Goal: Task Accomplishment & Management: Manage account settings

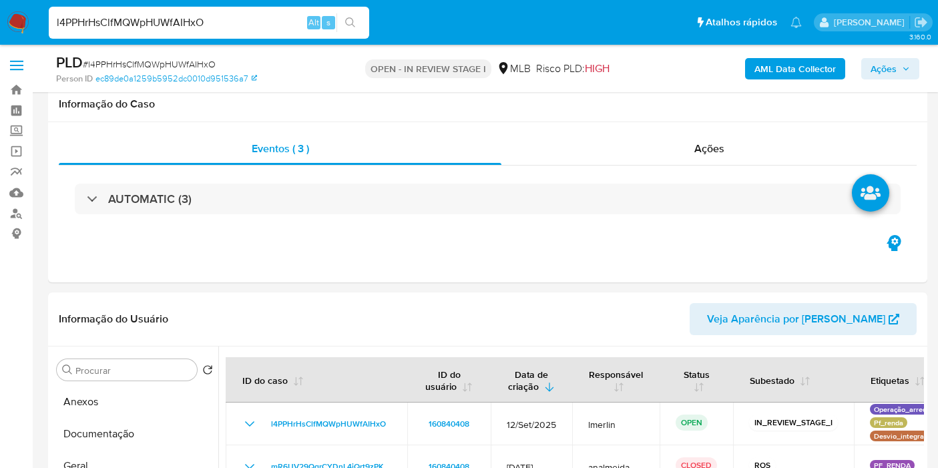
select select "10"
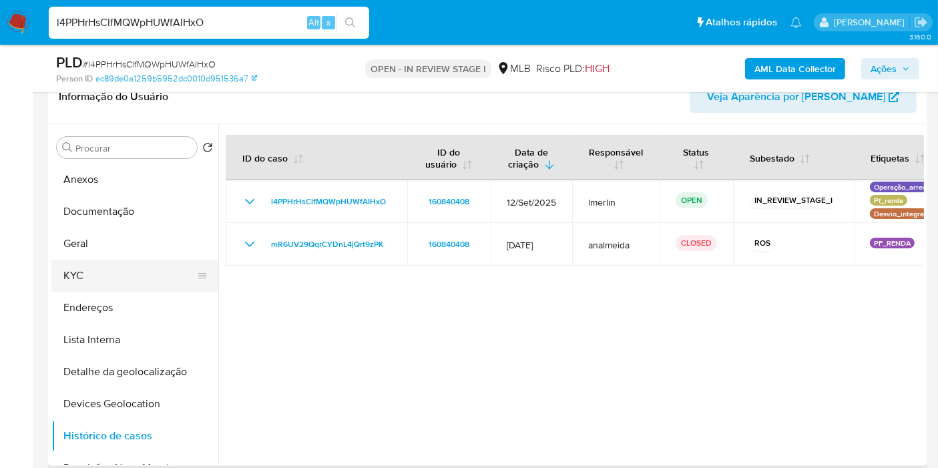
click at [132, 267] on button "KYC" at bounding box center [129, 276] width 156 height 32
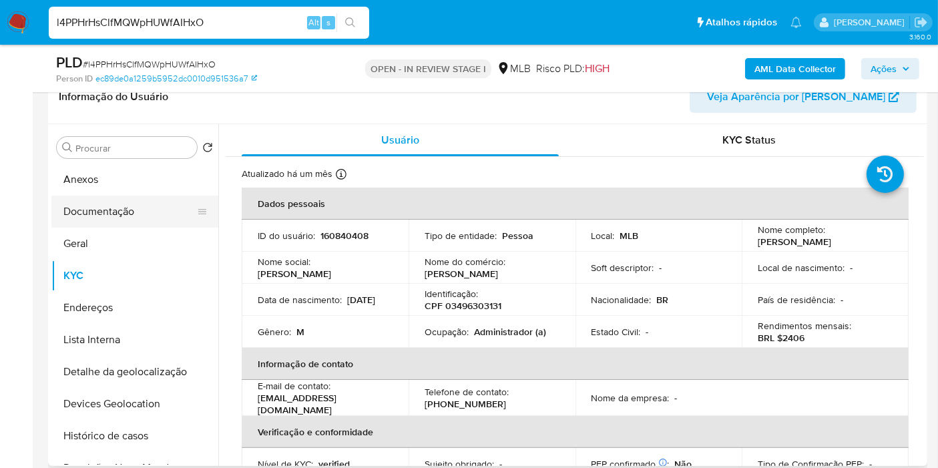
click at [170, 215] on button "Documentação" at bounding box center [129, 212] width 156 height 32
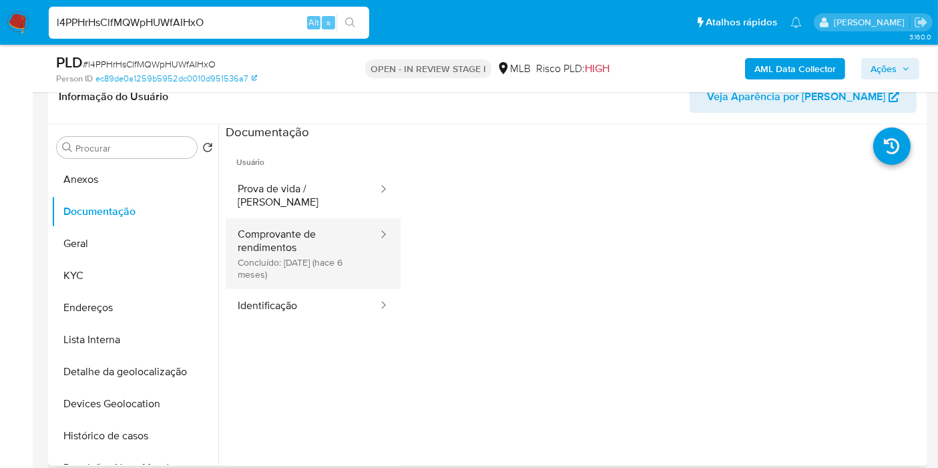
click at [283, 275] on button "Comprovante de rendimentos Concluído: 04/04/2025 (hace 6 meses)" at bounding box center [303, 253] width 154 height 71
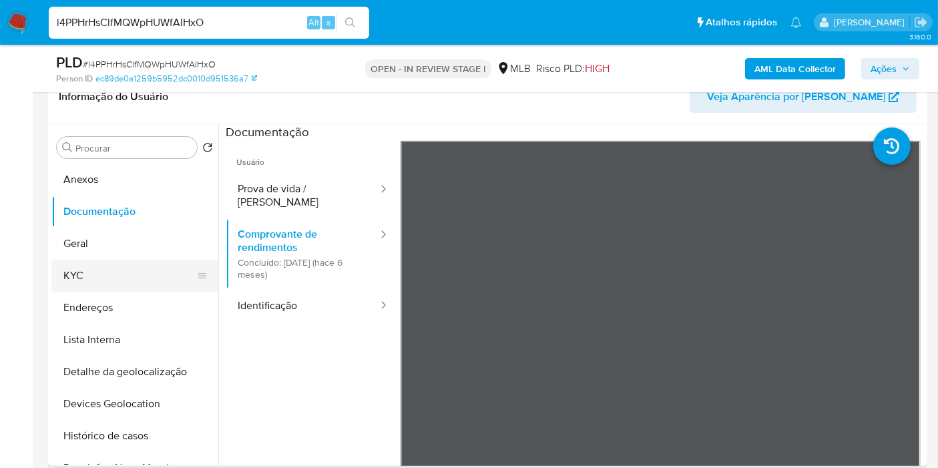
click at [105, 274] on button "KYC" at bounding box center [129, 276] width 156 height 32
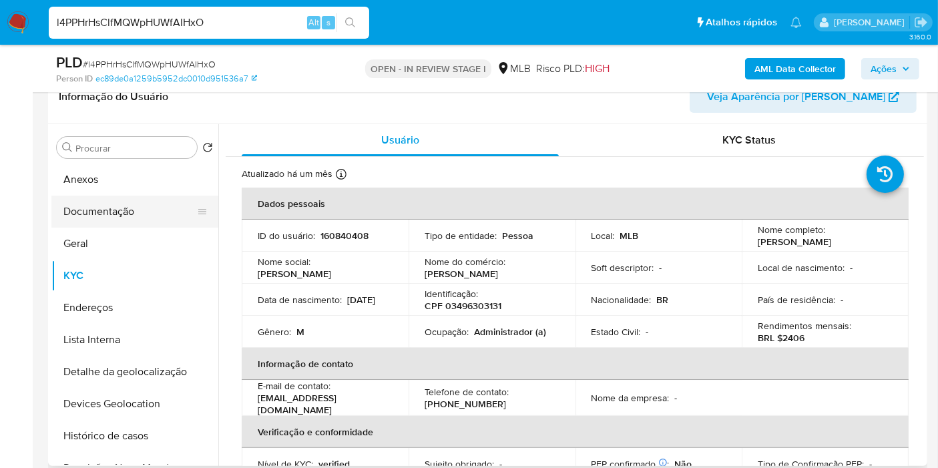
click at [137, 216] on button "Documentação" at bounding box center [129, 212] width 156 height 32
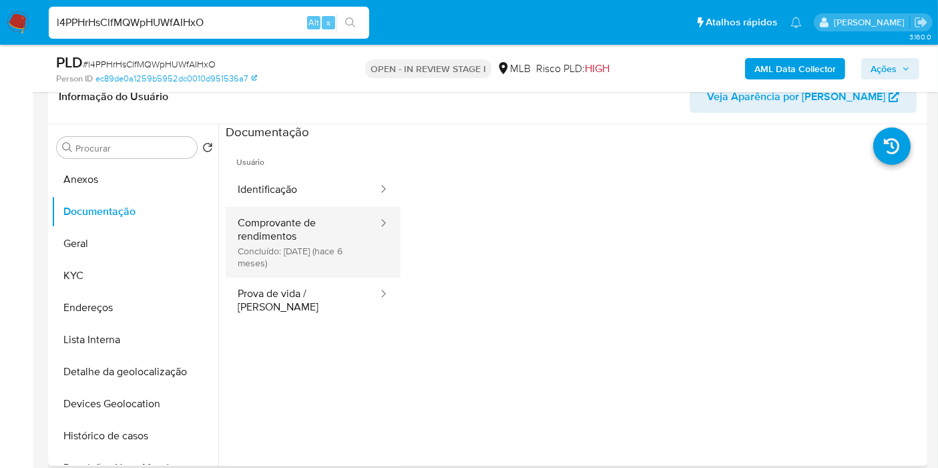
click at [326, 228] on button "Comprovante de rendimentos Concluído: 04/04/2025 (hace 6 meses)" at bounding box center [303, 242] width 154 height 71
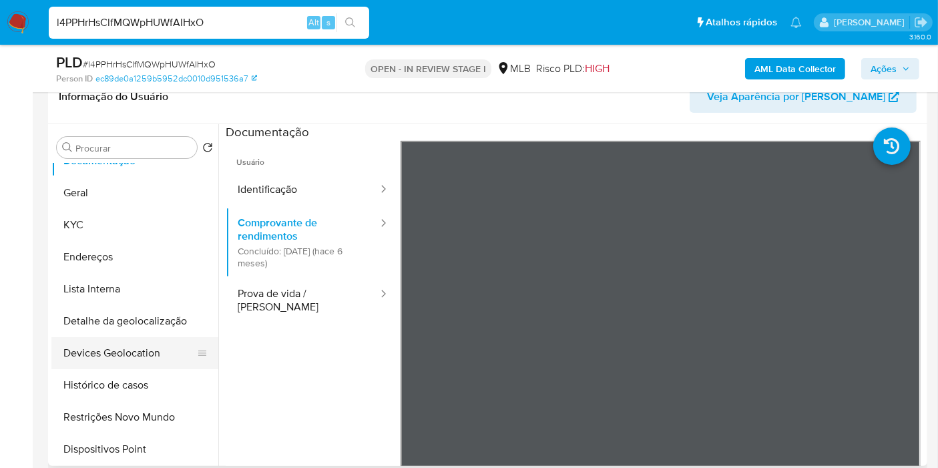
scroll to position [74, 0]
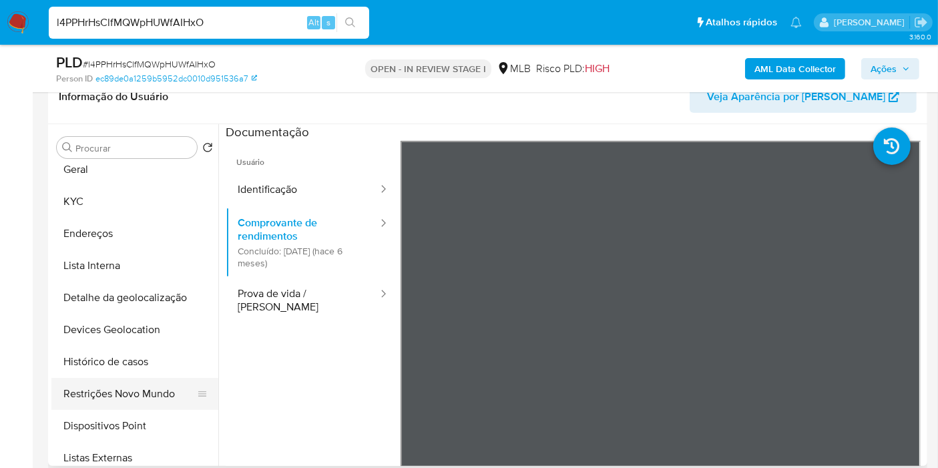
click at [152, 386] on button "Restrições Novo Mundo" at bounding box center [129, 394] width 156 height 32
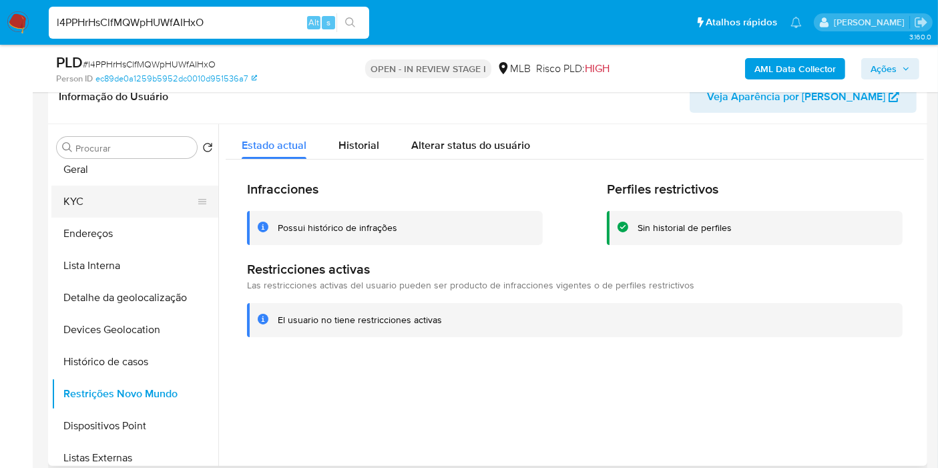
click at [103, 194] on button "KYC" at bounding box center [129, 202] width 156 height 32
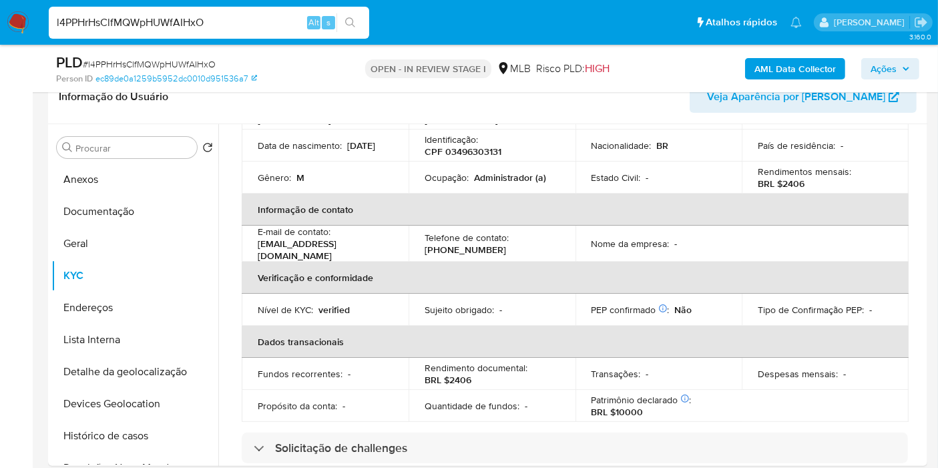
scroll to position [606, 0]
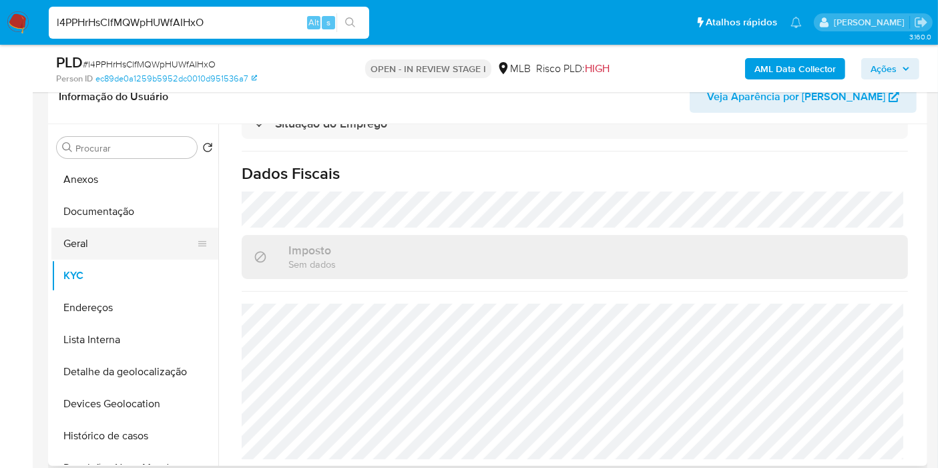
click at [97, 243] on button "Geral" at bounding box center [129, 244] width 156 height 32
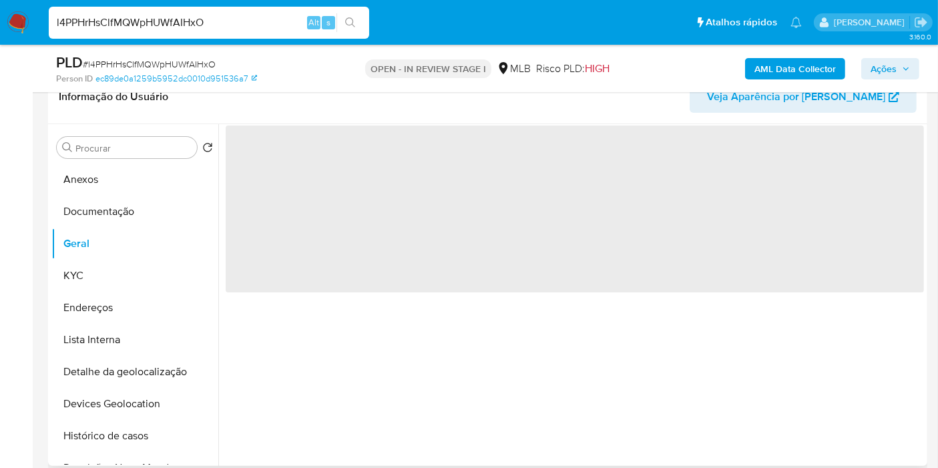
scroll to position [0, 0]
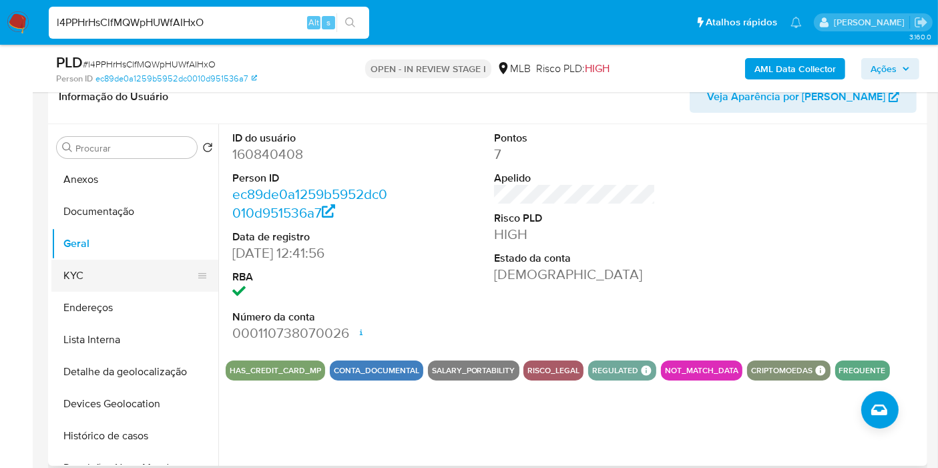
click at [130, 272] on button "KYC" at bounding box center [129, 276] width 156 height 32
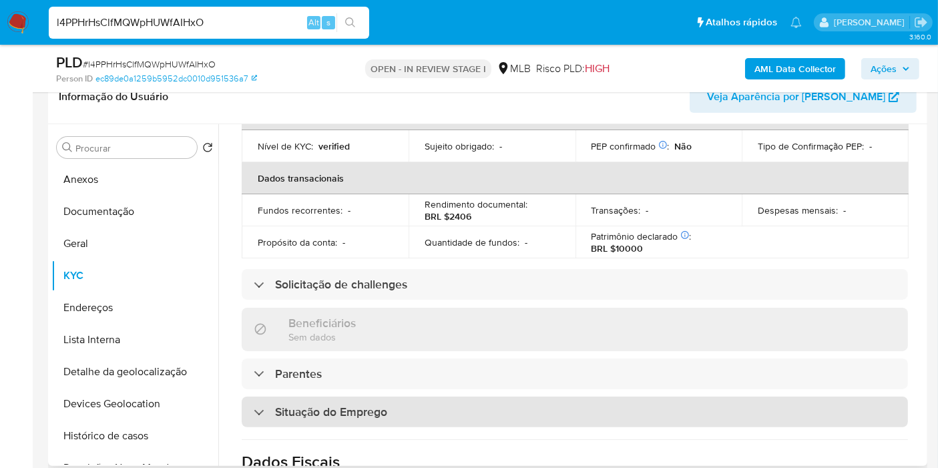
scroll to position [606, 0]
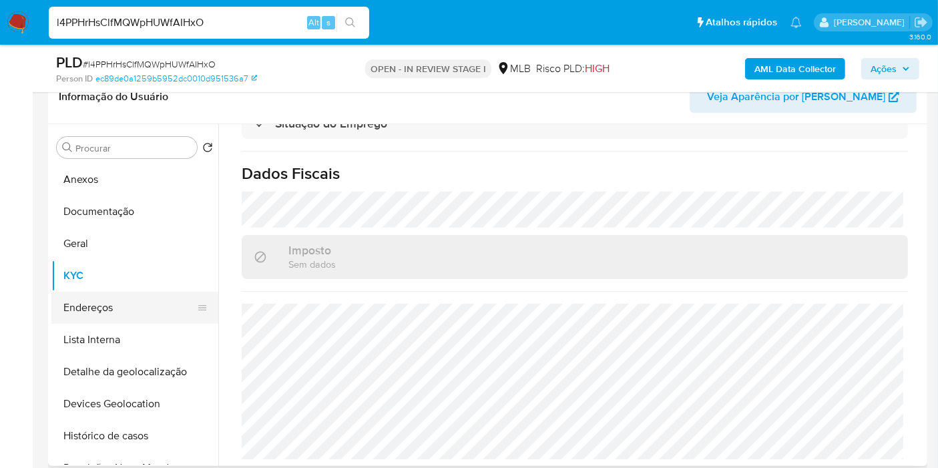
click at [129, 321] on button "Endereços" at bounding box center [129, 308] width 156 height 32
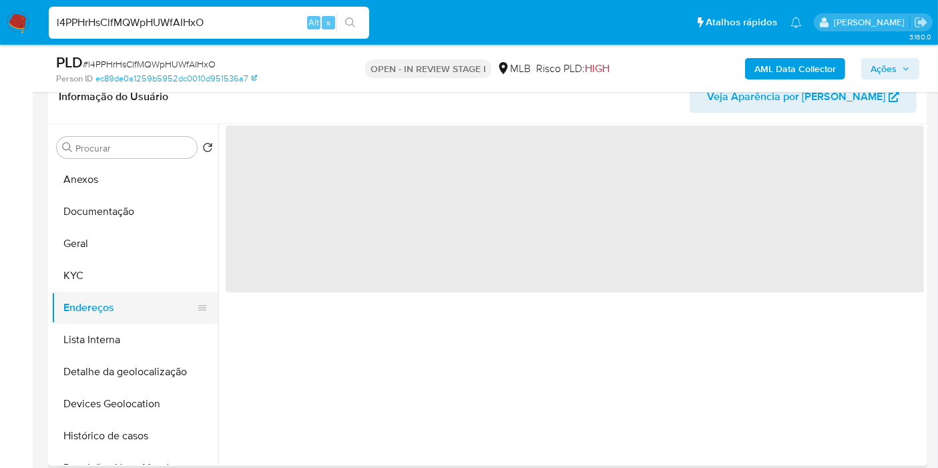
scroll to position [0, 0]
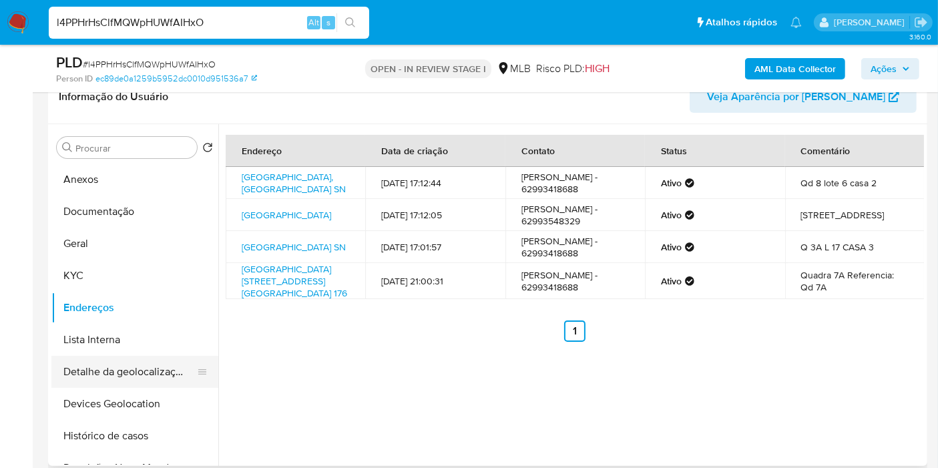
click at [132, 369] on button "Detalhe da geolocalização" at bounding box center [129, 372] width 156 height 32
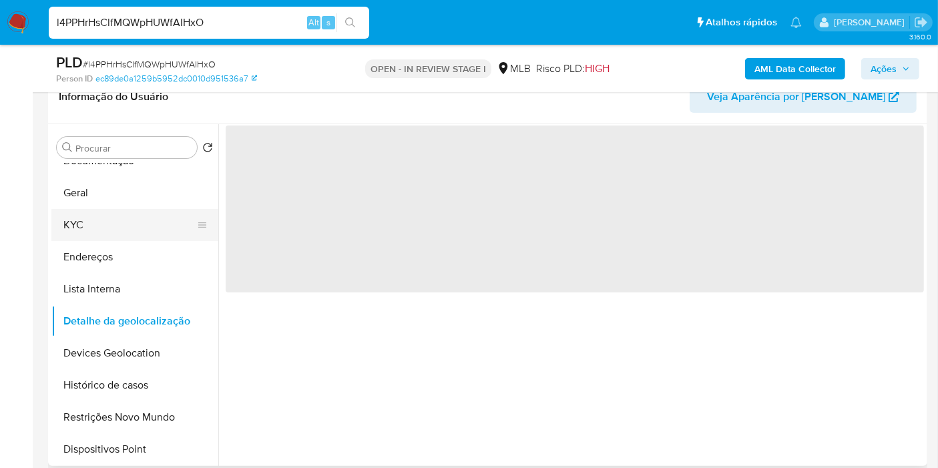
scroll to position [74, 0]
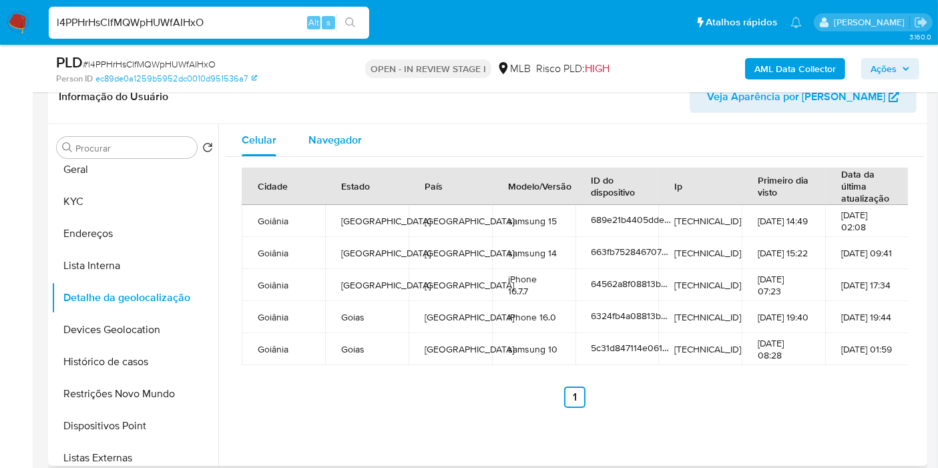
click at [337, 144] on span "Navegador" at bounding box center [334, 139] width 53 height 15
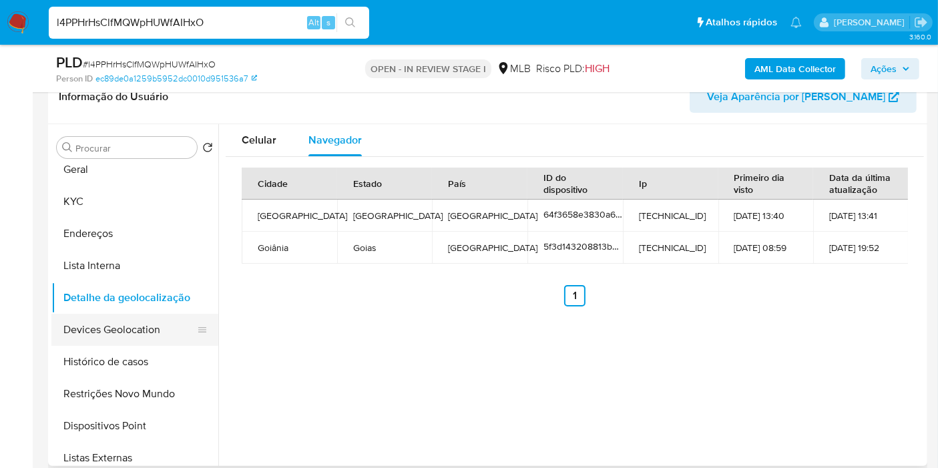
click at [89, 327] on button "Devices Geolocation" at bounding box center [129, 330] width 156 height 32
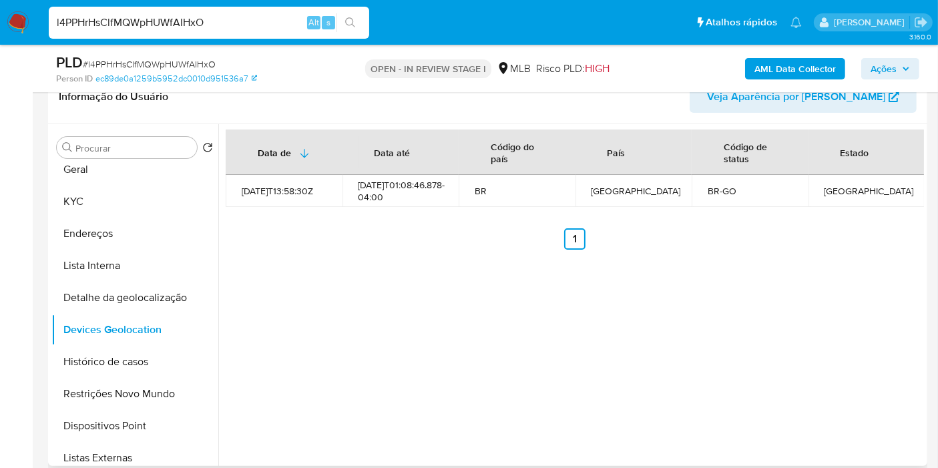
click at [157, 392] on button "Restrições Novo Mundo" at bounding box center [134, 394] width 167 height 32
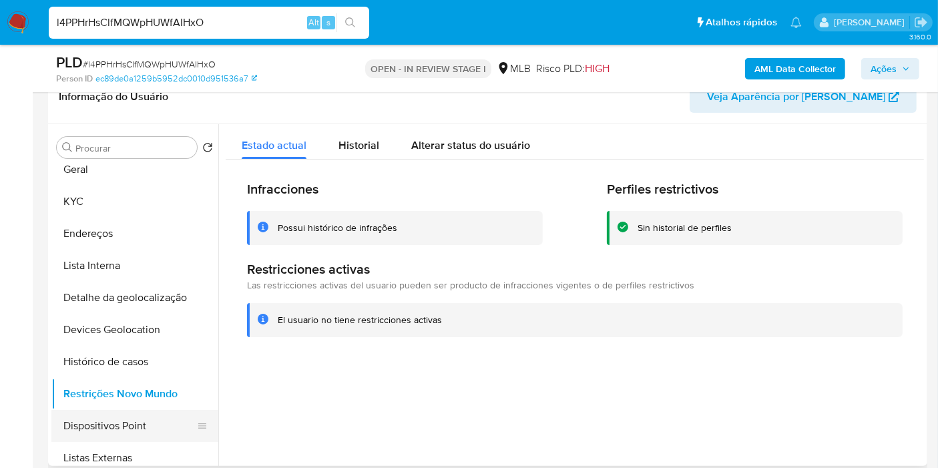
click at [157, 424] on button "Dispositivos Point" at bounding box center [129, 426] width 156 height 32
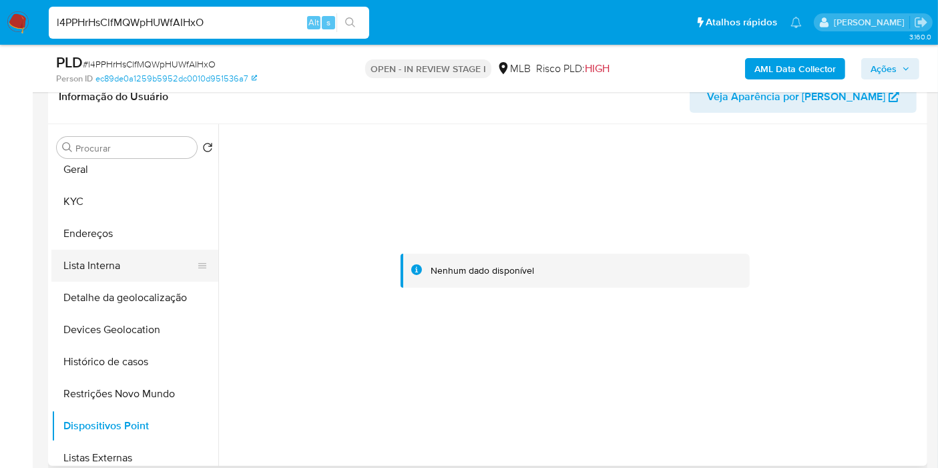
scroll to position [0, 0]
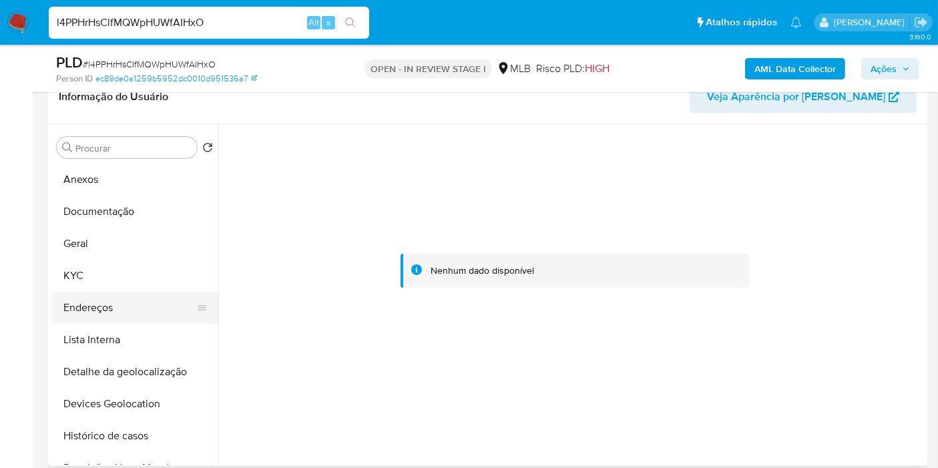
click at [124, 311] on button "Endereços" at bounding box center [129, 308] width 156 height 32
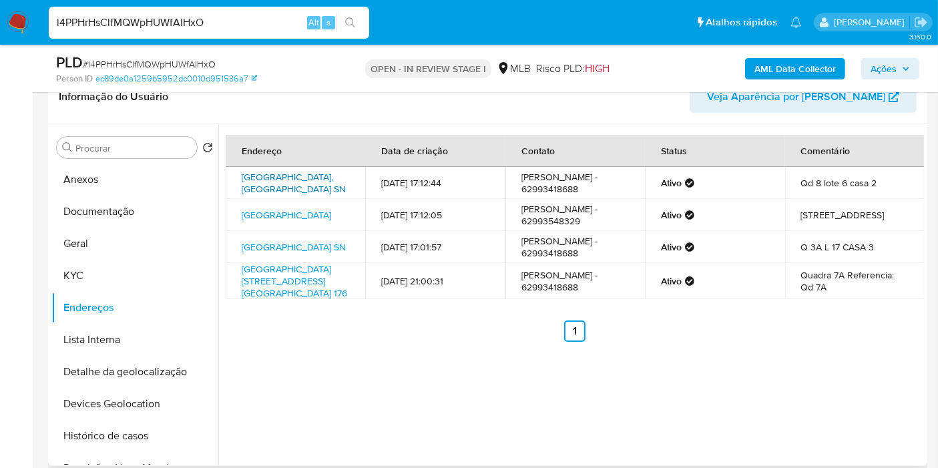
click at [302, 186] on link "Rua Acp02 Sn, Goiânia, Goiás, 74693166, Brasil SN" at bounding box center [294, 182] width 104 height 25
click at [103, 261] on button "KYC" at bounding box center [129, 276] width 156 height 32
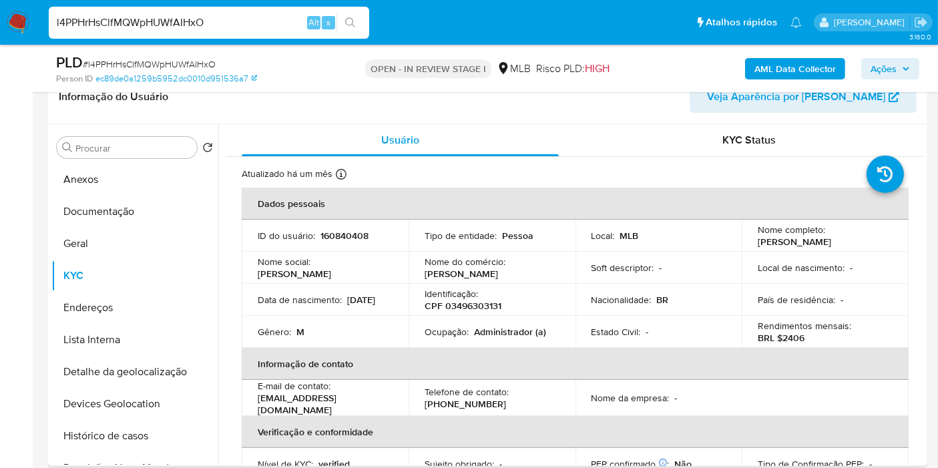
click at [474, 308] on p "CPF 03496303131" at bounding box center [463, 306] width 77 height 12
drag, startPoint x: 471, startPoint y: 312, endPoint x: 481, endPoint y: 288, distance: 25.7
click at [467, 314] on td "Identificação : CPF 03496303131" at bounding box center [492, 300] width 167 height 32
copy p "303131"
click at [467, 306] on p "CPF 03496303131" at bounding box center [463, 306] width 77 height 12
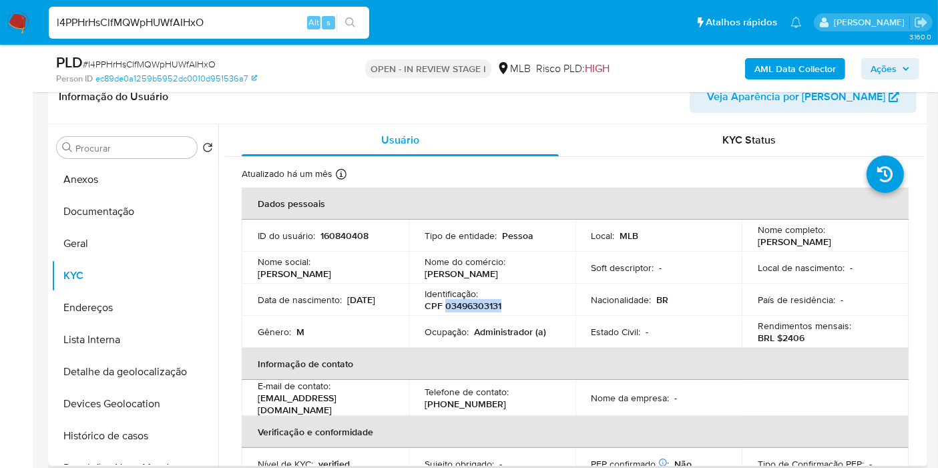
click at [467, 306] on p "CPF 03496303131" at bounding box center [463, 306] width 77 height 12
copy p "03496303131"
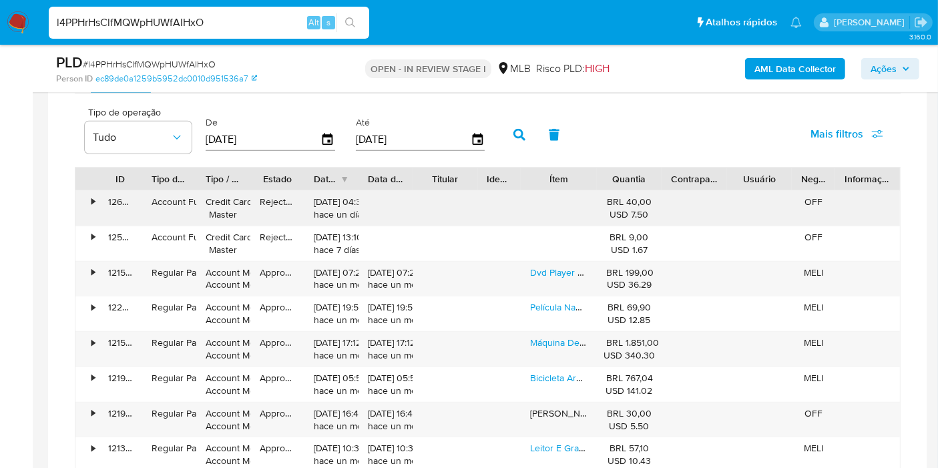
scroll to position [1112, 0]
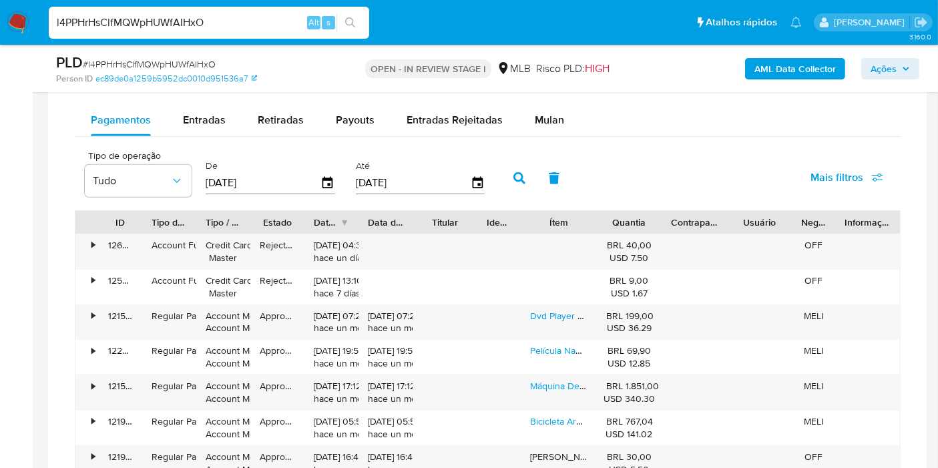
click at [829, 175] on span "Mais filtros" at bounding box center [837, 178] width 53 height 32
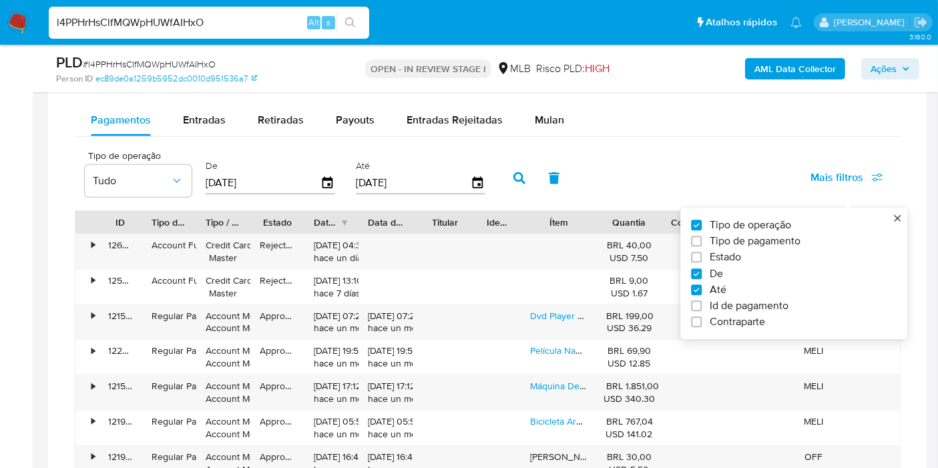
click at [747, 237] on span "Tipo de pagamento" at bounding box center [755, 241] width 91 height 13
click at [702, 237] on input "Tipo de pagamento" at bounding box center [696, 241] width 11 height 11
checkbox input "true"
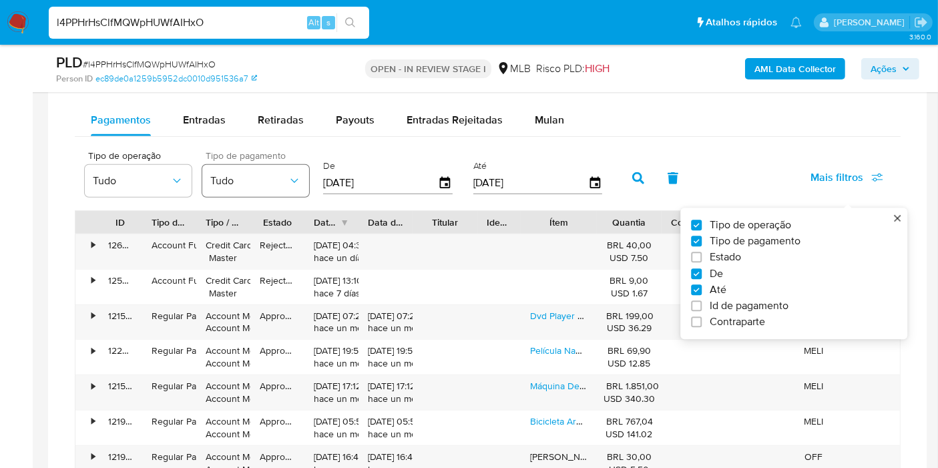
click at [264, 179] on span "Tudo" at bounding box center [248, 180] width 77 height 13
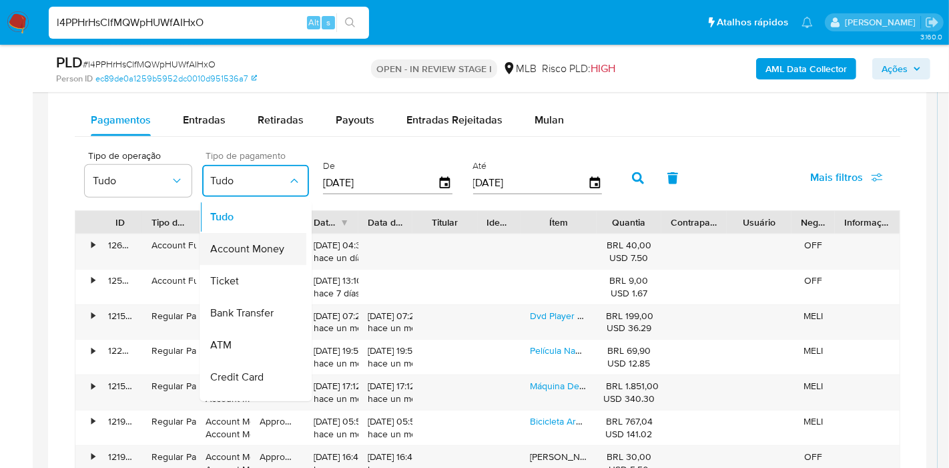
click at [272, 243] on span "Account Money" at bounding box center [247, 249] width 74 height 13
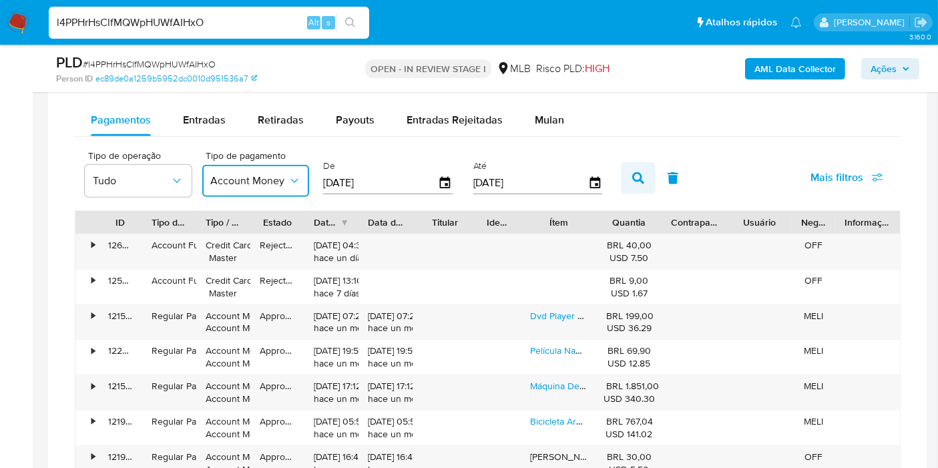
click at [632, 172] on icon "button" at bounding box center [638, 178] width 12 height 12
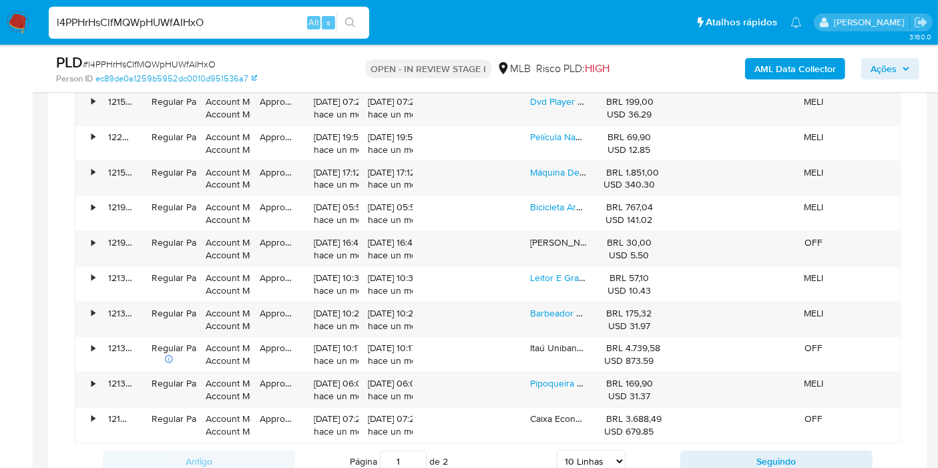
scroll to position [1261, 0]
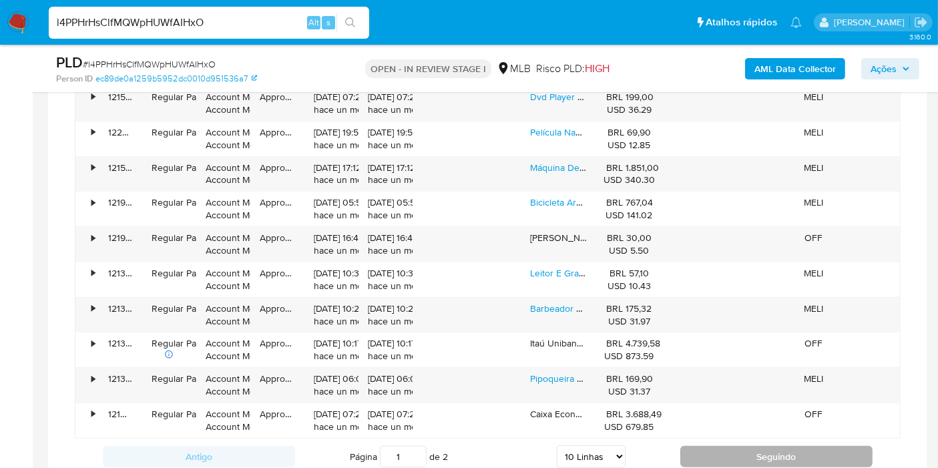
click at [720, 447] on button "Seguindo" at bounding box center [776, 456] width 192 height 21
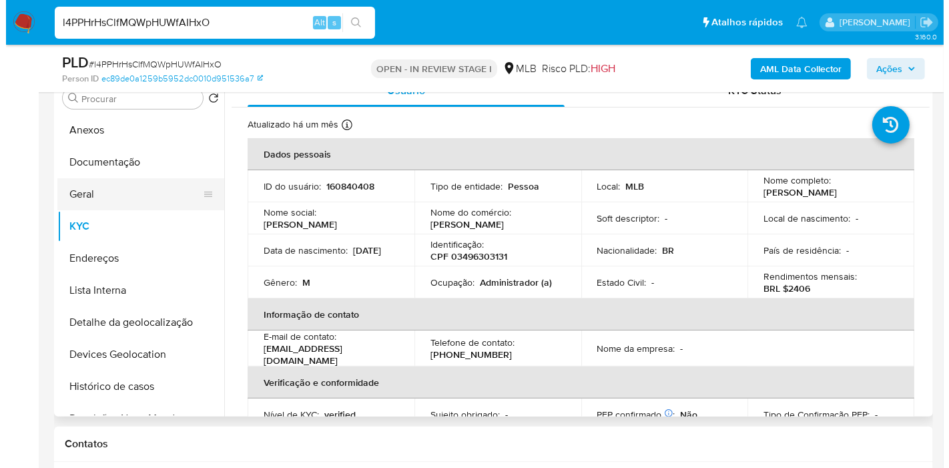
scroll to position [222, 0]
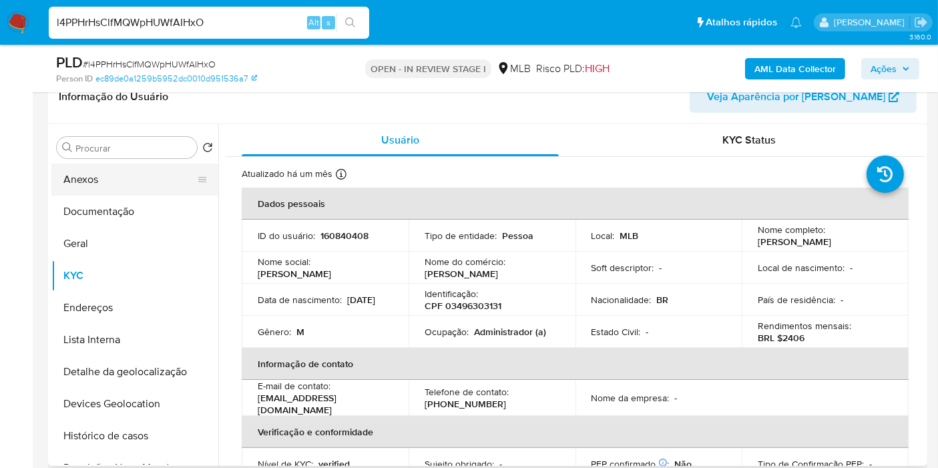
click at [149, 168] on button "Anexos" at bounding box center [129, 180] width 156 height 32
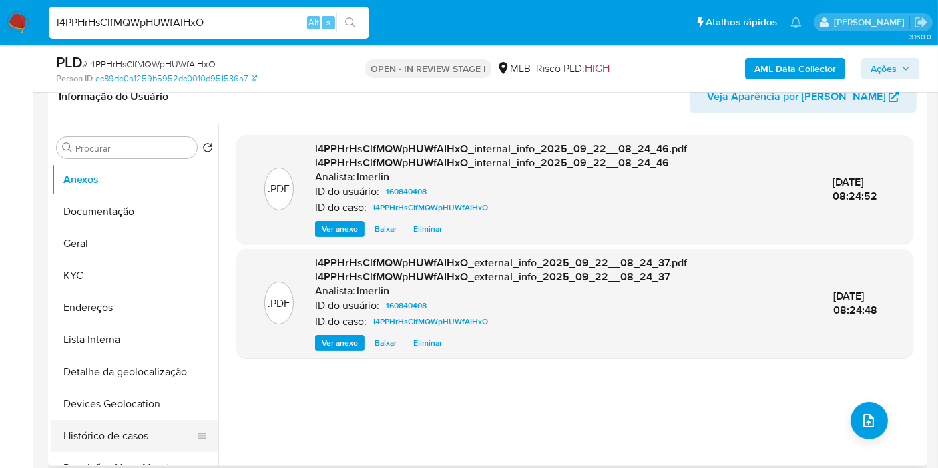
click at [152, 434] on button "Histórico de casos" at bounding box center [129, 436] width 156 height 32
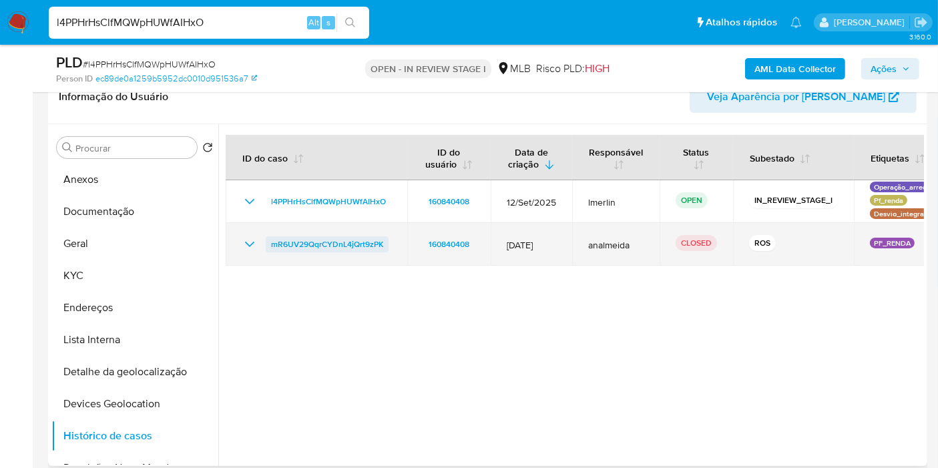
click at [315, 237] on span "mR6UV29QqrCYDnL4jQrt9zPK" at bounding box center [327, 244] width 112 height 16
click at [250, 245] on icon "Mostrar/Ocultar" at bounding box center [249, 244] width 9 height 5
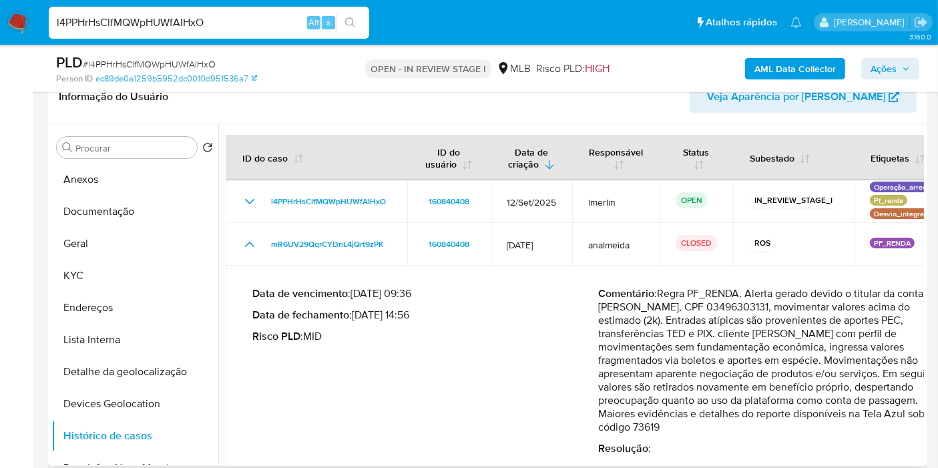
drag, startPoint x: 356, startPoint y: 317, endPoint x: 408, endPoint y: 314, distance: 52.2
click at [408, 314] on p "Data de fechamento : 19/08/2021 14:56" at bounding box center [425, 314] width 346 height 13
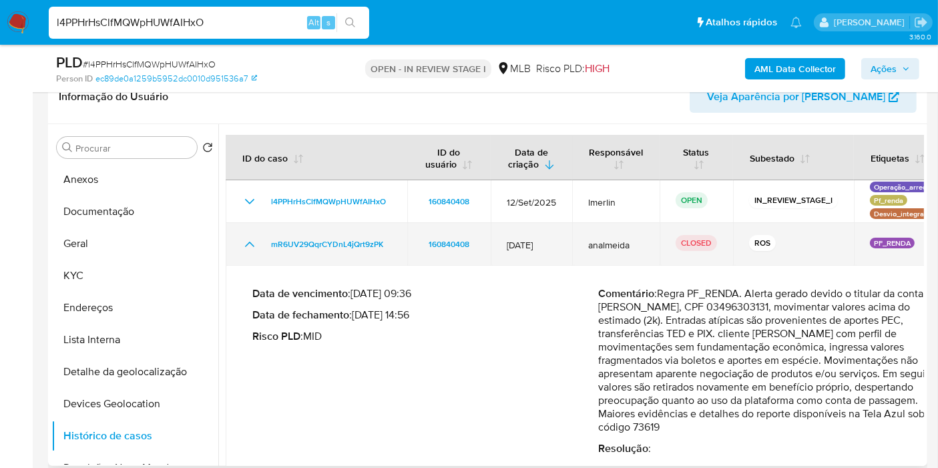
click at [244, 247] on icon "Mostrar/Ocultar" at bounding box center [250, 244] width 16 height 16
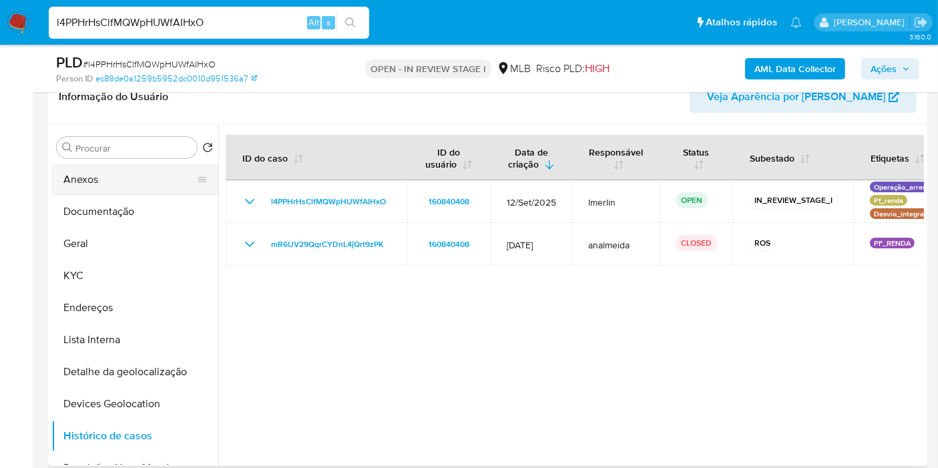
click at [140, 189] on button "Anexos" at bounding box center [129, 180] width 156 height 32
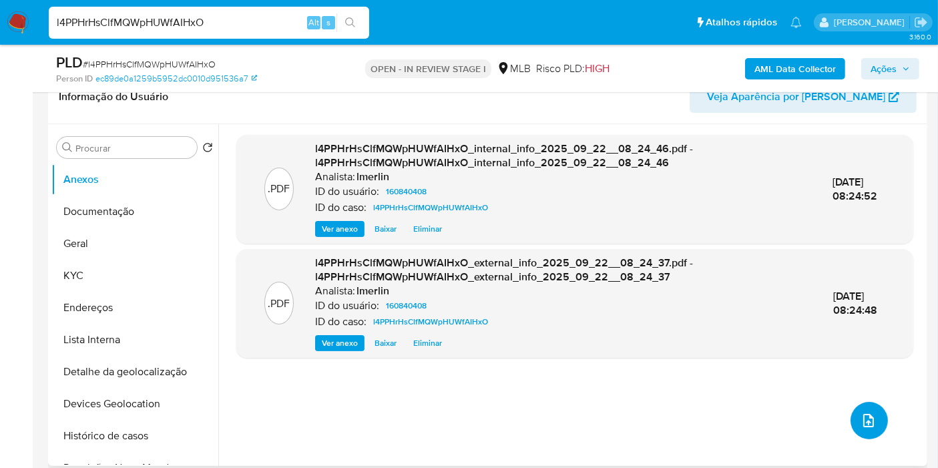
click at [852, 411] on button "upload-file" at bounding box center [869, 420] width 37 height 37
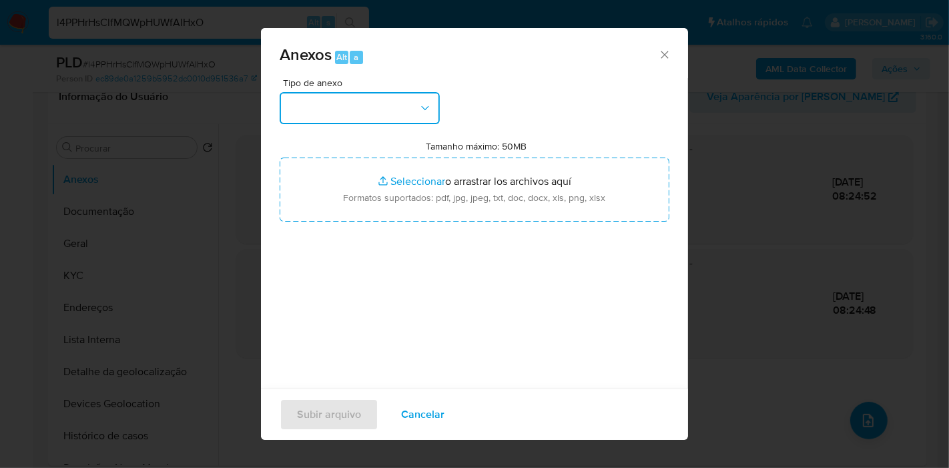
click at [402, 95] on button "button" at bounding box center [360, 108] width 160 height 32
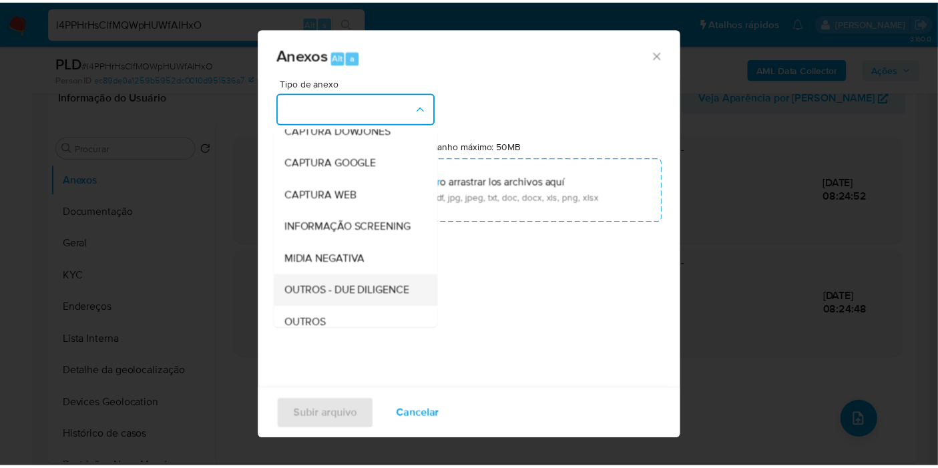
scroll to position [148, 0]
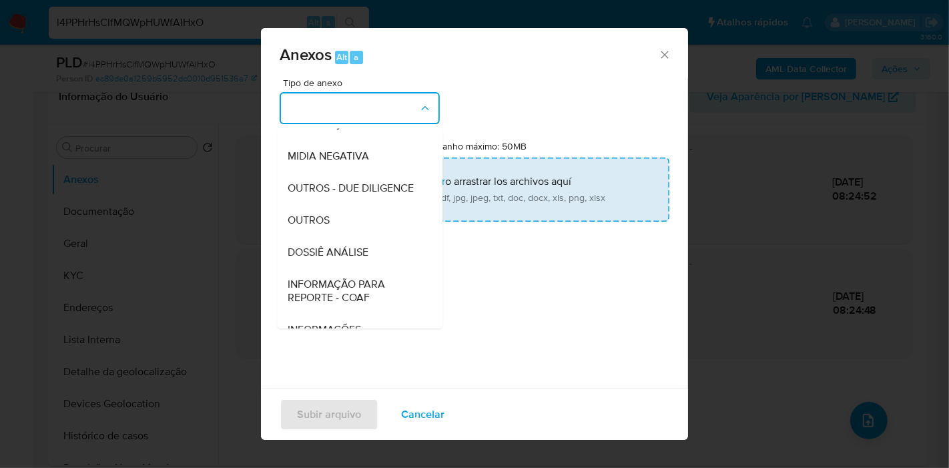
drag, startPoint x: 377, startPoint y: 268, endPoint x: 447, endPoint y: 187, distance: 106.5
click at [377, 268] on div "DOSSIÊ ANÁLISE" at bounding box center [356, 252] width 136 height 32
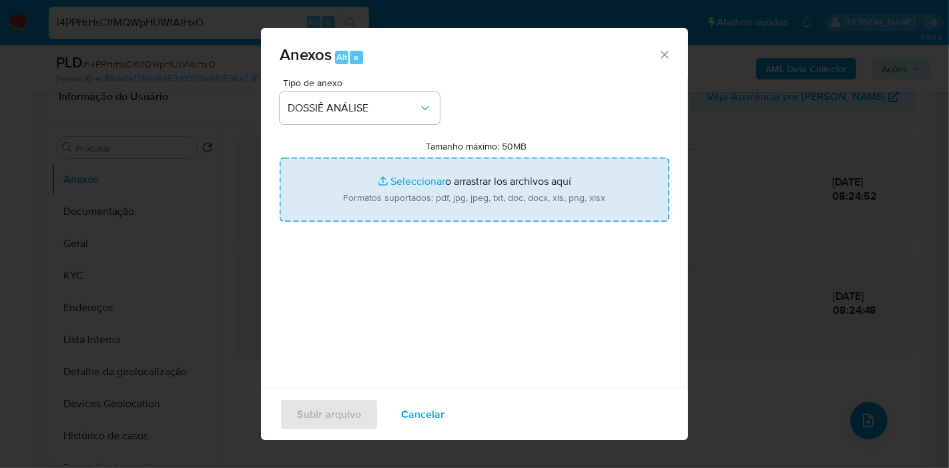
click at [453, 183] on input "Tamanho máximo: 50MB Seleccionar archivos" at bounding box center [475, 190] width 390 height 64
type input "C:\fakepath\2º SAR - XXX - CPF 03496303131 - MARCOS PAULO FERREIRA GOMES.pdf"
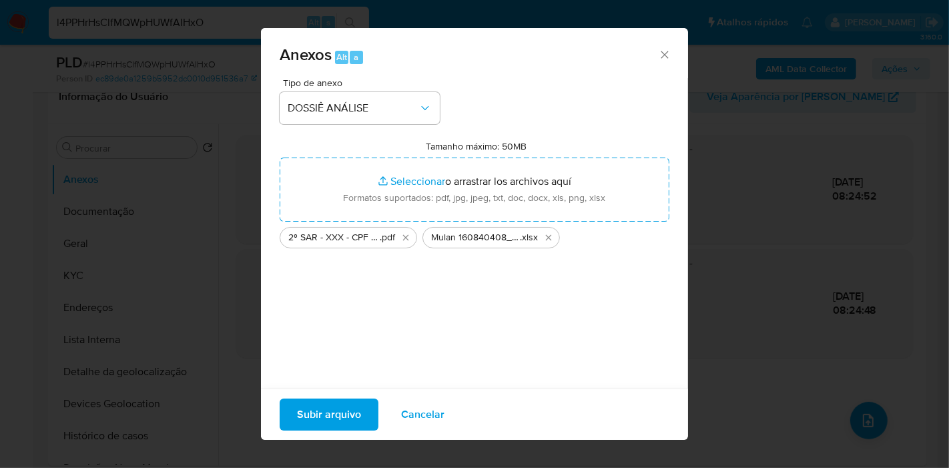
click at [328, 417] on span "Subir arquivo" at bounding box center [329, 414] width 64 height 29
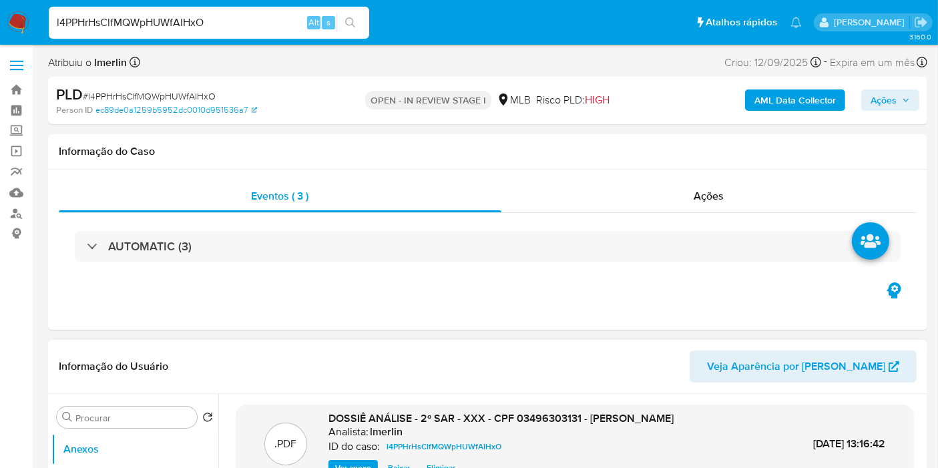
scroll to position [296, 0]
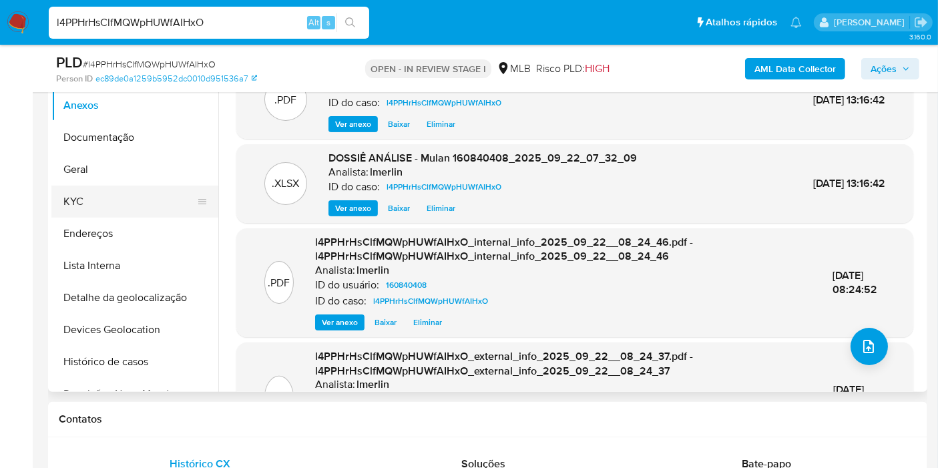
click at [118, 202] on button "KYC" at bounding box center [129, 202] width 156 height 32
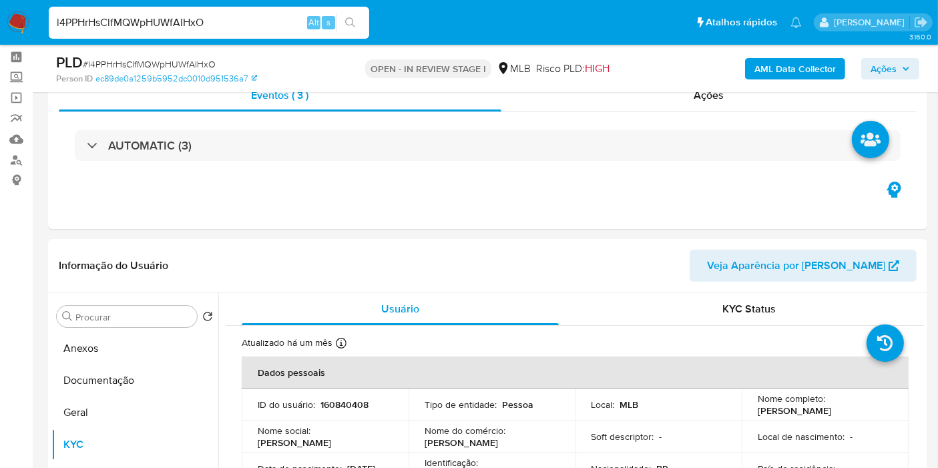
scroll to position [0, 0]
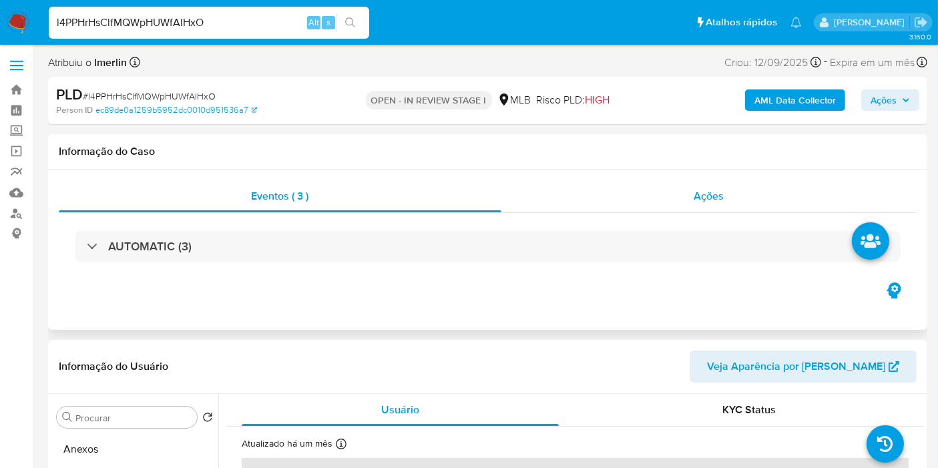
click at [753, 204] on div "Ações" at bounding box center [708, 196] width 415 height 32
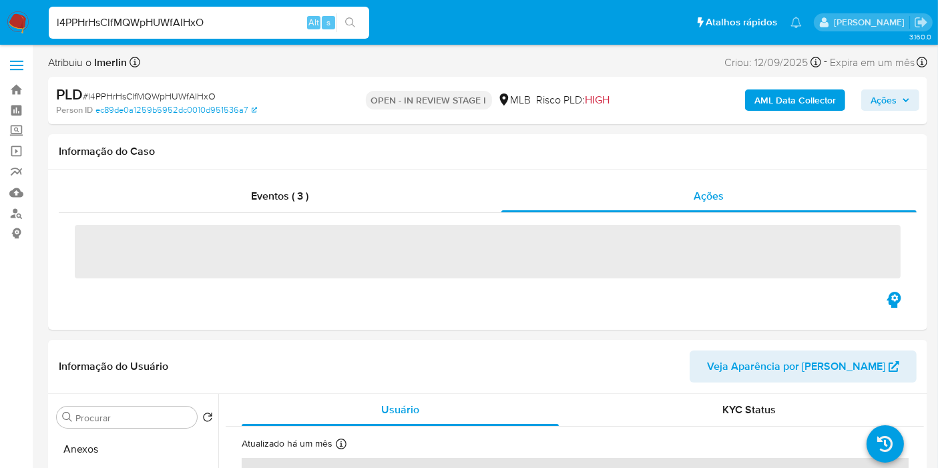
click at [886, 104] on span "Ações" at bounding box center [884, 99] width 26 height 21
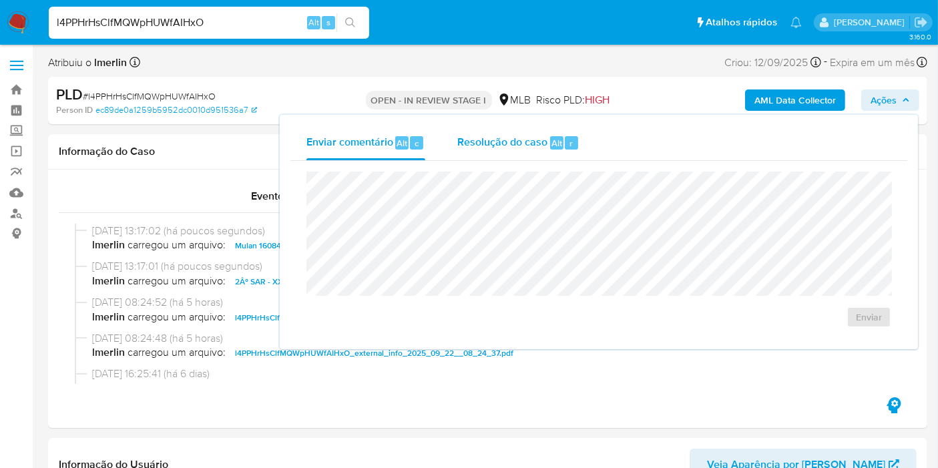
click at [534, 150] on div "Resolução do caso Alt r" at bounding box center [518, 143] width 122 height 35
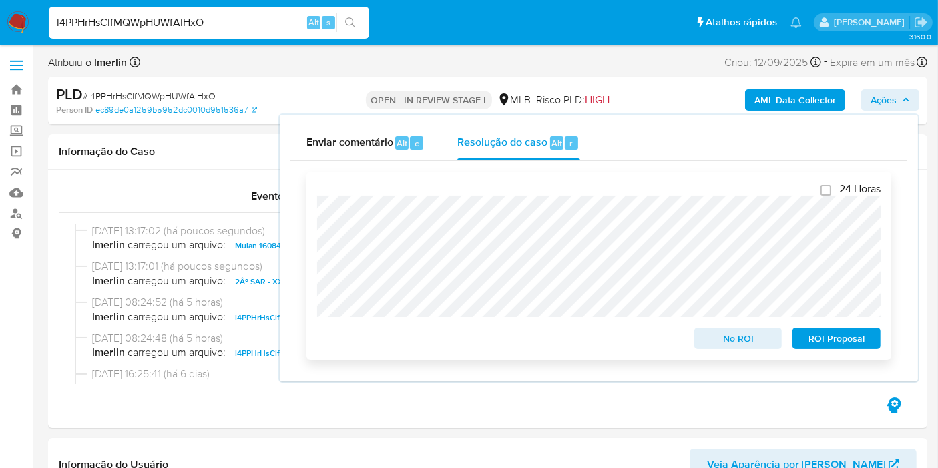
click at [835, 341] on span "ROI Proposal" at bounding box center [836, 338] width 69 height 19
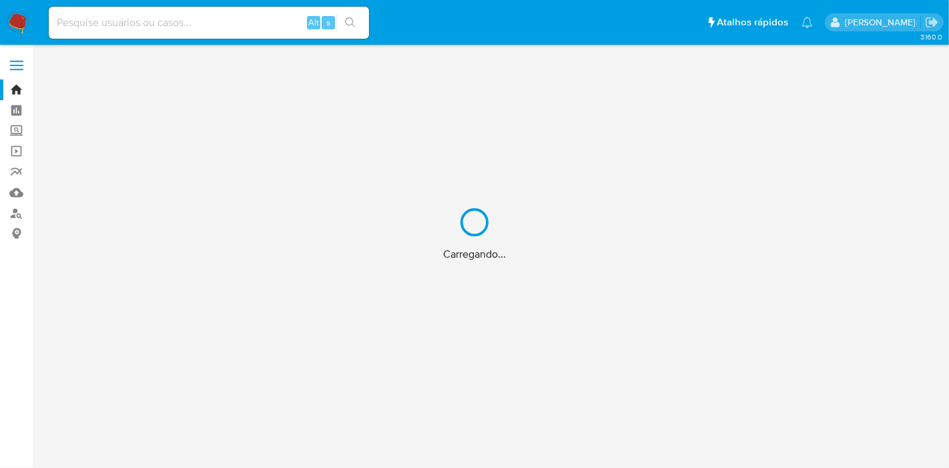
click at [132, 23] on div "Carregando..." at bounding box center [474, 234] width 949 height 468
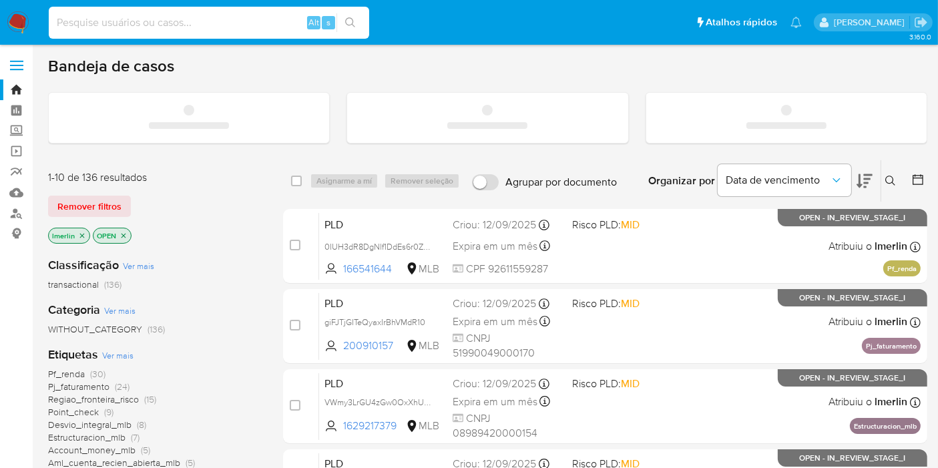
click at [174, 21] on input at bounding box center [209, 22] width 320 height 17
paste input "6473127"
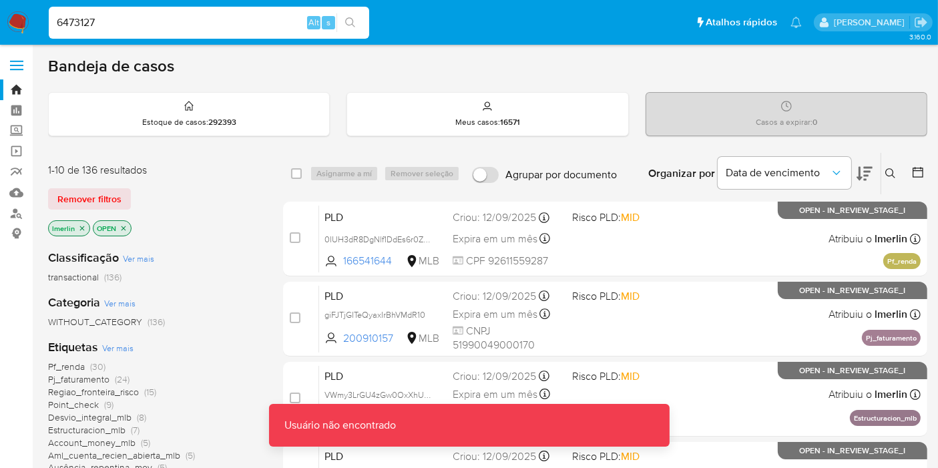
click at [174, 21] on input "6473127" at bounding box center [209, 22] width 320 height 17
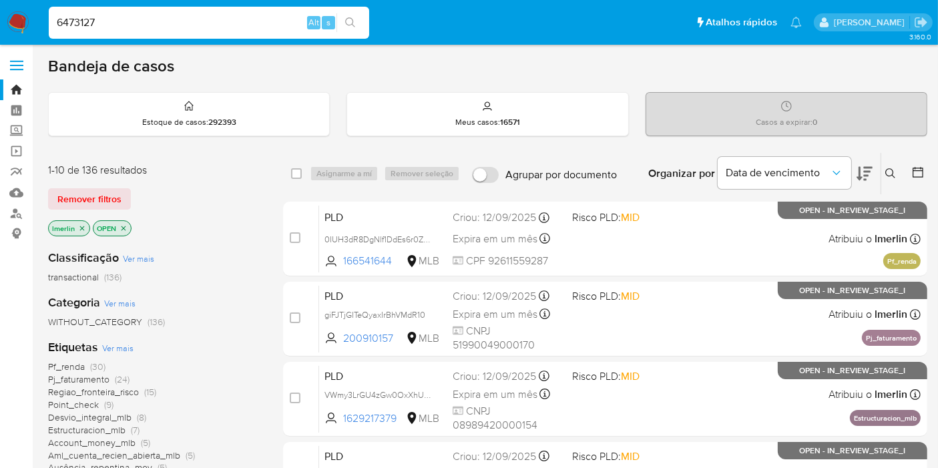
type input "6473127"
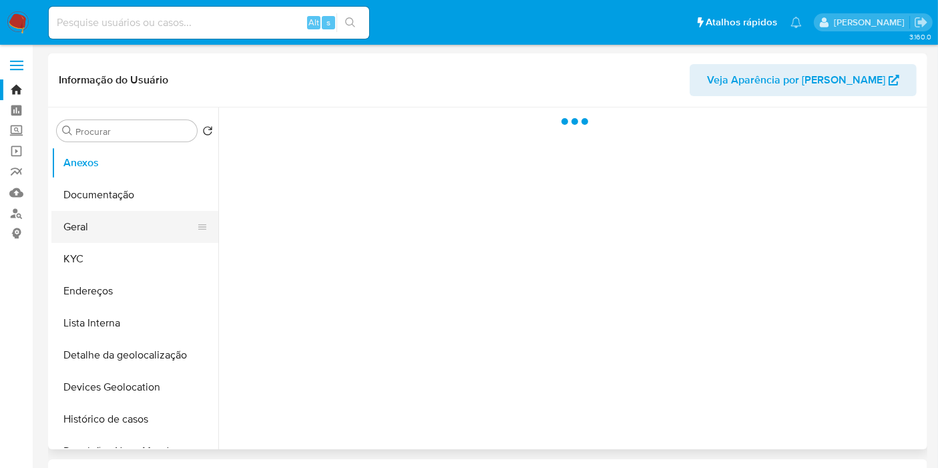
click at [91, 222] on button "Geral" at bounding box center [129, 227] width 156 height 32
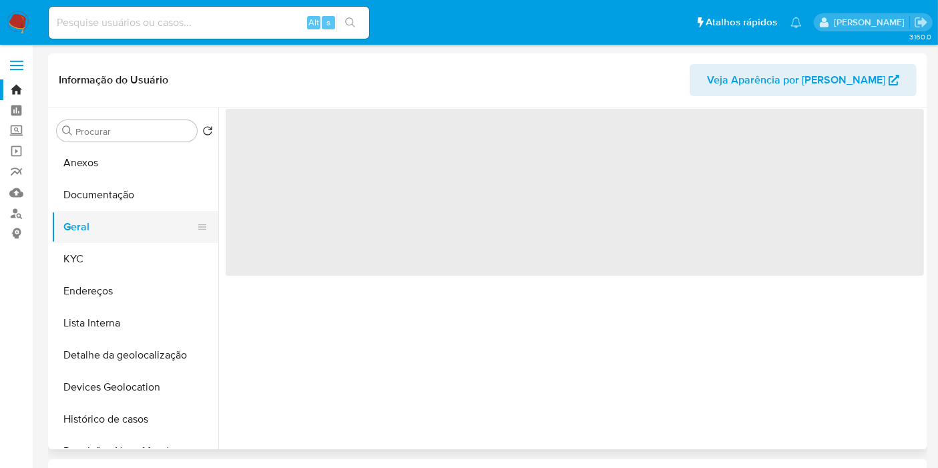
select select "10"
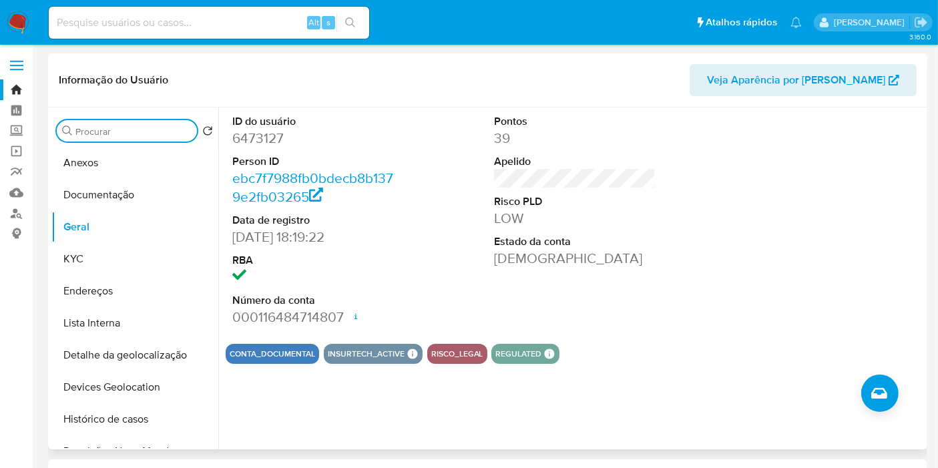
click at [142, 136] on input "Procurar" at bounding box center [133, 132] width 116 height 12
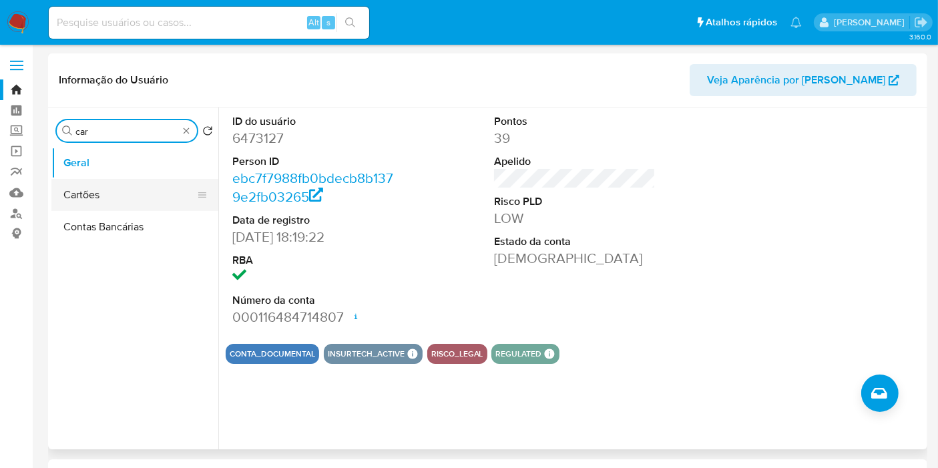
type input "car"
click at [99, 206] on button "Cartões" at bounding box center [129, 195] width 156 height 32
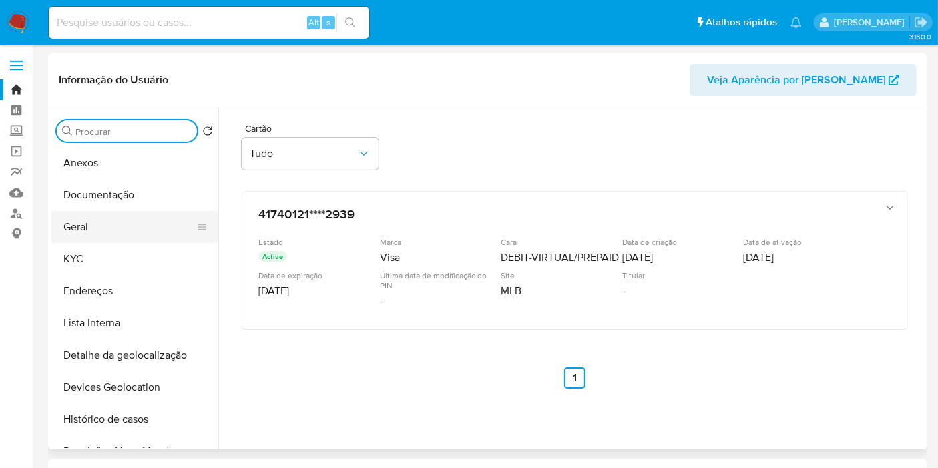
scroll to position [148, 0]
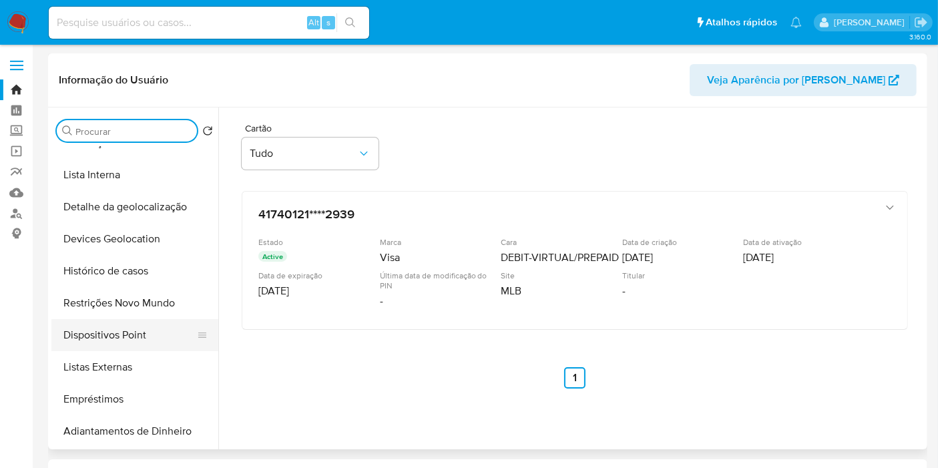
click at [155, 331] on button "Dispositivos Point" at bounding box center [129, 335] width 156 height 32
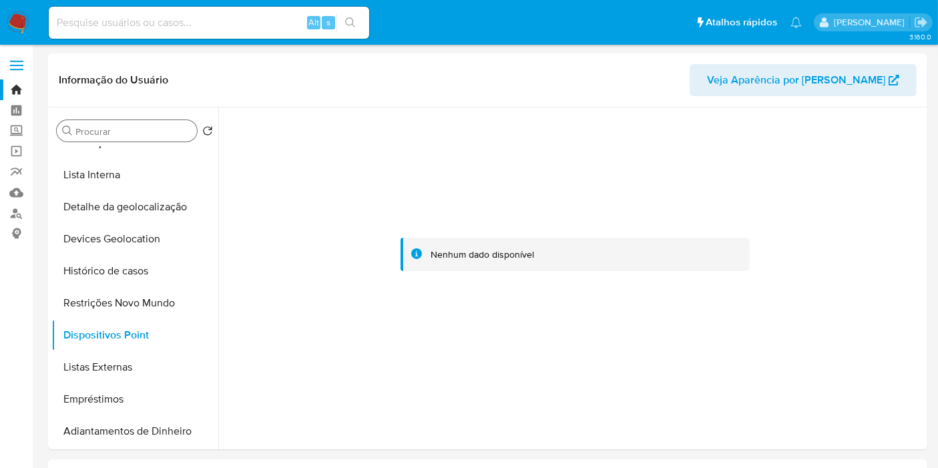
click at [150, 120] on div "Procurar" at bounding box center [127, 130] width 140 height 21
click at [149, 129] on input "Procurar" at bounding box center [133, 132] width 116 height 12
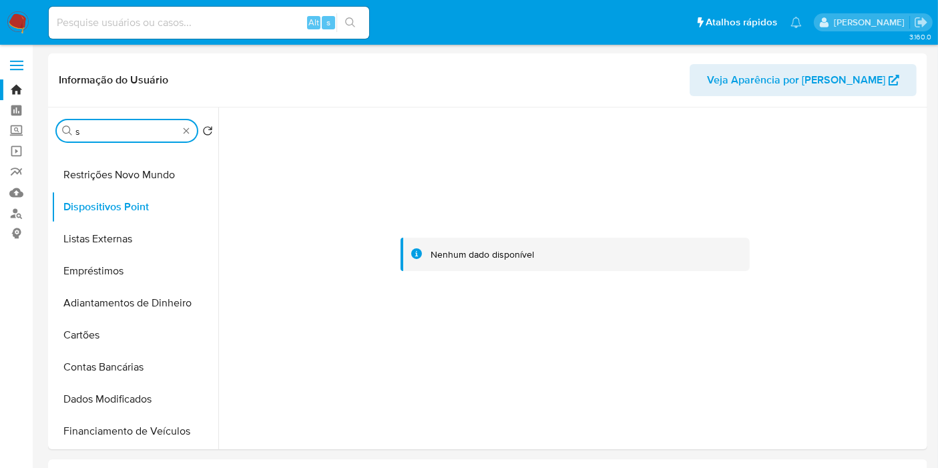
scroll to position [0, 0]
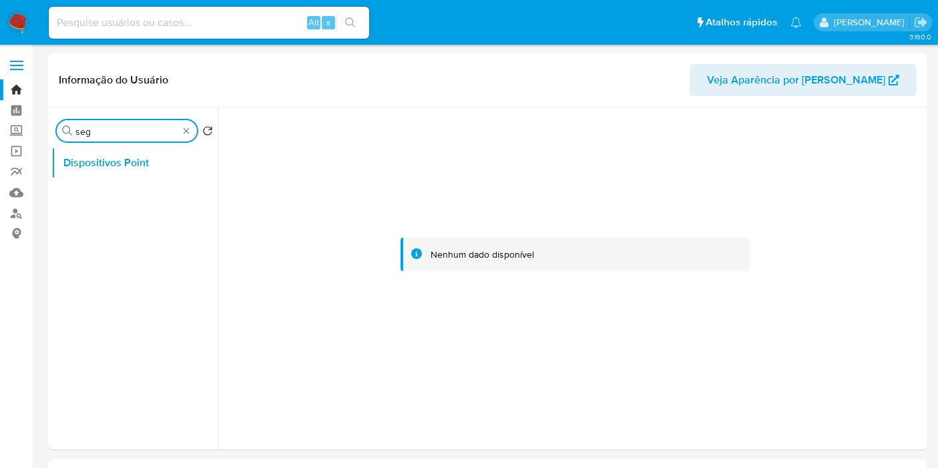
click at [149, 129] on input "seg" at bounding box center [126, 132] width 103 height 12
type input "empr"
click at [107, 183] on button "Empréstimos" at bounding box center [129, 195] width 156 height 32
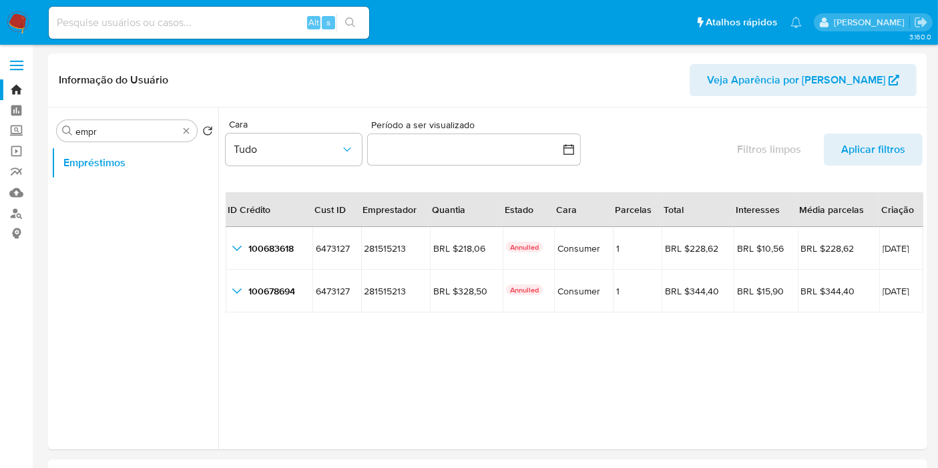
click at [192, 128] on div "Procurar empr" at bounding box center [127, 130] width 140 height 21
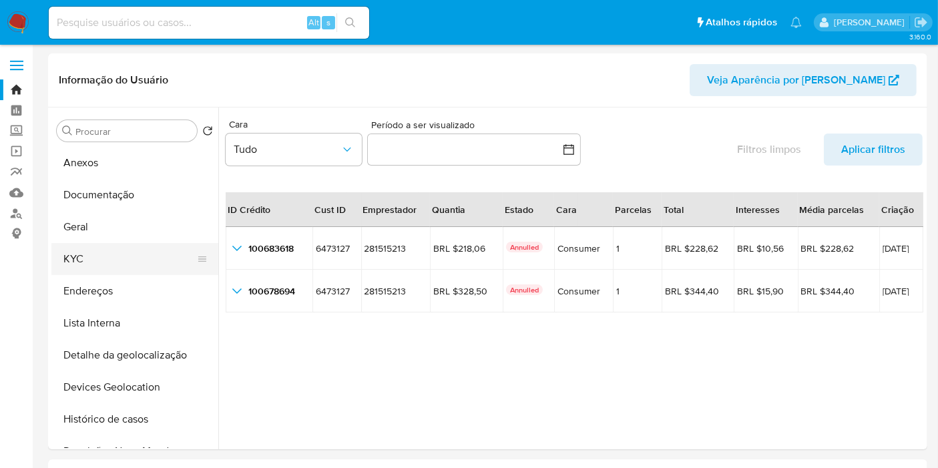
click at [91, 264] on button "KYC" at bounding box center [129, 259] width 156 height 32
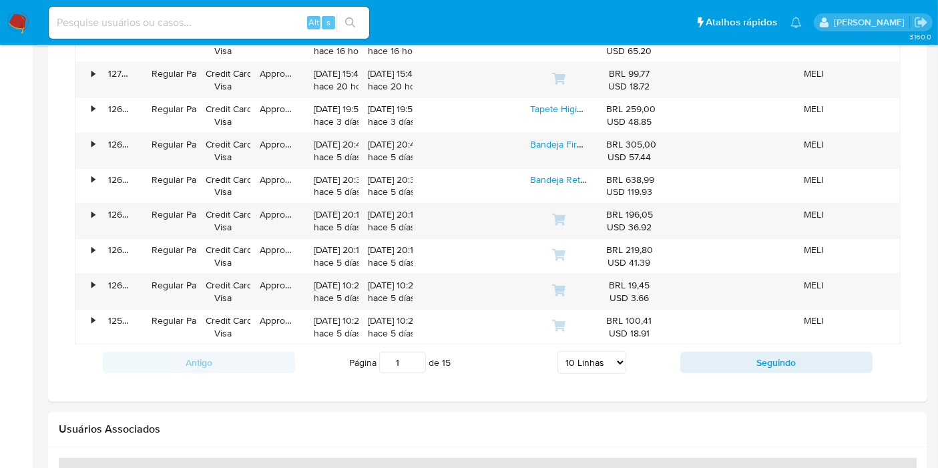
scroll to position [816, 0]
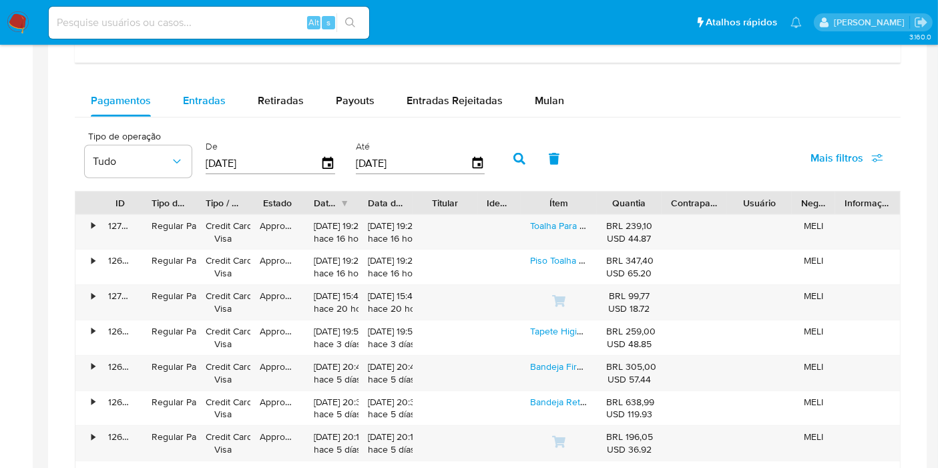
click at [202, 114] on div "Entradas" at bounding box center [204, 101] width 43 height 32
select select "10"
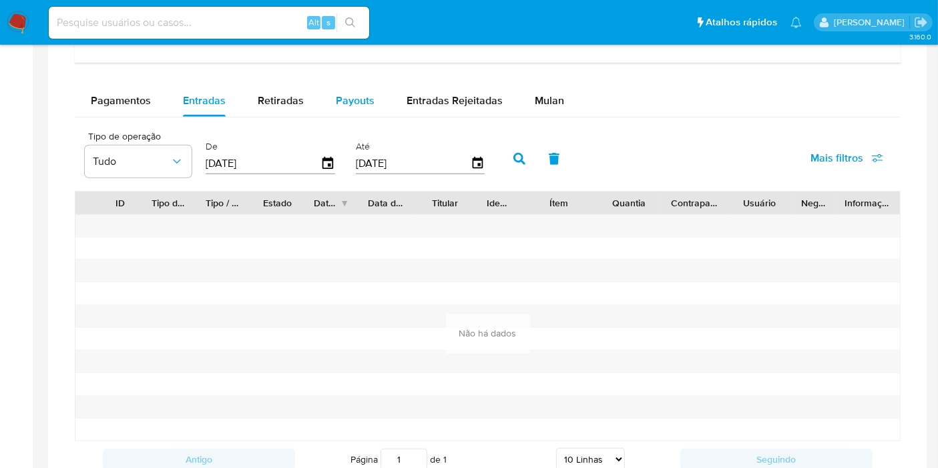
click at [351, 97] on span "Payouts" at bounding box center [355, 100] width 39 height 15
select select "10"
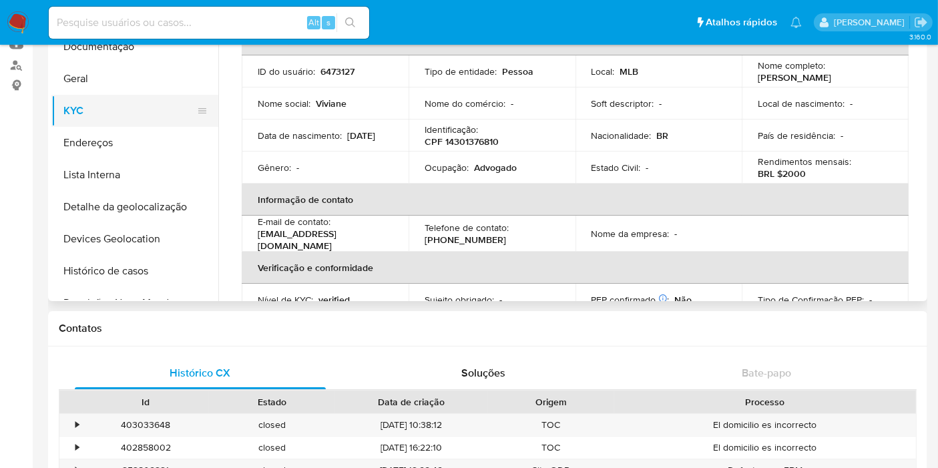
scroll to position [0, 0]
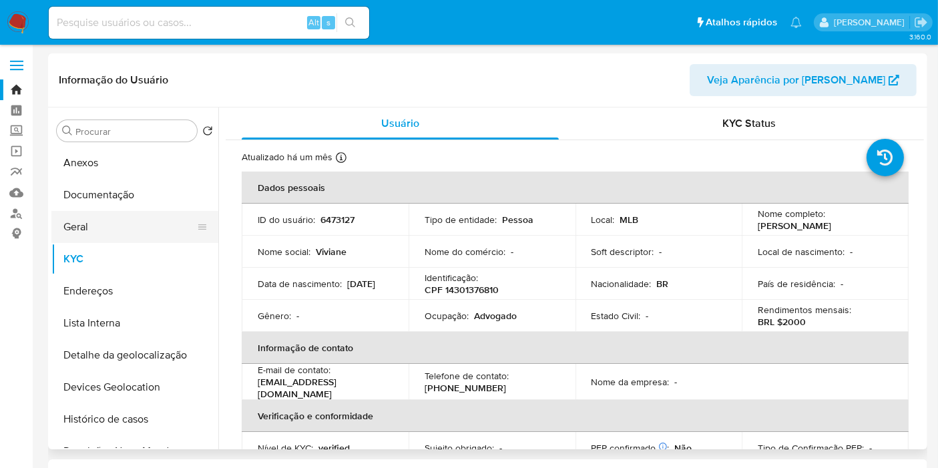
click at [78, 229] on button "Geral" at bounding box center [129, 227] width 156 height 32
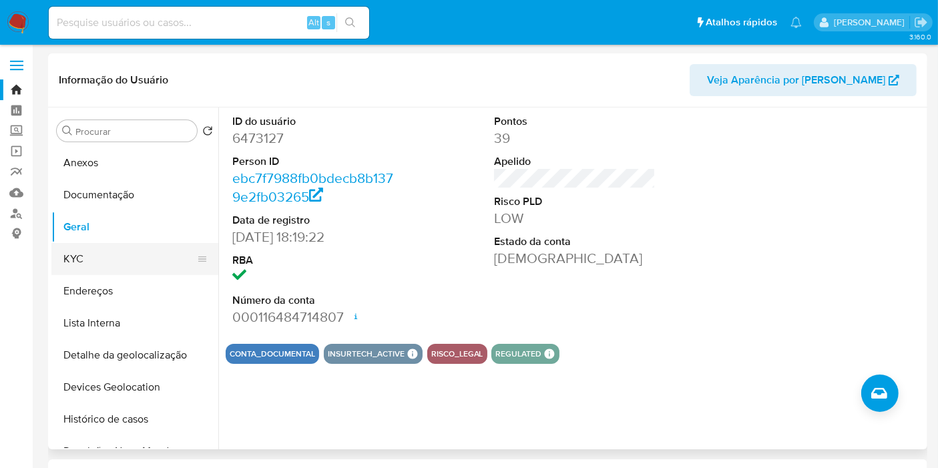
click at [87, 263] on button "KYC" at bounding box center [129, 259] width 156 height 32
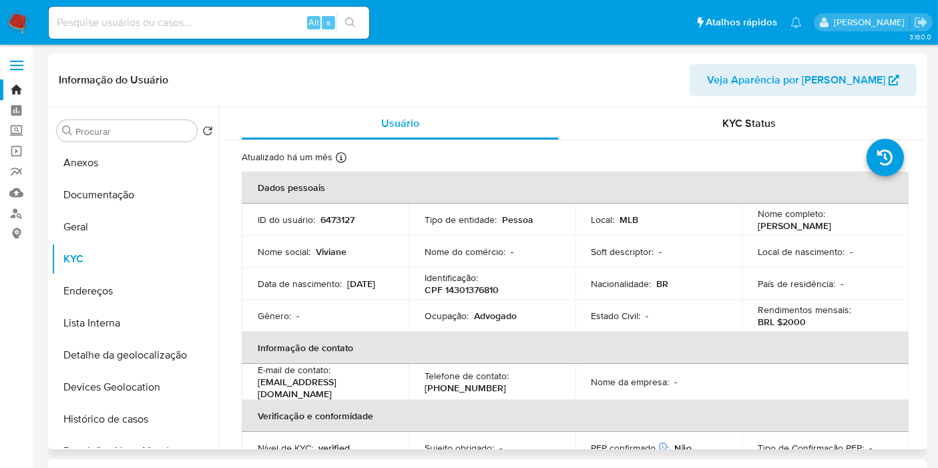
drag, startPoint x: 755, startPoint y: 224, endPoint x: 876, endPoint y: 224, distance: 120.9
click at [876, 224] on div "Nome completo : Viviane Barci de Moraes" at bounding box center [825, 220] width 135 height 24
copy p "[PERSON_NAME] [PERSON_NAME]"
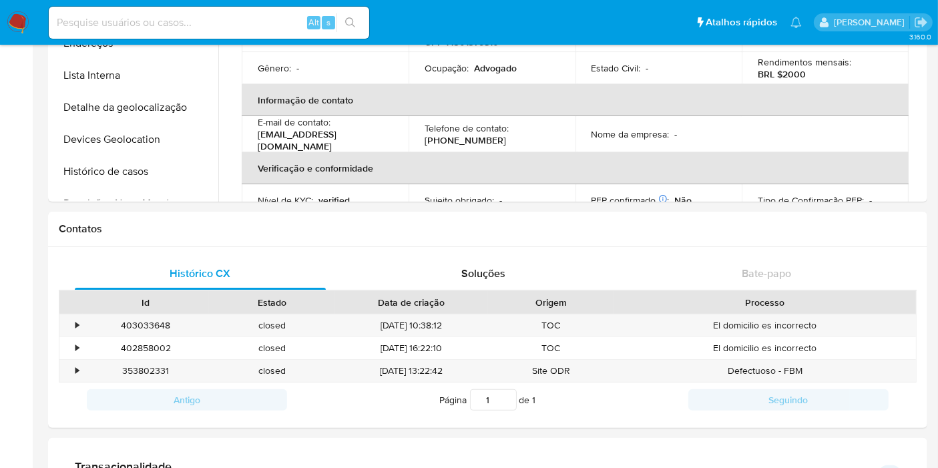
scroll to position [519, 0]
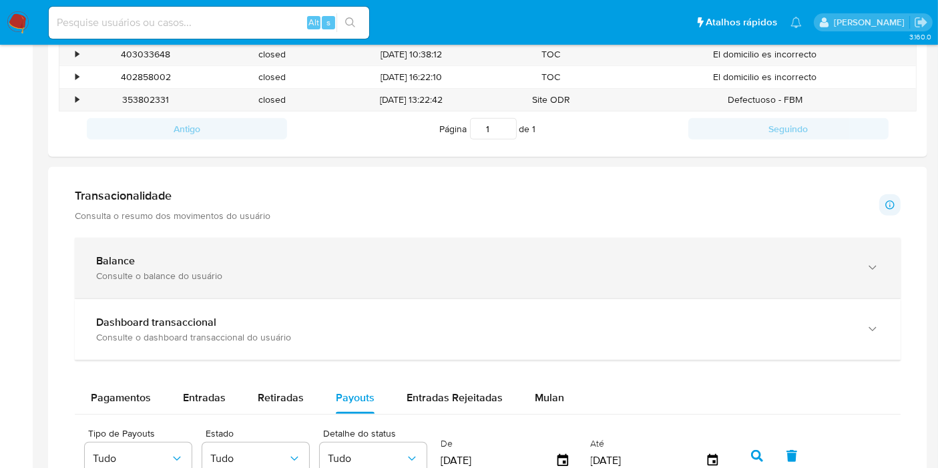
drag, startPoint x: 382, startPoint y: 278, endPoint x: 405, endPoint y: 252, distance: 35.1
click at [382, 278] on div "Consulte o balance do usuário" at bounding box center [474, 276] width 756 height 12
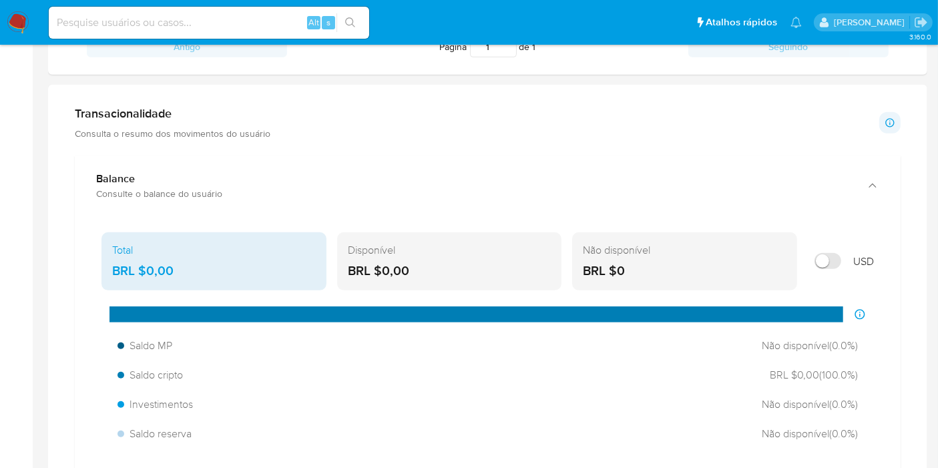
scroll to position [668, 0]
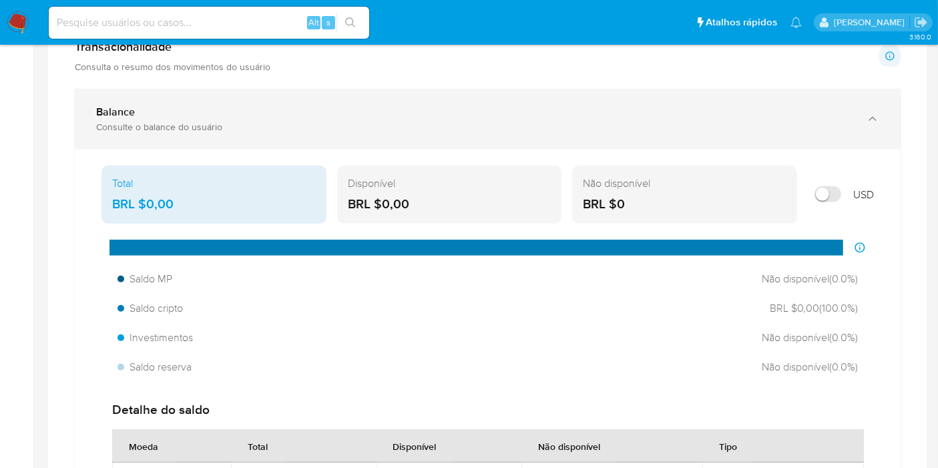
click at [337, 125] on div "Consulte o balance do usuário" at bounding box center [474, 127] width 756 height 12
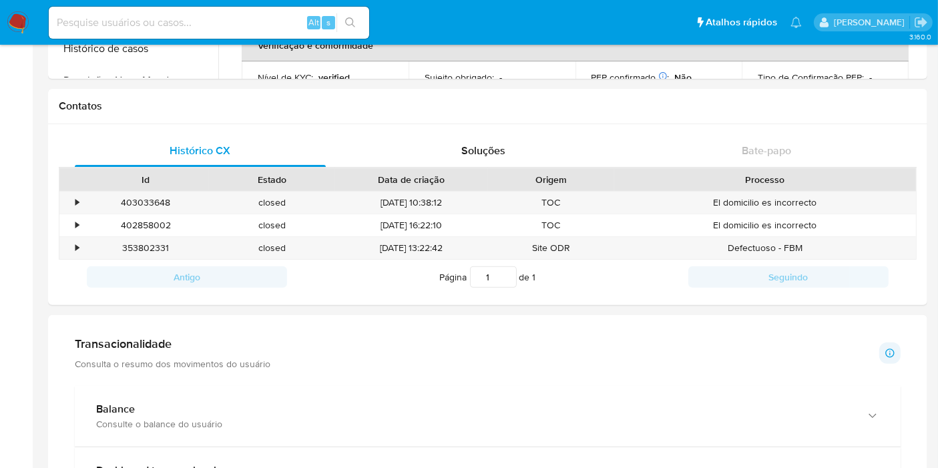
scroll to position [0, 0]
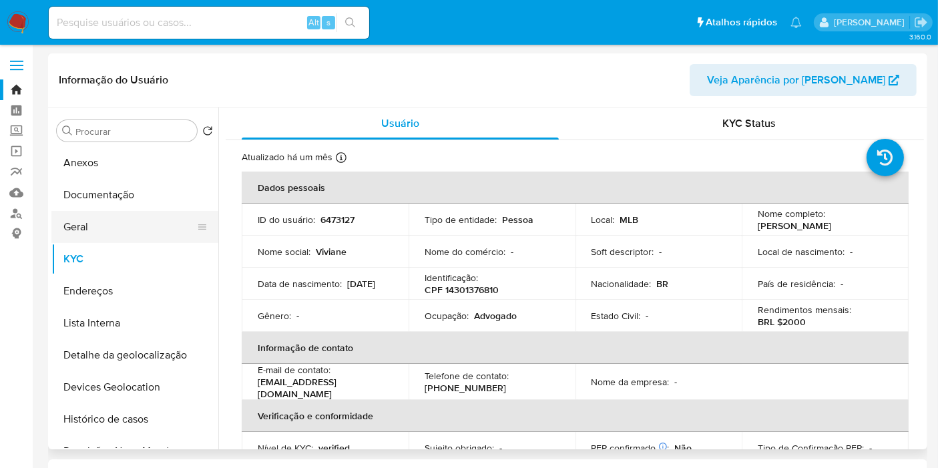
click at [120, 239] on button "Geral" at bounding box center [129, 227] width 156 height 32
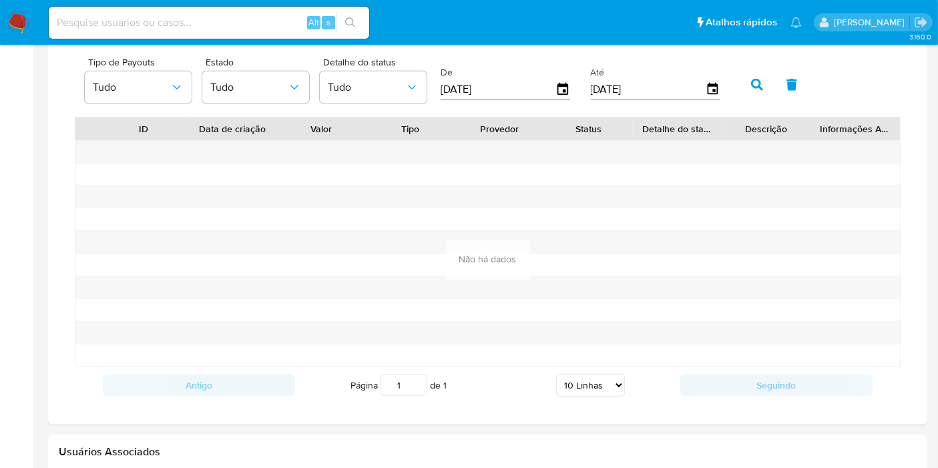
scroll to position [742, 0]
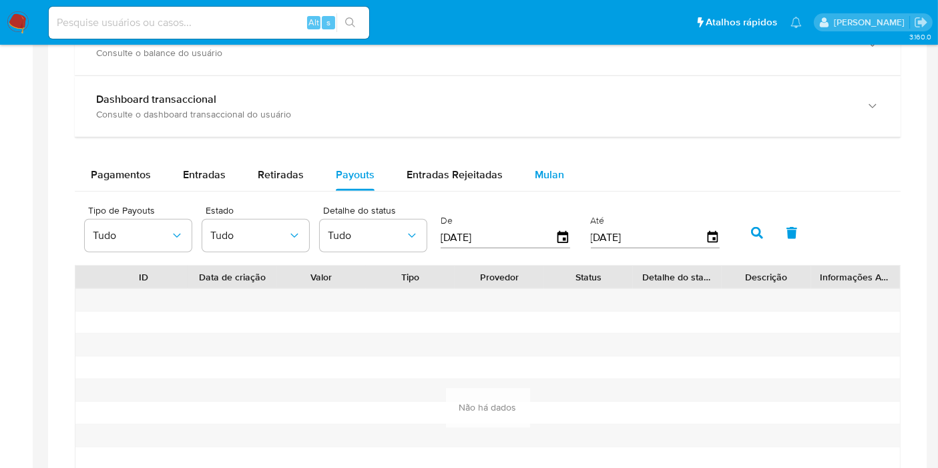
click at [535, 178] on span "Mulan" at bounding box center [549, 174] width 29 height 15
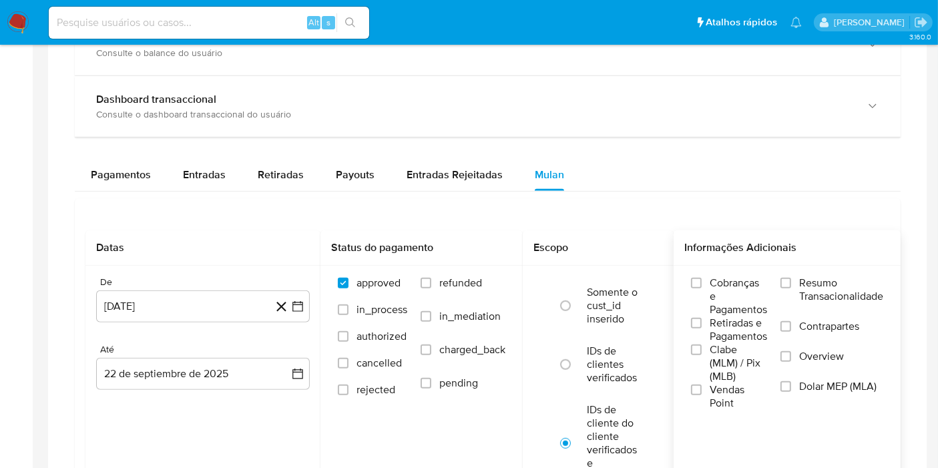
click at [805, 278] on span "Resumo Transacionalidade" at bounding box center [841, 289] width 84 height 27
click at [791, 278] on input "Resumo Transacionalidade" at bounding box center [786, 283] width 11 height 11
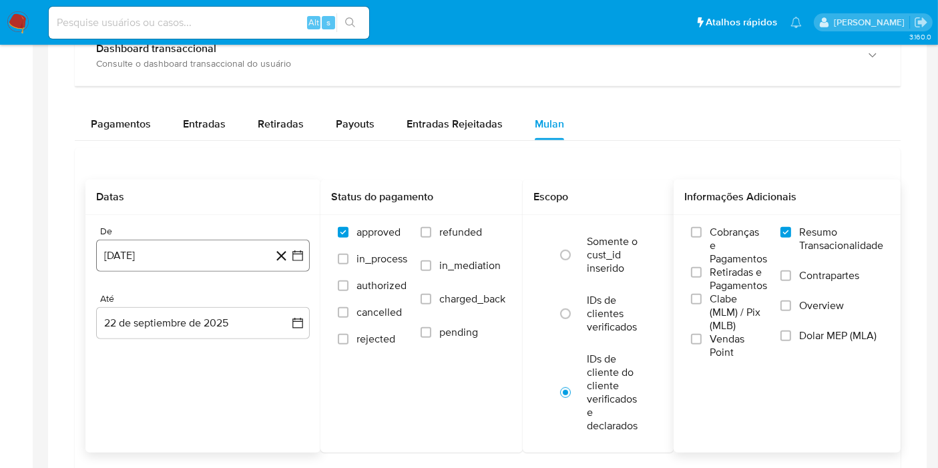
scroll to position [816, 0]
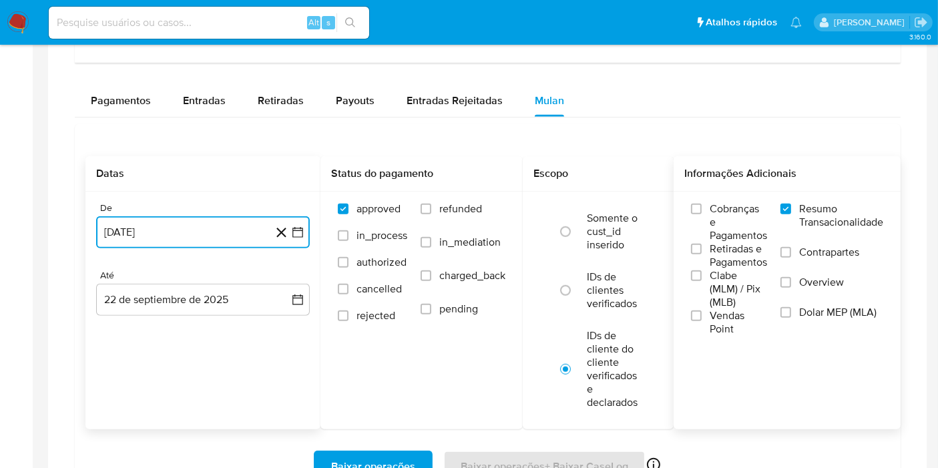
click at [297, 235] on icon "button" at bounding box center [297, 232] width 13 height 13
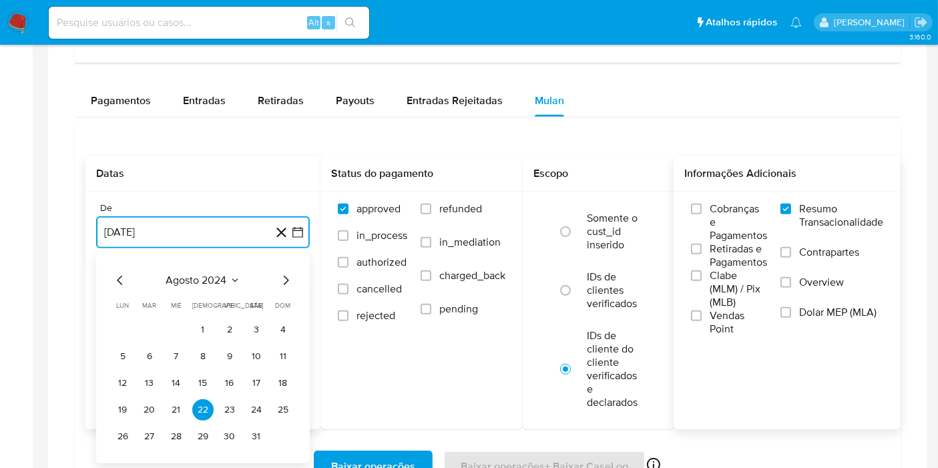
click at [211, 277] on span "agosto 2024" at bounding box center [196, 280] width 61 height 13
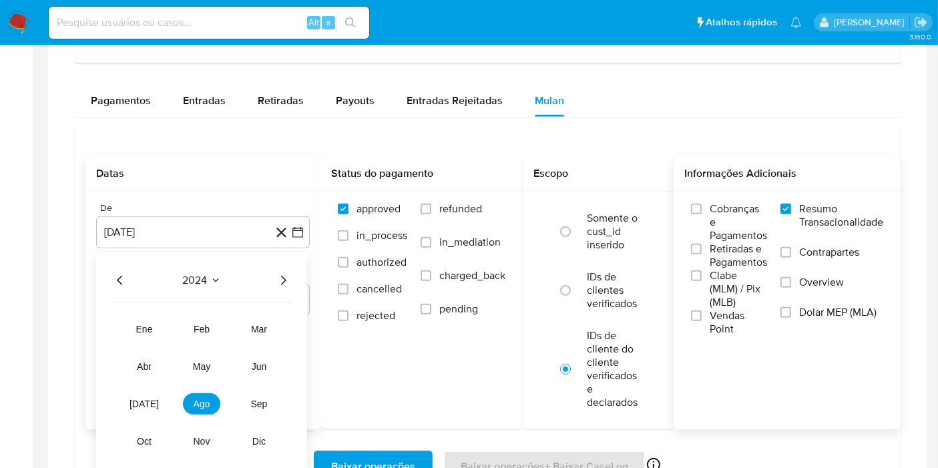
click at [122, 275] on icon "Año anterior" at bounding box center [120, 280] width 16 height 16
click at [248, 396] on button "sep" at bounding box center [258, 403] width 37 height 21
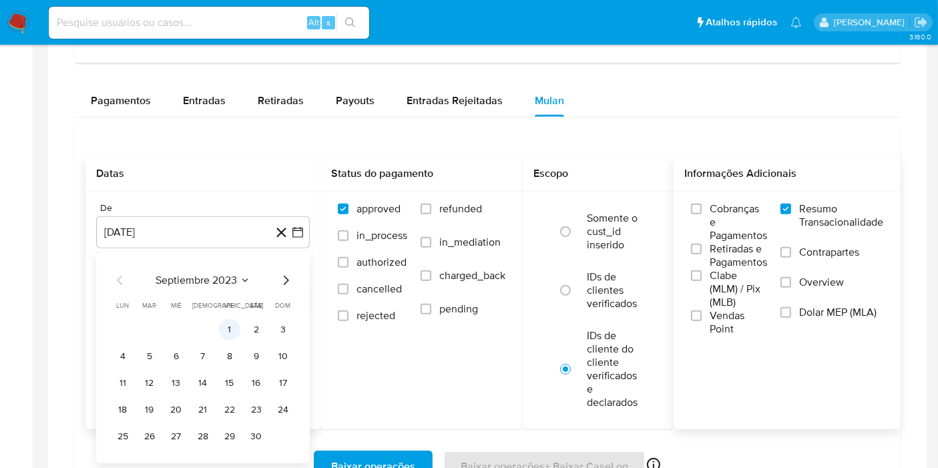
click at [225, 324] on button "1" at bounding box center [229, 329] width 21 height 21
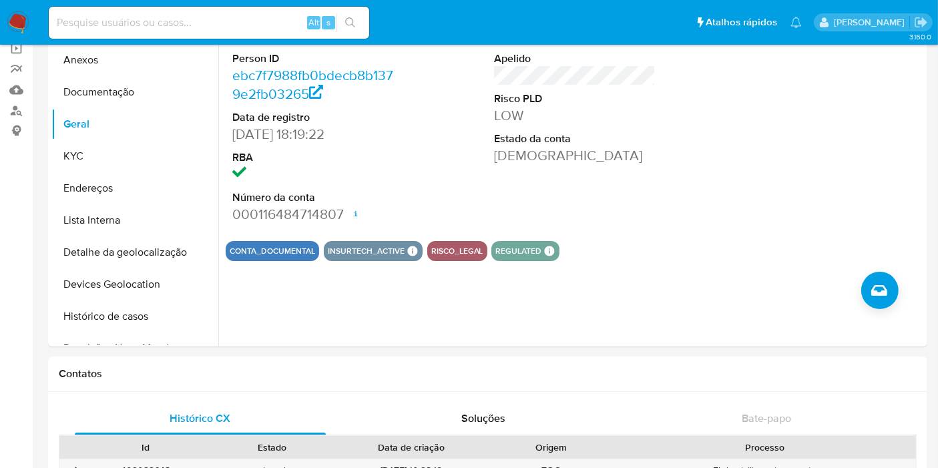
scroll to position [0, 0]
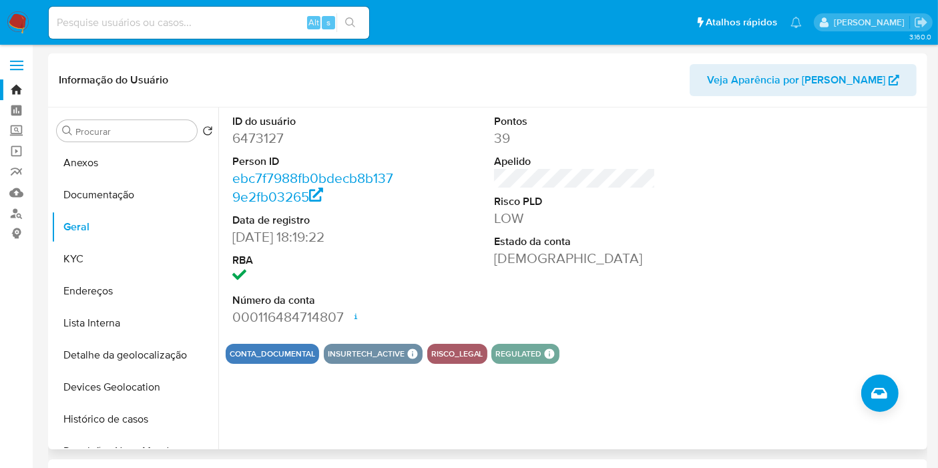
click at [266, 134] on dd "6473127" at bounding box center [313, 138] width 162 height 19
copy dd "6473127"
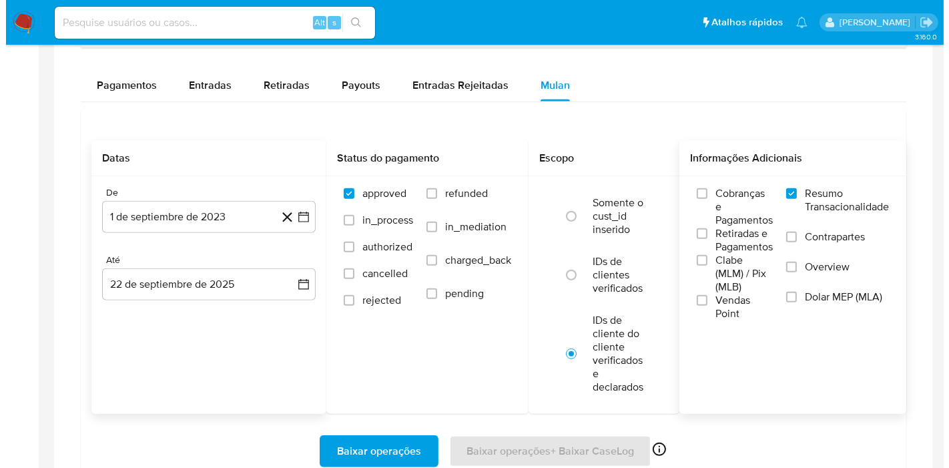
scroll to position [809, 0]
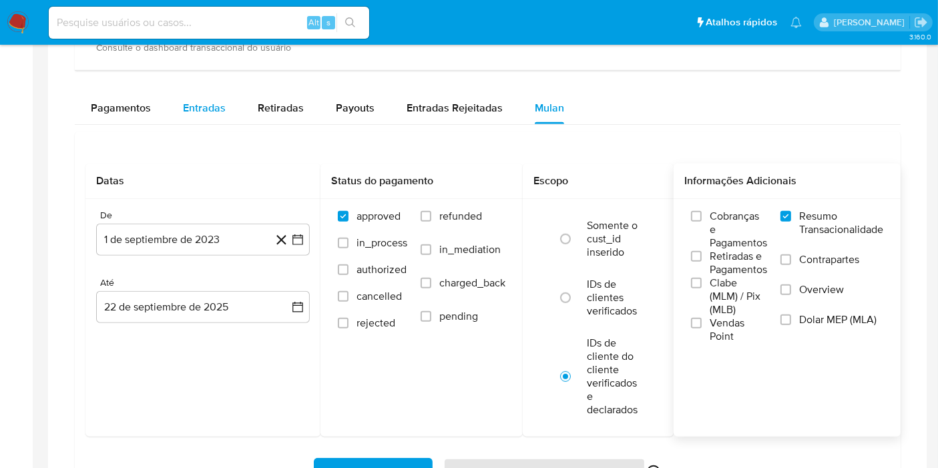
click at [218, 101] on span "Entradas" at bounding box center [204, 107] width 43 height 15
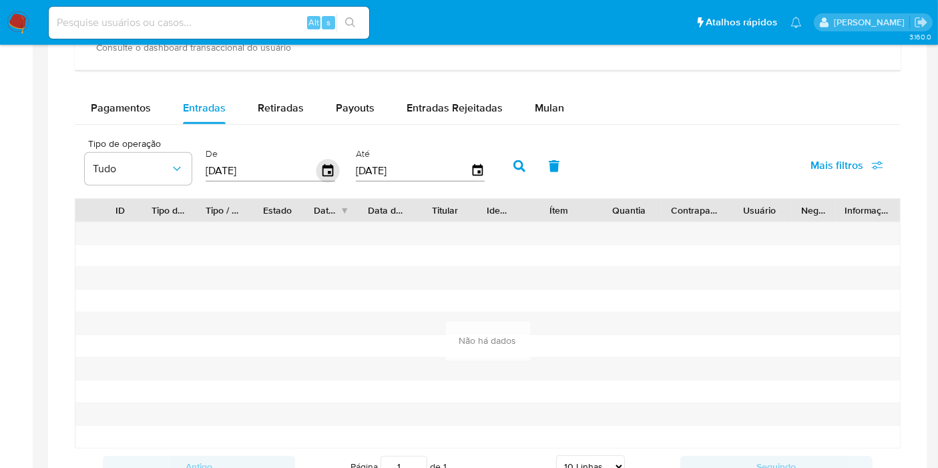
click at [322, 167] on icon "button" at bounding box center [327, 171] width 23 height 23
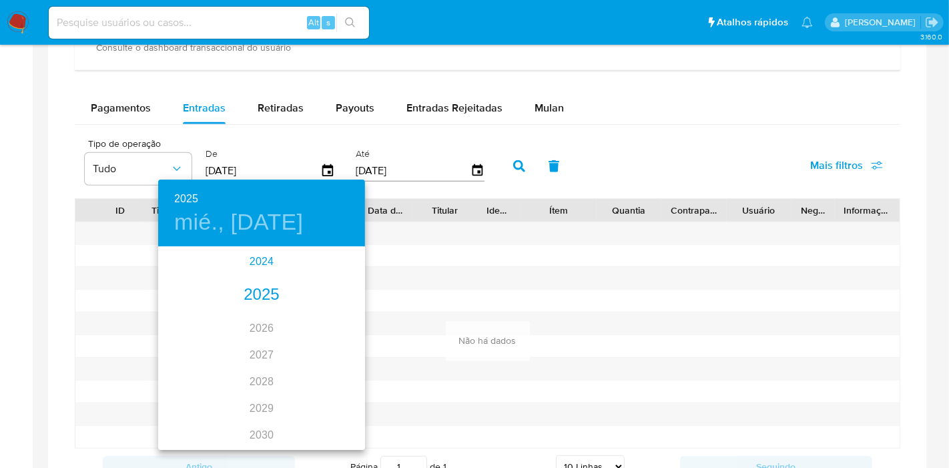
click at [254, 260] on div "2024" at bounding box center [261, 261] width 207 height 27
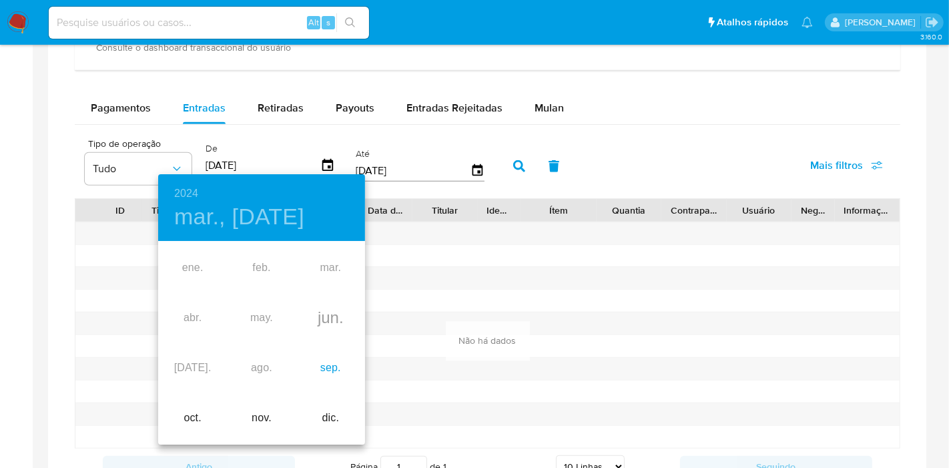
click at [322, 372] on div "sep." at bounding box center [330, 368] width 69 height 50
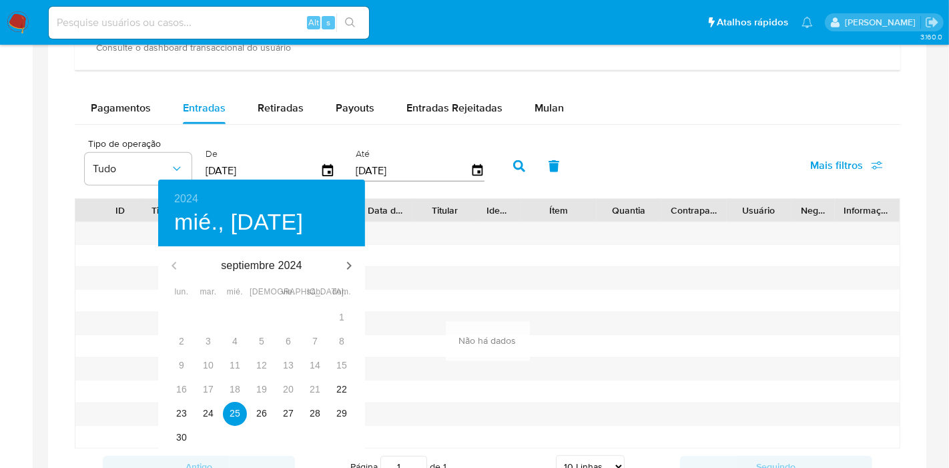
click at [341, 317] on div "1" at bounding box center [342, 318] width 27 height 24
click at [339, 385] on p "22" at bounding box center [342, 389] width 11 height 13
type input "22/09/2024"
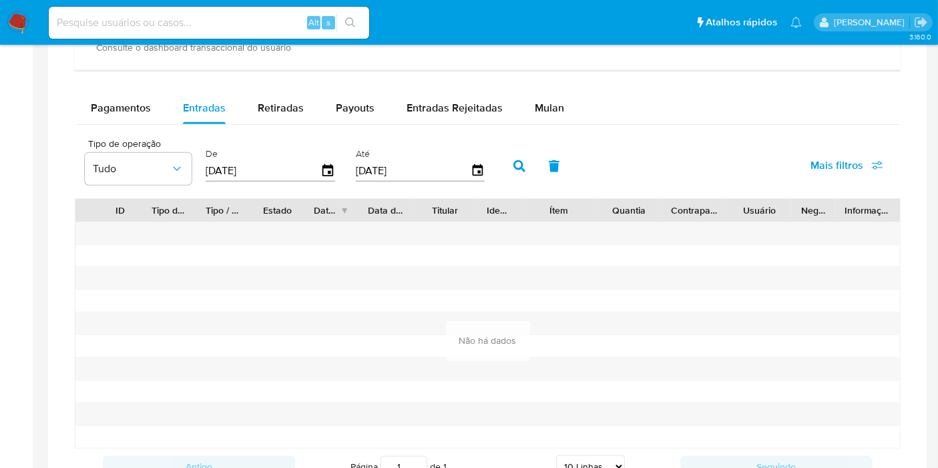
click at [495, 158] on div "Tipo de operação Tudo De 22/09/2024 Até 22/09/2025 Mais filtros" at bounding box center [488, 165] width 826 height 67
click at [513, 161] on icon "button" at bounding box center [519, 166] width 12 height 12
click at [118, 108] on span "Pagamentos" at bounding box center [121, 107] width 60 height 15
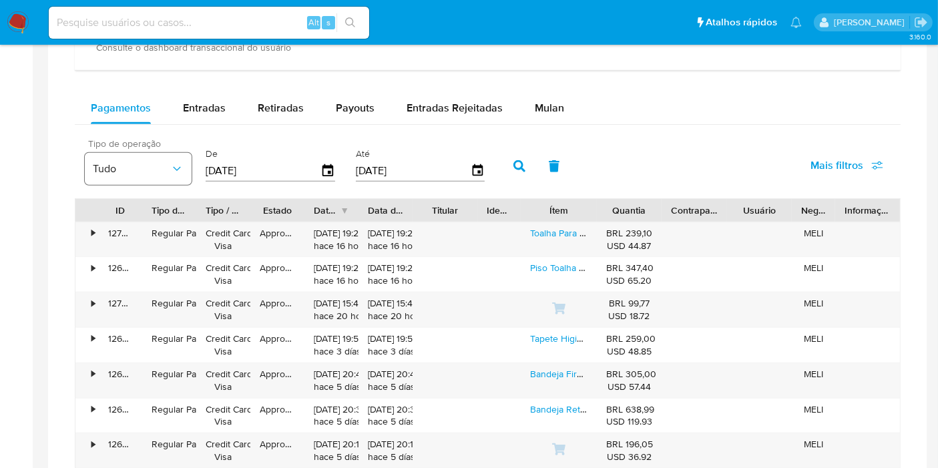
click at [148, 164] on span "Tudo" at bounding box center [131, 168] width 77 height 13
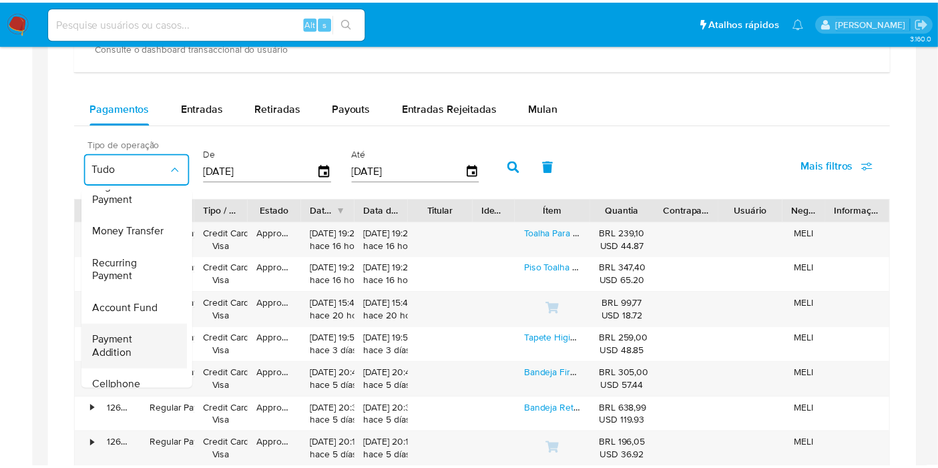
scroll to position [148, 0]
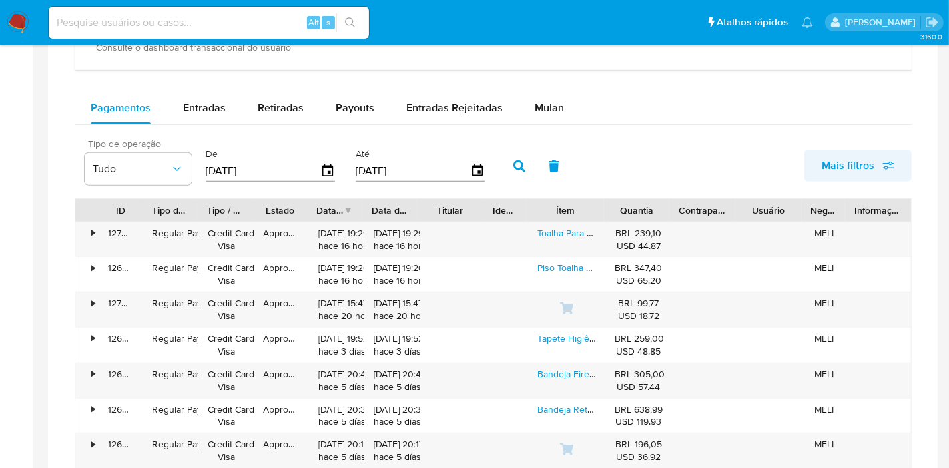
click at [835, 159] on span "Mais filtros" at bounding box center [848, 166] width 53 height 32
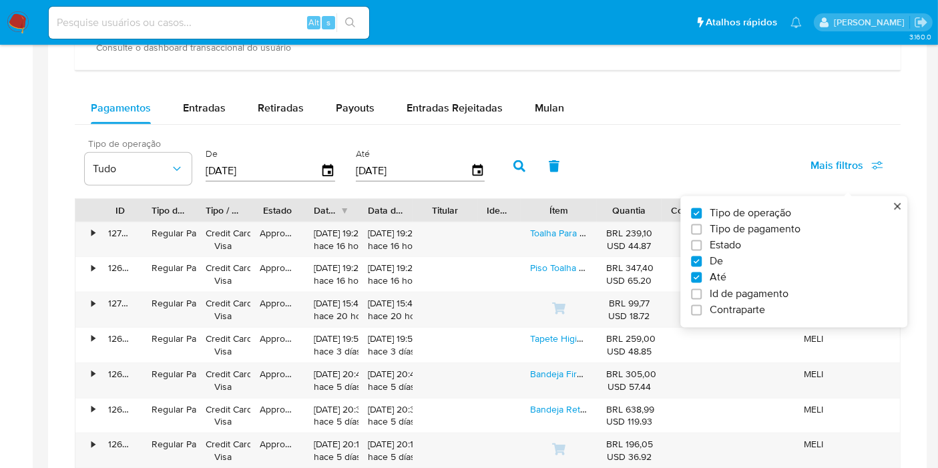
click at [782, 228] on span "Tipo de pagamento" at bounding box center [755, 228] width 91 height 13
click at [702, 228] on input "Tipo de pagamento" at bounding box center [696, 229] width 11 height 11
checkbox input "true"
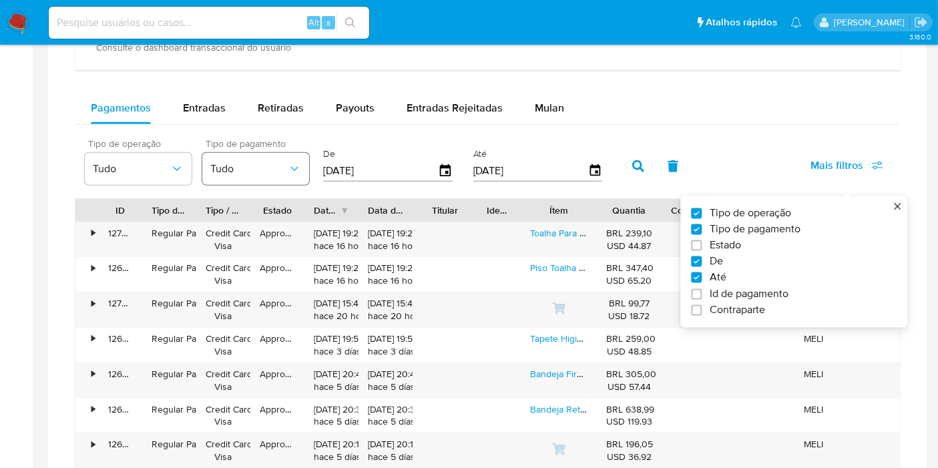
click at [226, 162] on span "Tudo" at bounding box center [248, 168] width 77 height 13
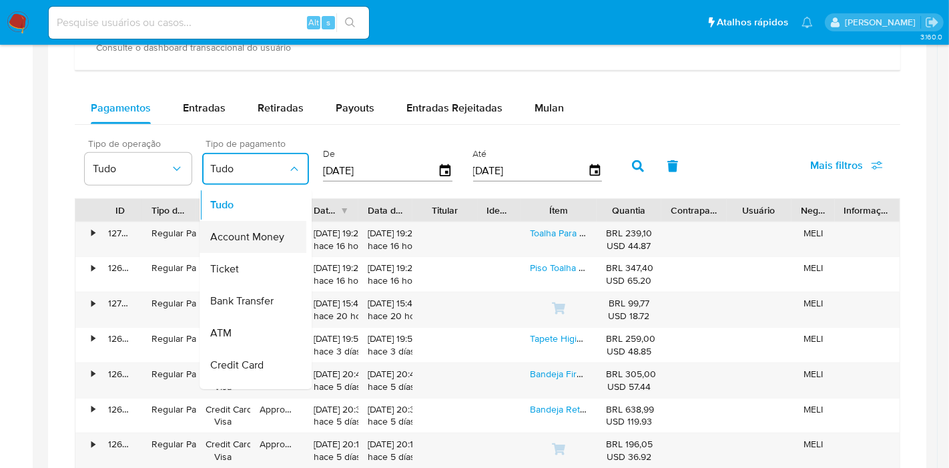
click at [252, 234] on span "Account Money" at bounding box center [247, 236] width 74 height 13
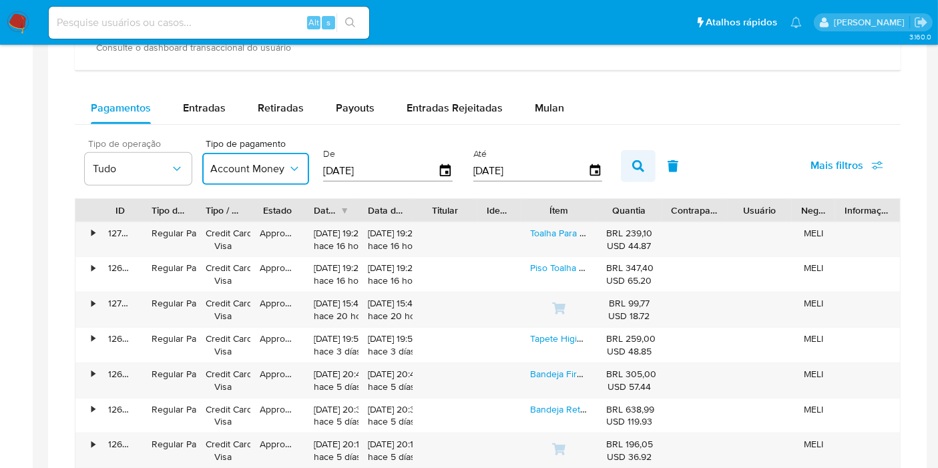
click at [630, 152] on button "button" at bounding box center [638, 166] width 35 height 32
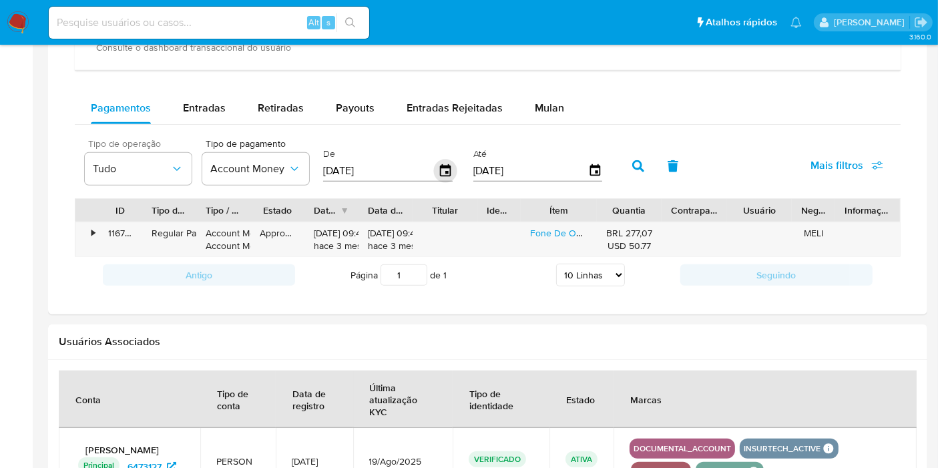
click at [441, 167] on icon "button" at bounding box center [445, 171] width 23 height 23
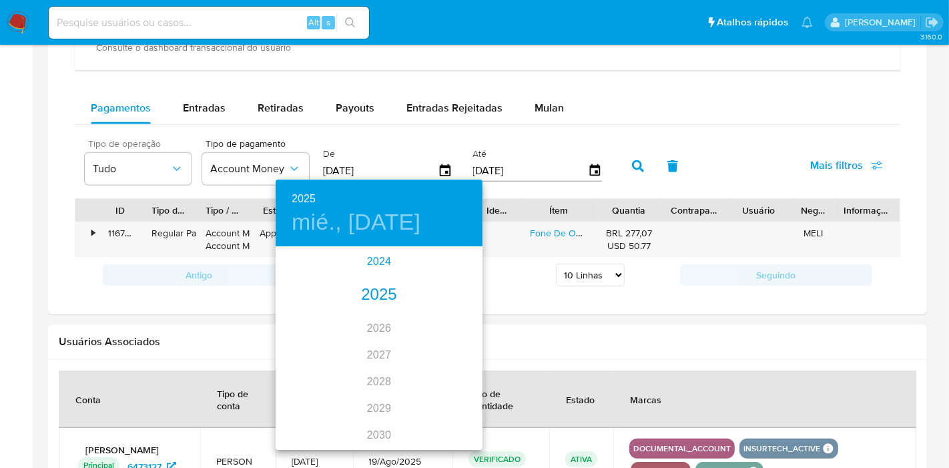
click at [374, 258] on div "2024" at bounding box center [379, 261] width 207 height 27
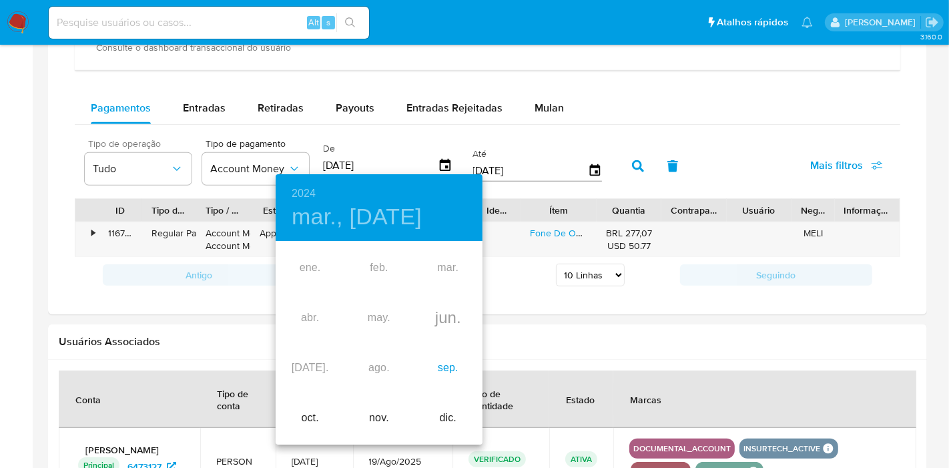
click at [444, 363] on div "sep." at bounding box center [448, 368] width 69 height 50
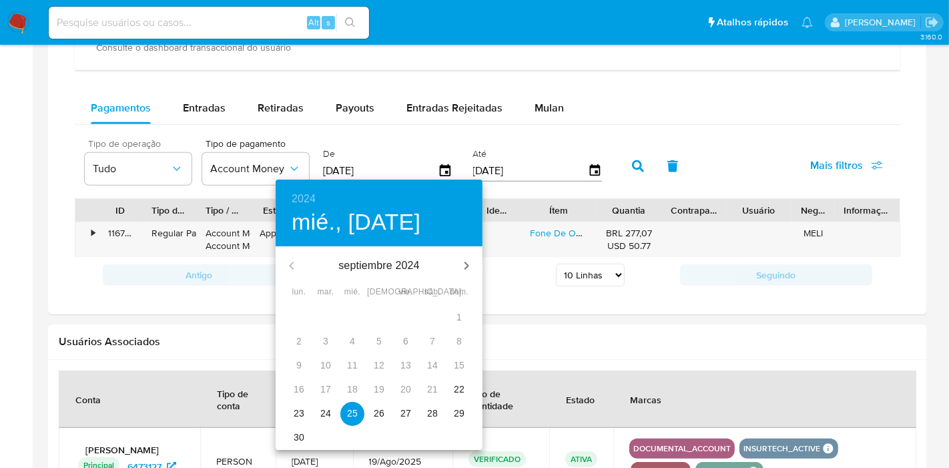
click at [462, 391] on p "22" at bounding box center [459, 389] width 11 height 13
type input "22/09/2024"
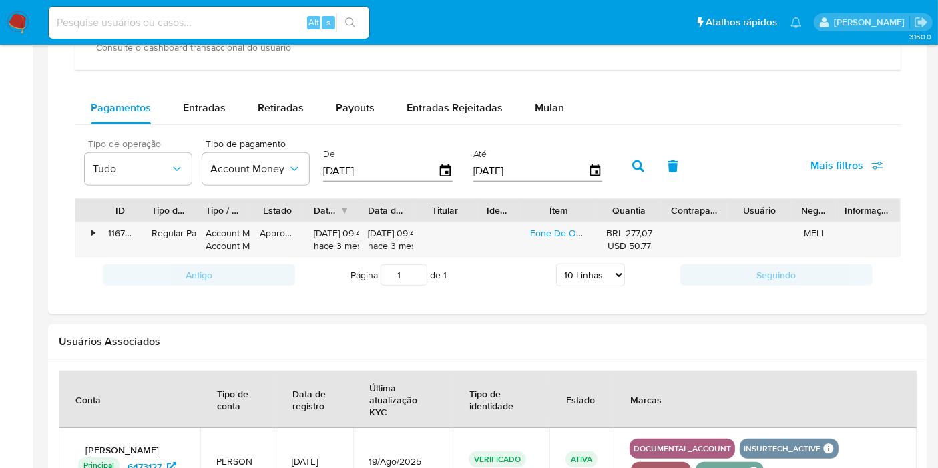
click at [624, 158] on button "button" at bounding box center [638, 166] width 35 height 32
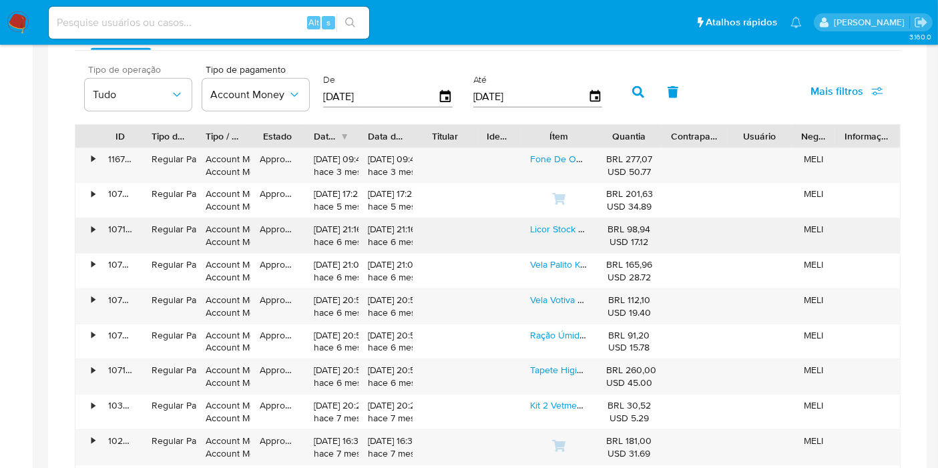
scroll to position [957, 0]
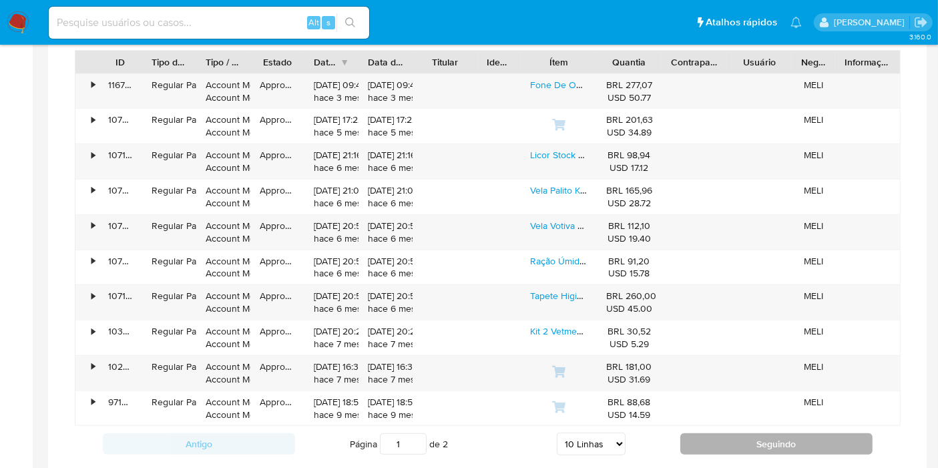
click at [732, 435] on button "Seguindo" at bounding box center [776, 443] width 192 height 21
type input "2"
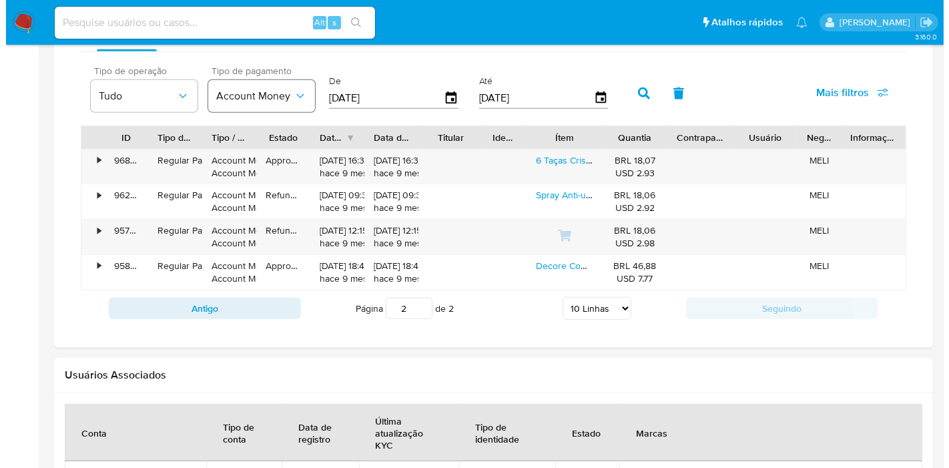
scroll to position [809, 0]
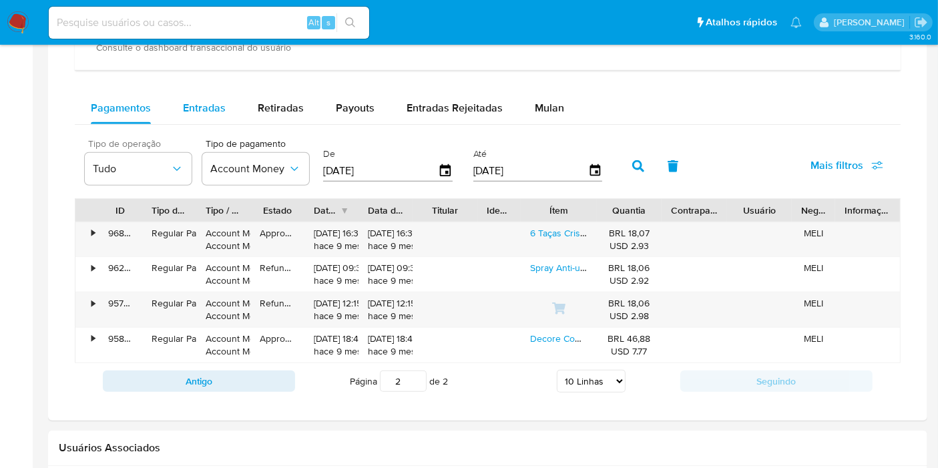
click at [222, 107] on span "Entradas" at bounding box center [204, 107] width 43 height 15
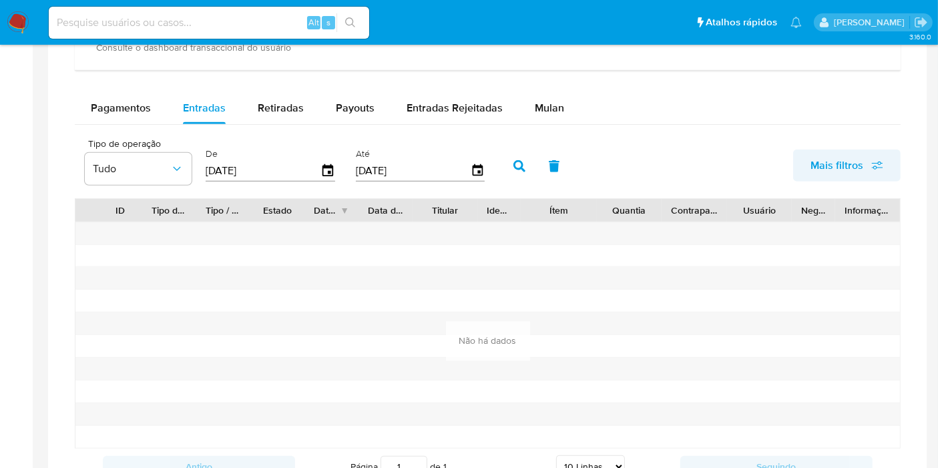
click at [821, 170] on span "Mais filtros" at bounding box center [837, 166] width 53 height 32
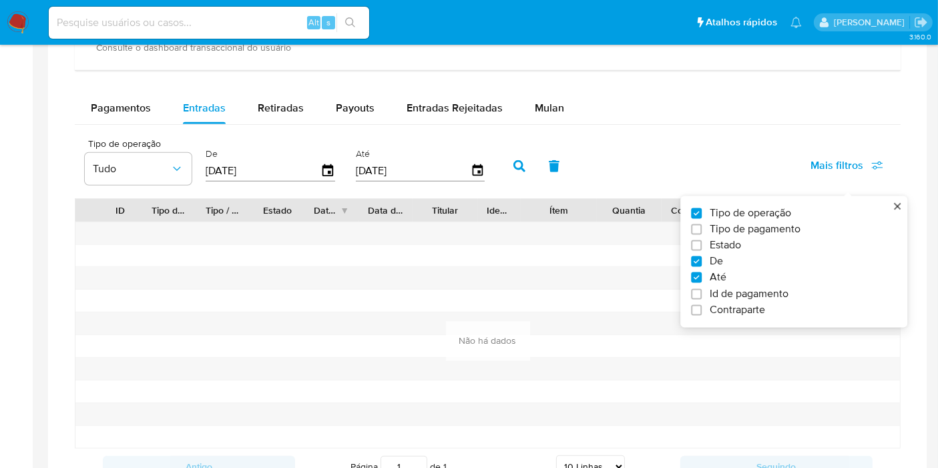
click at [781, 225] on span "Tipo de pagamento" at bounding box center [755, 228] width 91 height 13
click at [702, 225] on input "Tipo de pagamento" at bounding box center [696, 229] width 11 height 11
checkbox input "true"
type input "22/09/2024"
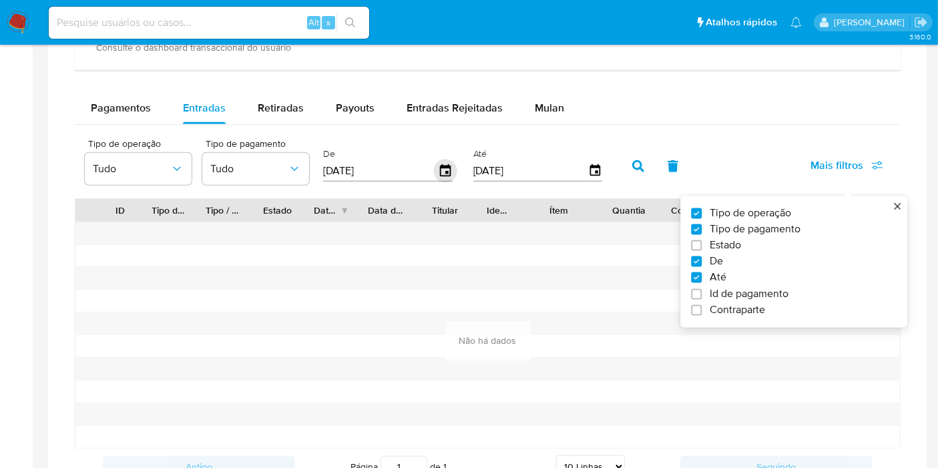
click at [440, 168] on icon "button" at bounding box center [445, 170] width 11 height 12
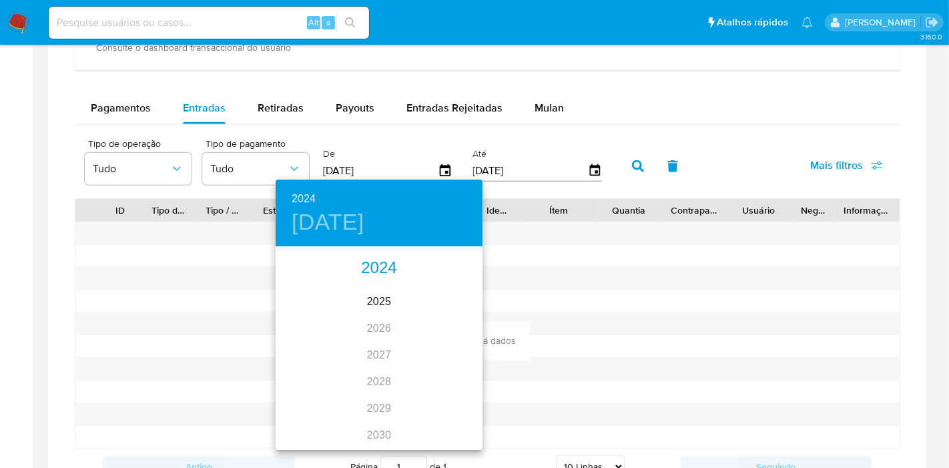
click at [377, 272] on div "2024" at bounding box center [379, 268] width 207 height 27
click at [442, 375] on div "sep." at bounding box center [448, 374] width 69 height 50
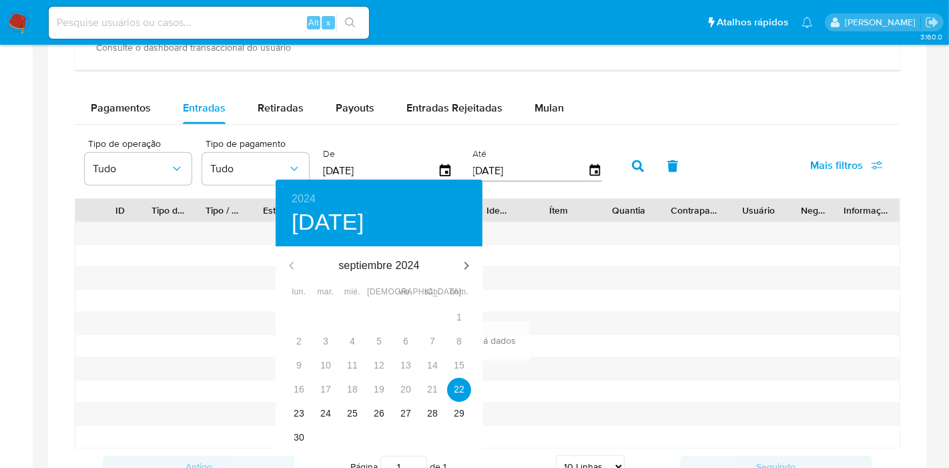
click at [628, 166] on div at bounding box center [474, 234] width 949 height 468
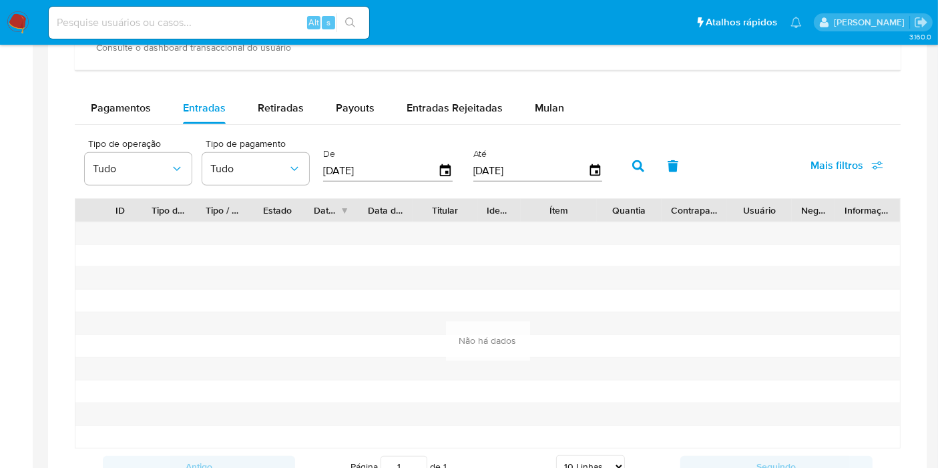
click at [632, 160] on icon "button" at bounding box center [638, 166] width 12 height 12
click at [346, 100] on span "Payouts" at bounding box center [355, 107] width 39 height 15
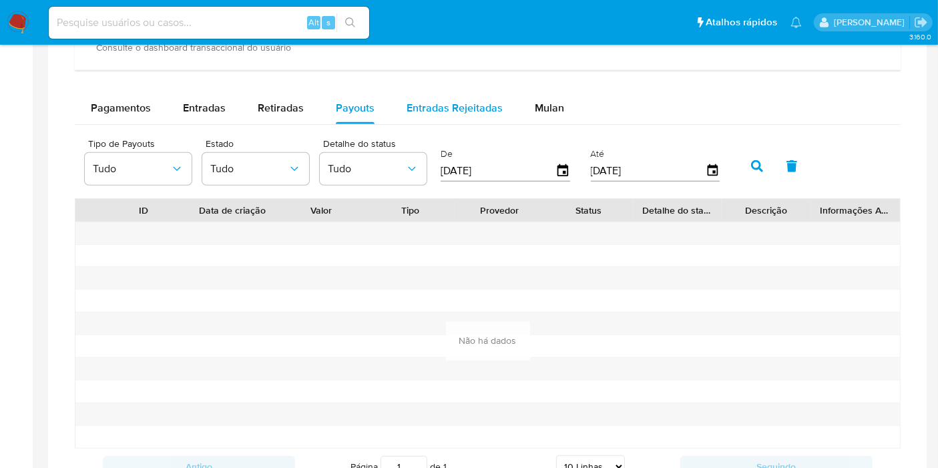
click at [448, 101] on span "Entradas Rejeitadas" at bounding box center [455, 107] width 96 height 15
select select "10"
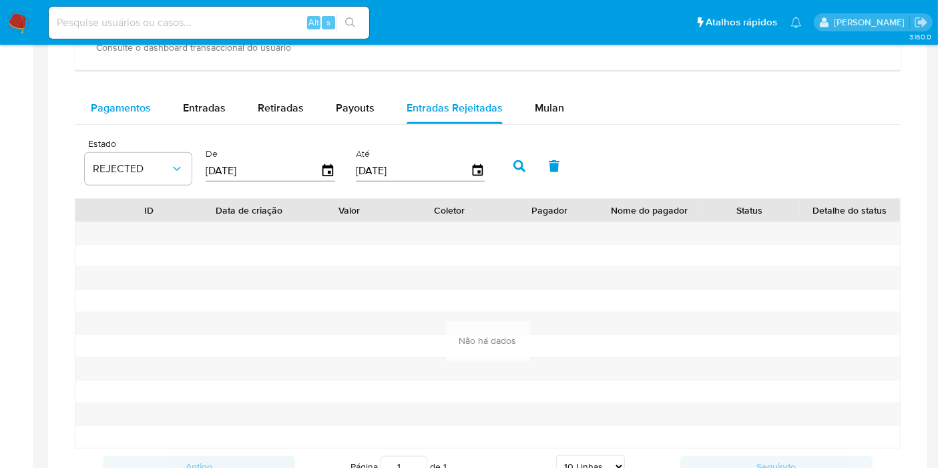
click at [122, 112] on span "Pagamentos" at bounding box center [121, 107] width 60 height 15
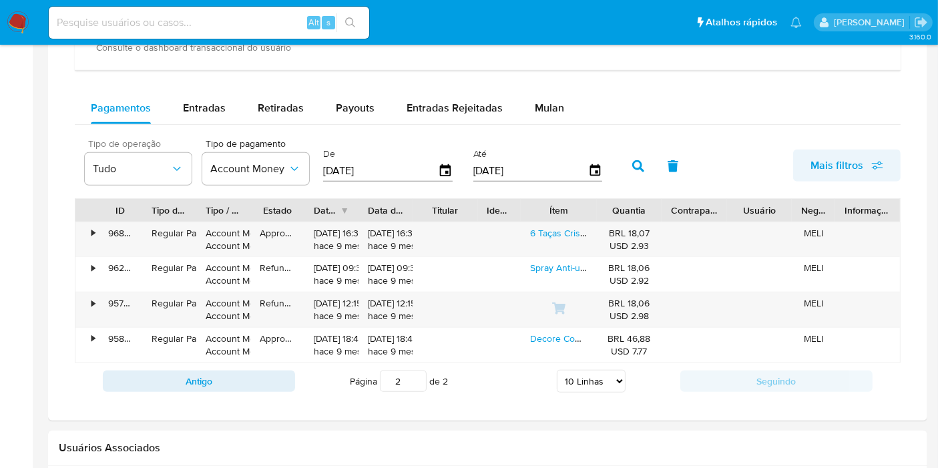
click at [863, 171] on span "Mais filtros" at bounding box center [837, 166] width 53 height 32
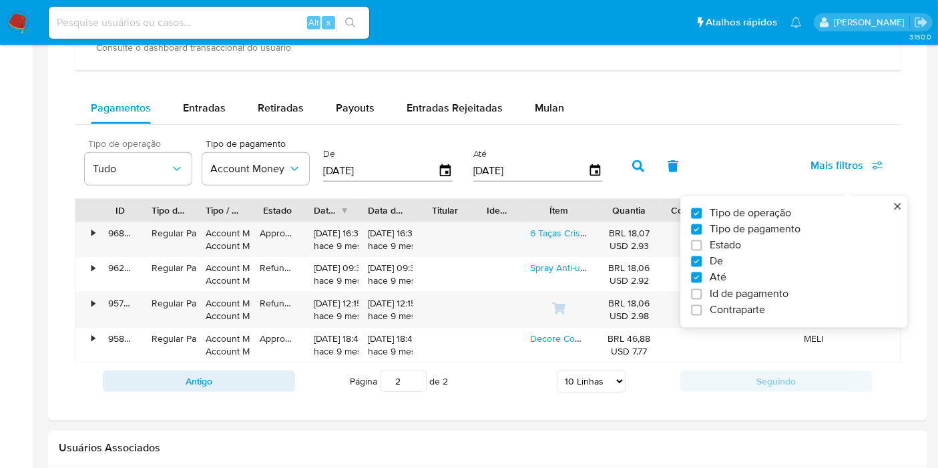
click at [734, 240] on span "Estado" at bounding box center [725, 245] width 31 height 13
click at [702, 240] on input "Estado" at bounding box center [696, 245] width 11 height 11
checkbox input "true"
type input "22/09/2024"
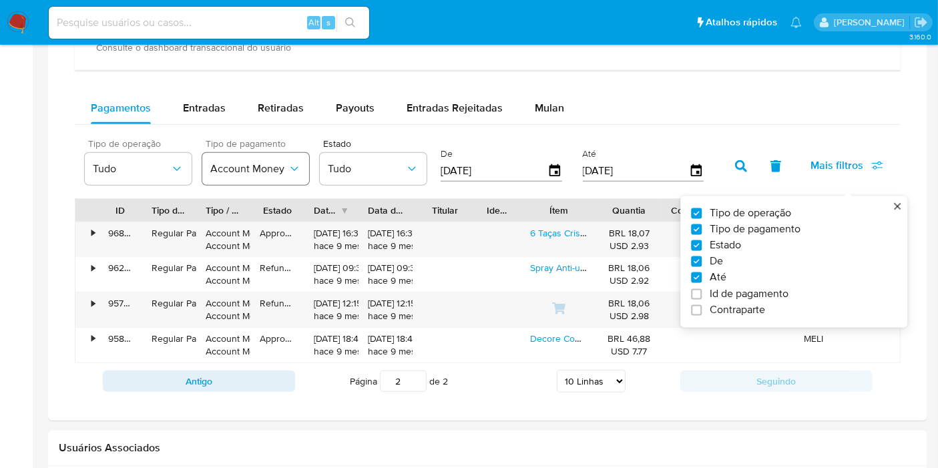
click at [228, 174] on button "Account Money" at bounding box center [255, 169] width 107 height 32
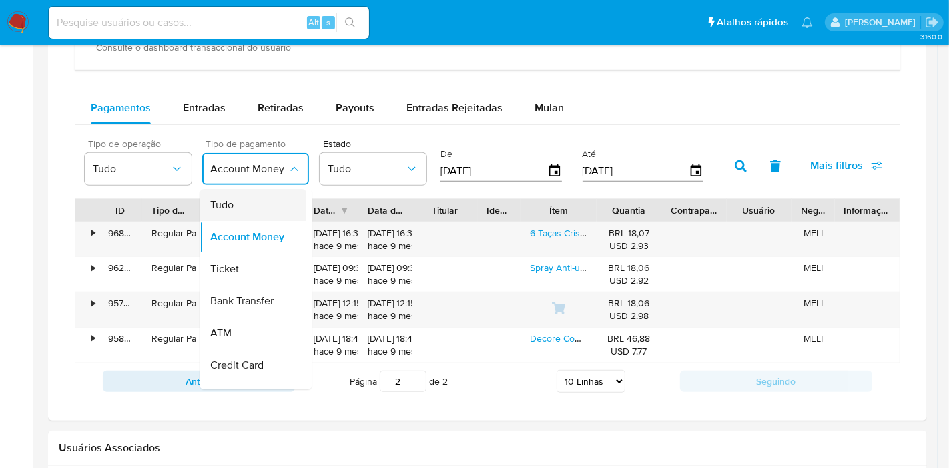
click at [254, 214] on div "Tudo" at bounding box center [248, 205] width 77 height 32
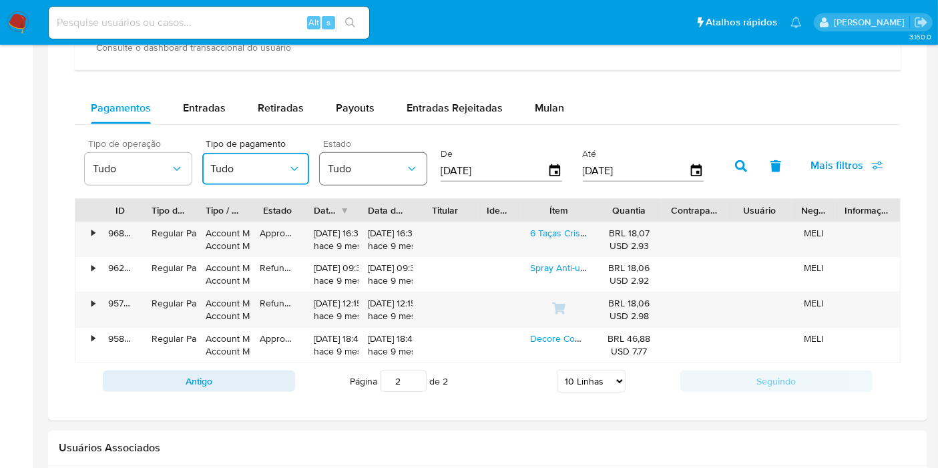
click at [357, 169] on span "Tudo" at bounding box center [366, 168] width 77 height 13
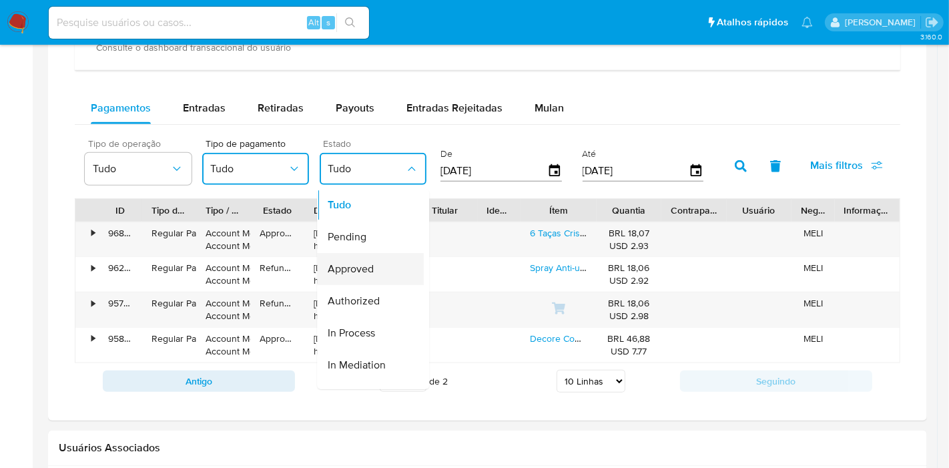
click at [372, 264] on span "Approved" at bounding box center [351, 268] width 46 height 13
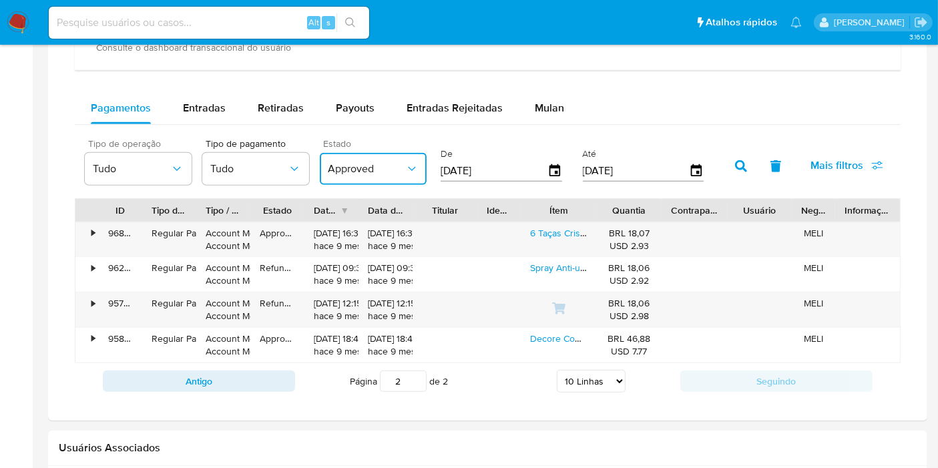
click at [355, 158] on button "Approved" at bounding box center [373, 169] width 107 height 32
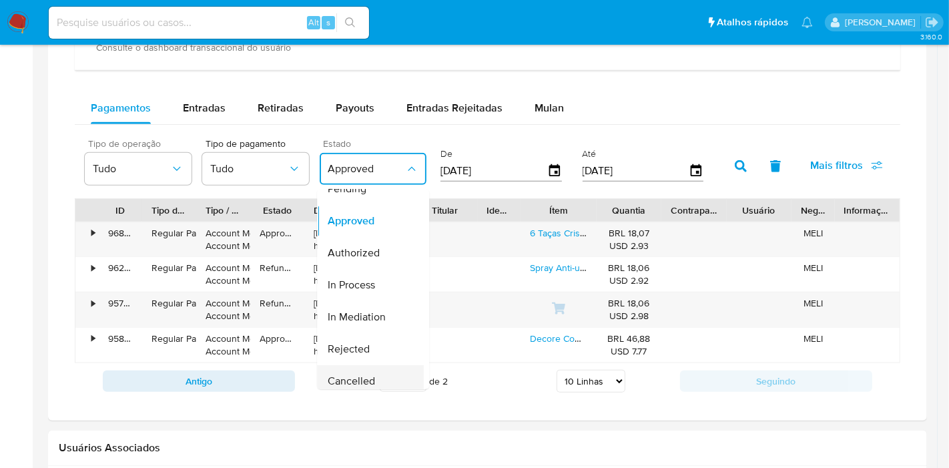
scroll to position [132, 0]
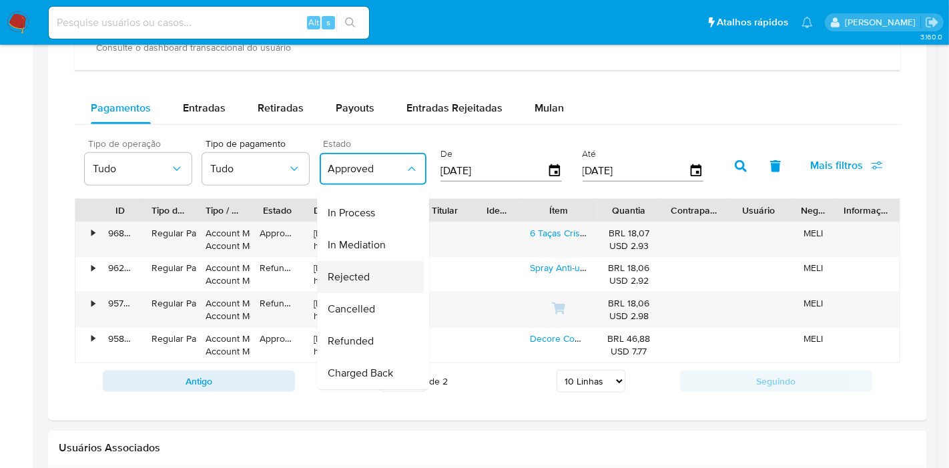
click at [379, 270] on div "Rejected" at bounding box center [366, 277] width 77 height 32
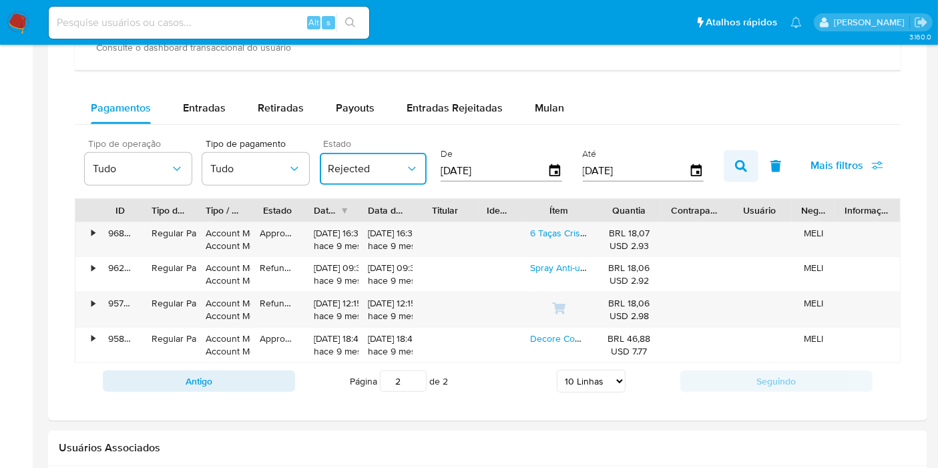
click at [736, 160] on icon "button" at bounding box center [741, 166] width 12 height 12
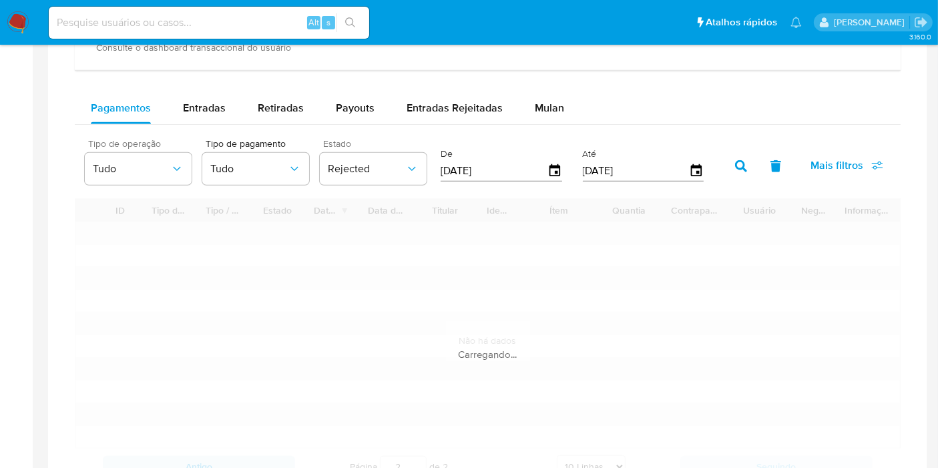
type input "1"
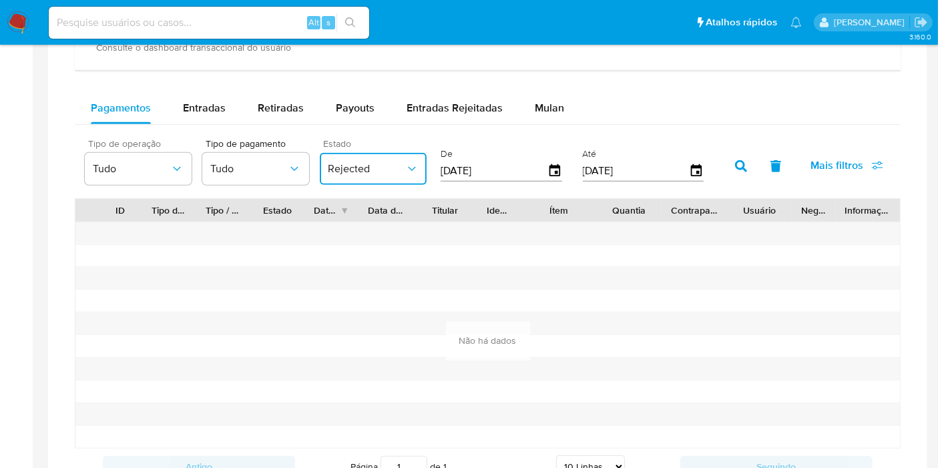
click at [376, 168] on span "Rejected" at bounding box center [366, 168] width 77 height 13
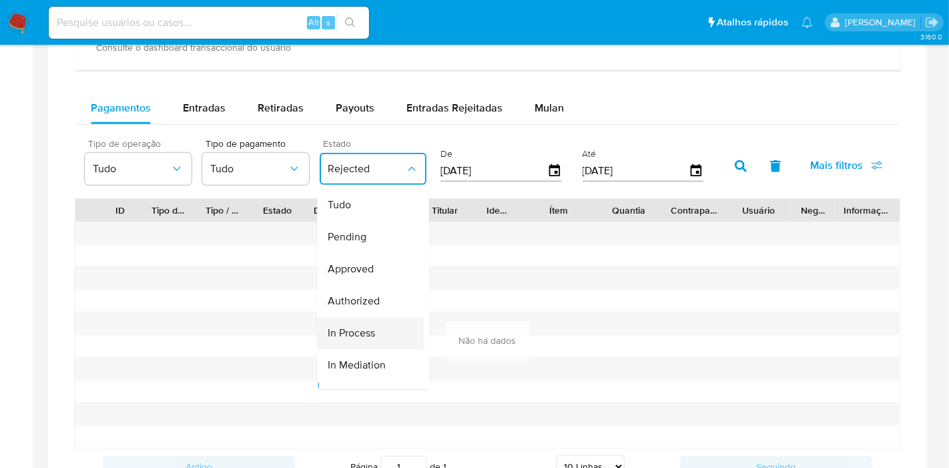
scroll to position [114, 0]
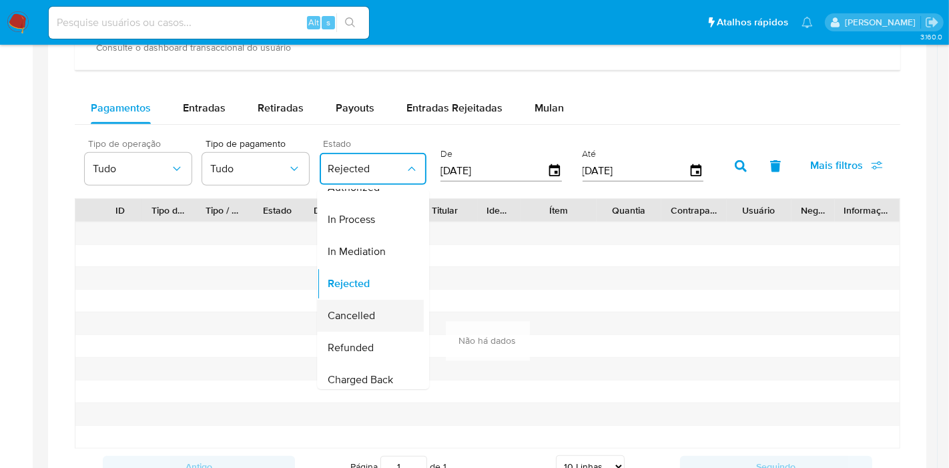
click at [380, 306] on div "Cancelled" at bounding box center [366, 316] width 77 height 32
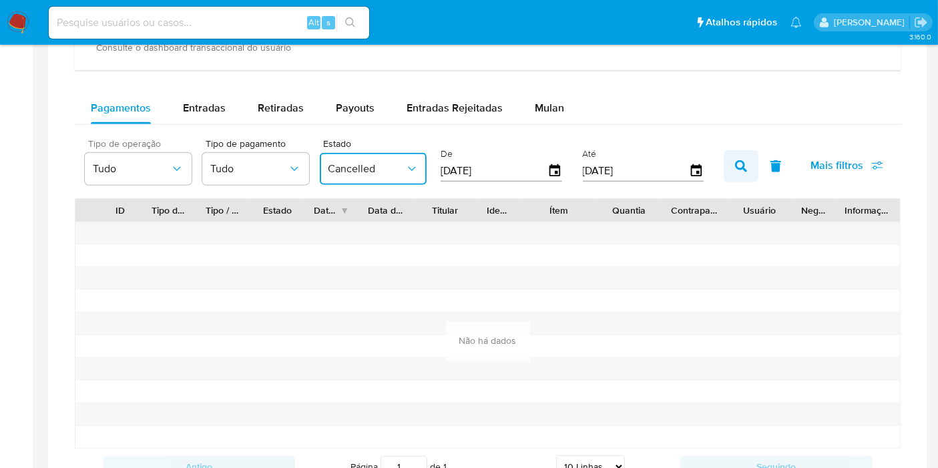
click at [736, 160] on icon "button" at bounding box center [741, 166] width 12 height 12
click at [344, 168] on span "Cancelled" at bounding box center [366, 168] width 77 height 13
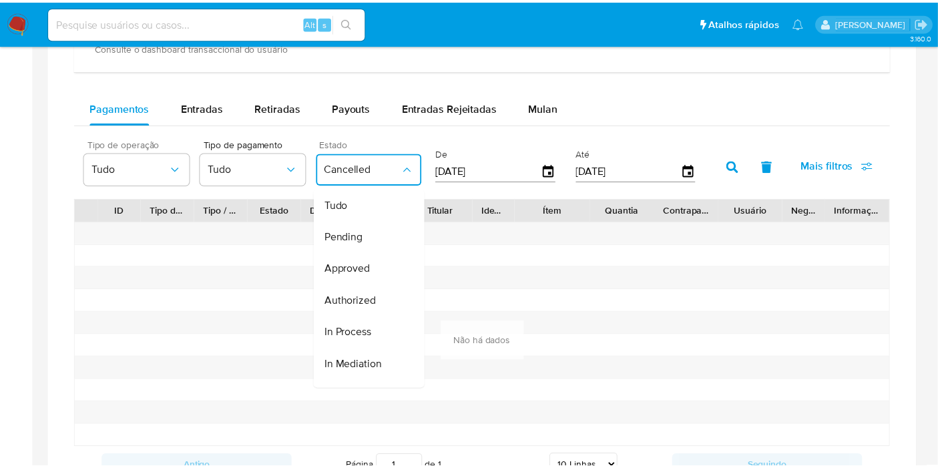
scroll to position [132, 0]
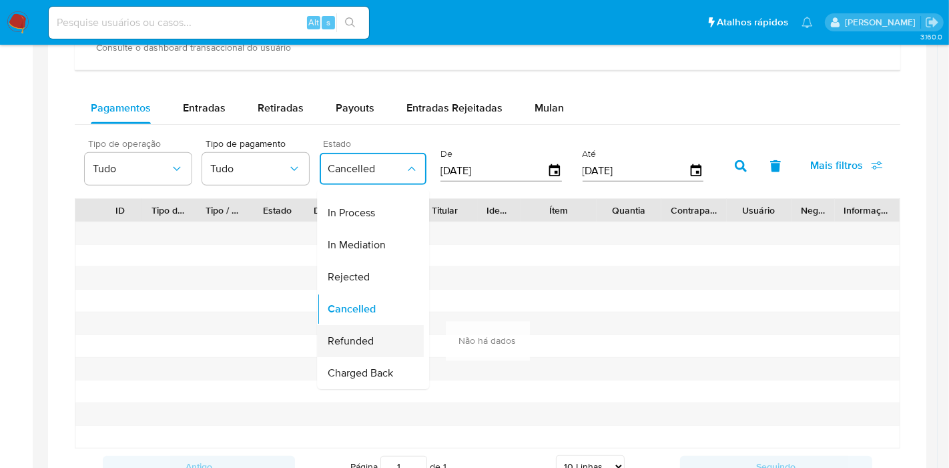
click at [377, 325] on div "Refunded" at bounding box center [366, 341] width 77 height 32
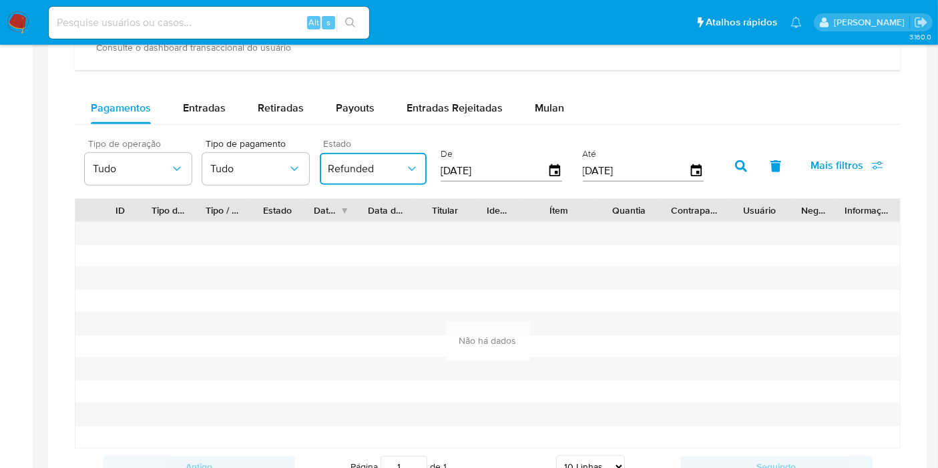
click at [742, 160] on icon "button" at bounding box center [741, 166] width 12 height 12
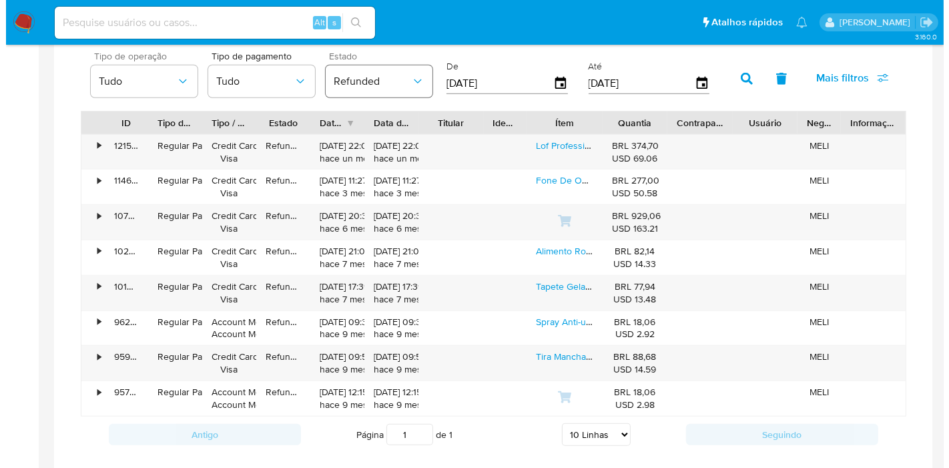
scroll to position [883, 0]
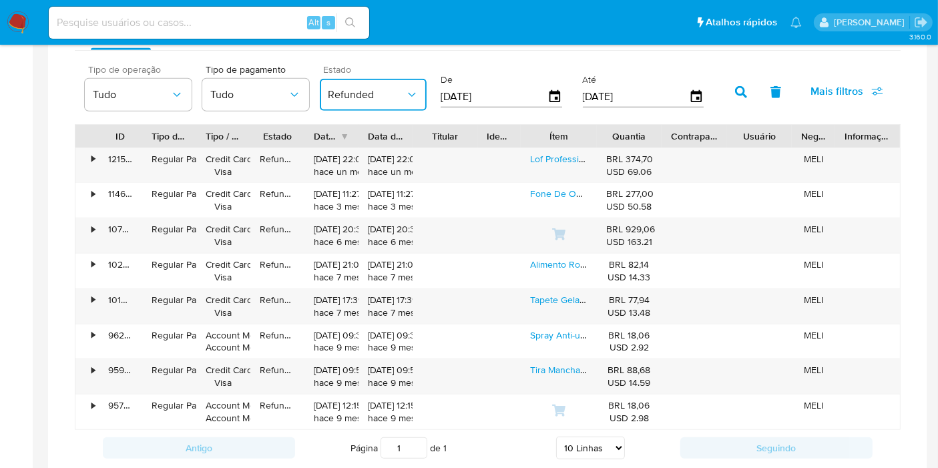
click at [374, 97] on span "Refunded" at bounding box center [366, 94] width 77 height 13
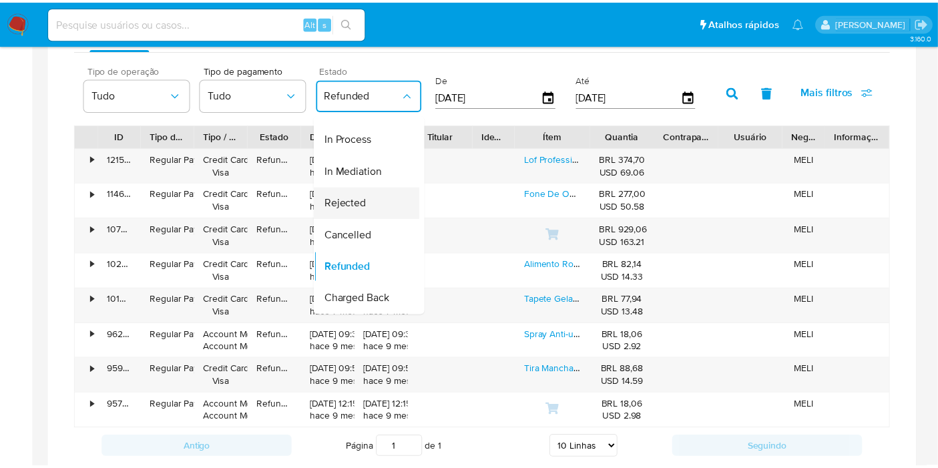
scroll to position [0, 0]
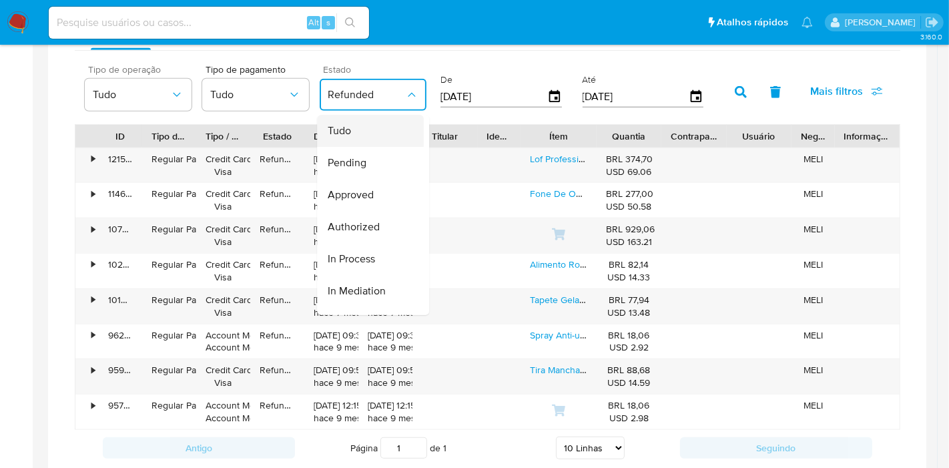
click at [370, 135] on div "Tudo" at bounding box center [366, 131] width 77 height 32
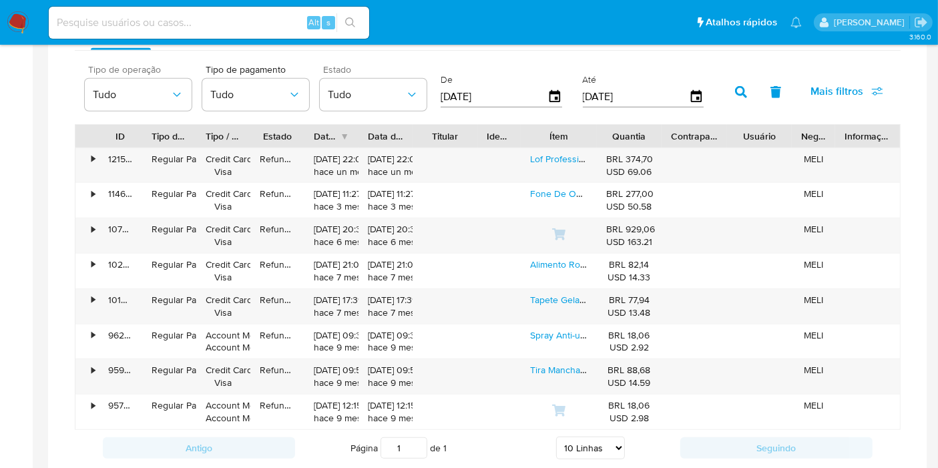
click at [295, 110] on div "Tipo de pagamento Tudo" at bounding box center [255, 90] width 107 height 51
click at [287, 100] on button "Tudo" at bounding box center [255, 95] width 107 height 32
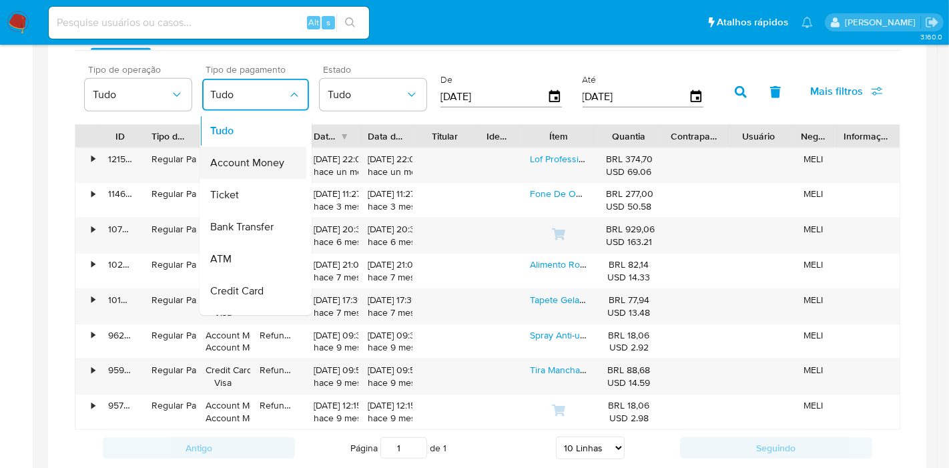
click at [284, 163] on div "Account Money" at bounding box center [248, 163] width 77 height 32
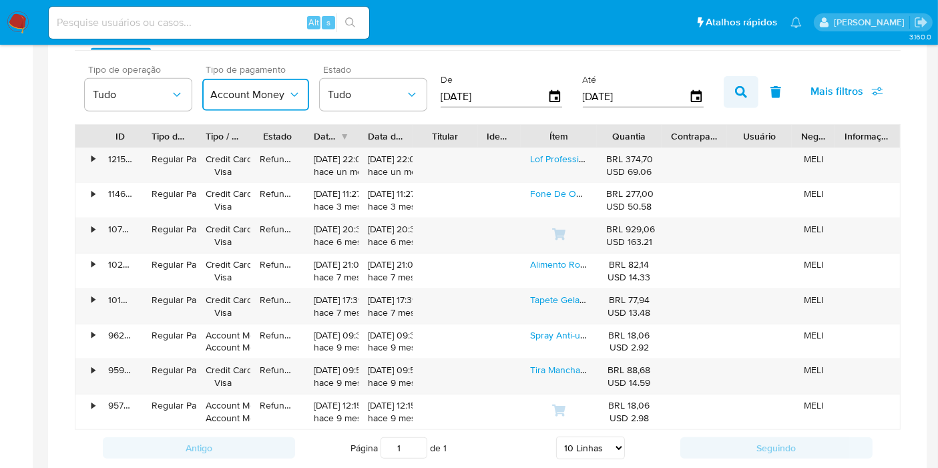
click at [734, 96] on button "button" at bounding box center [741, 92] width 35 height 32
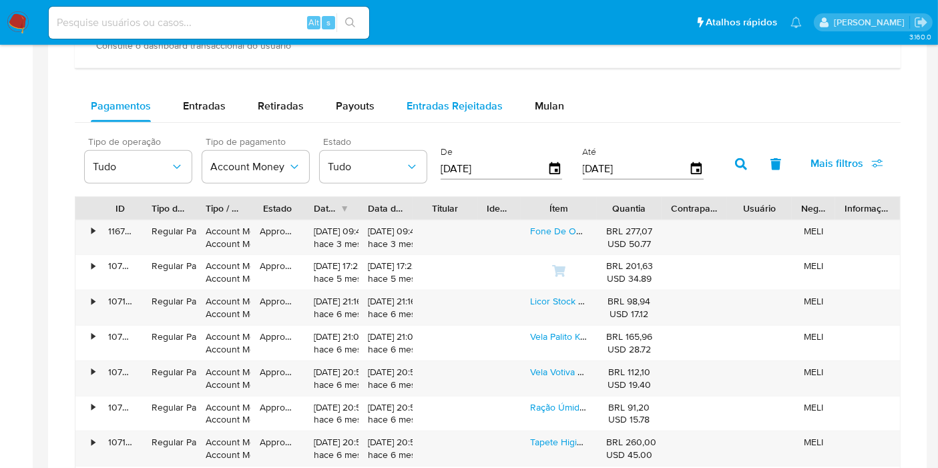
scroll to position [809, 0]
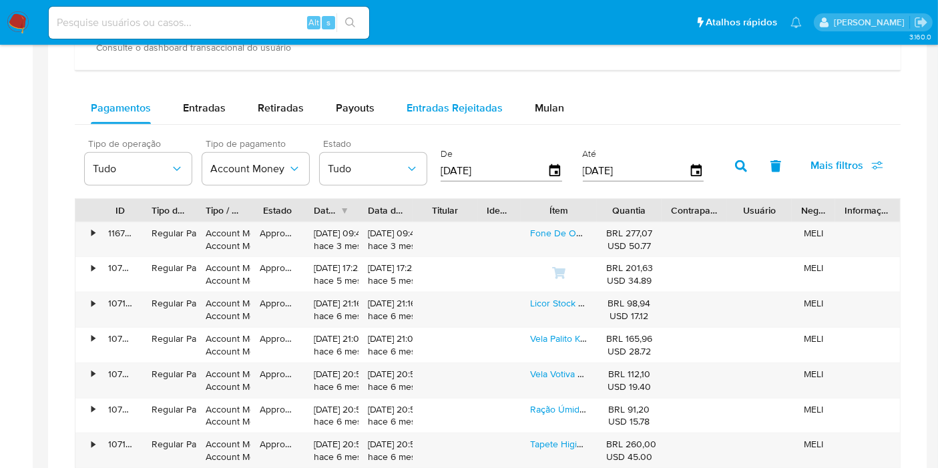
click at [512, 103] on button "Entradas Rejeitadas" at bounding box center [455, 108] width 128 height 32
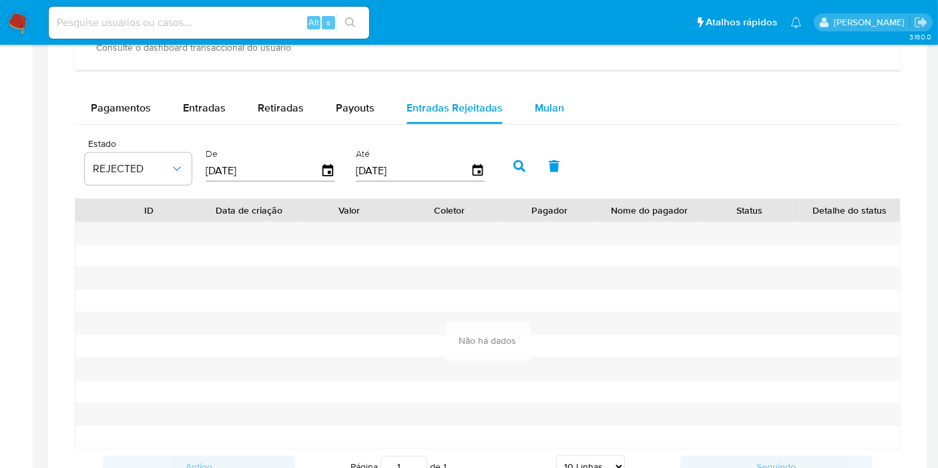
click at [545, 103] on span "Mulan" at bounding box center [549, 107] width 29 height 15
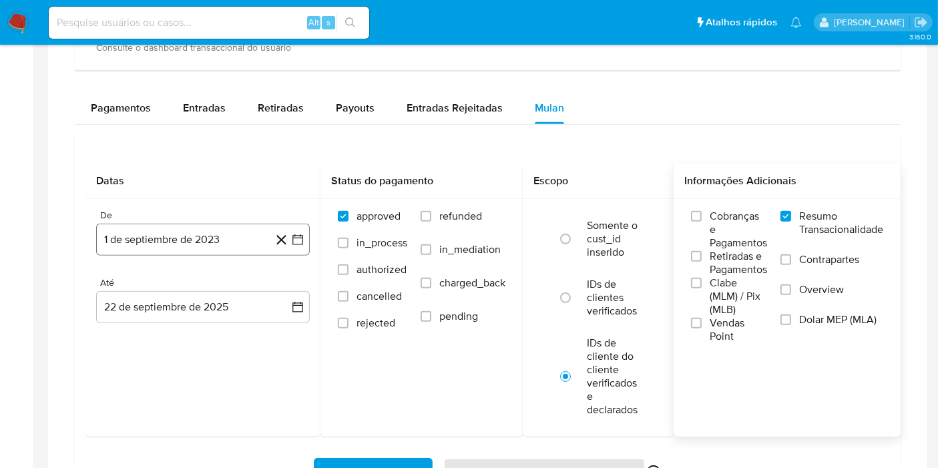
click at [302, 242] on icon "button" at bounding box center [297, 239] width 13 height 13
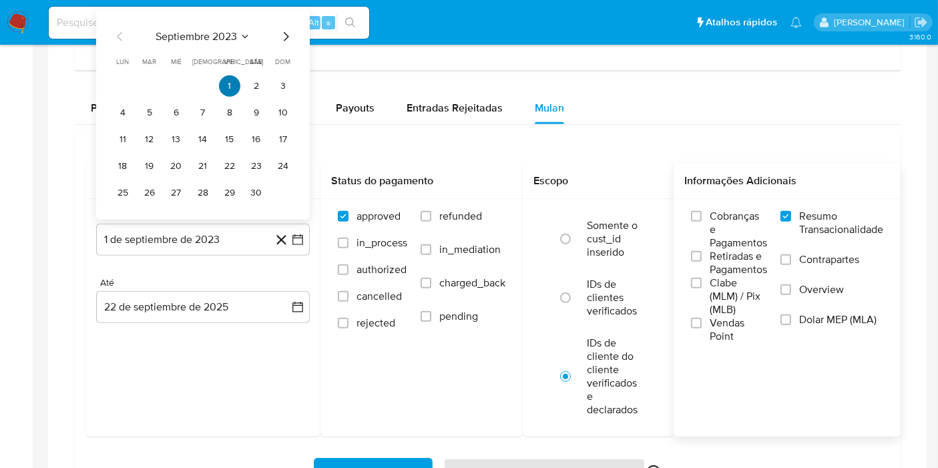
click at [236, 83] on button "1" at bounding box center [229, 85] width 21 height 21
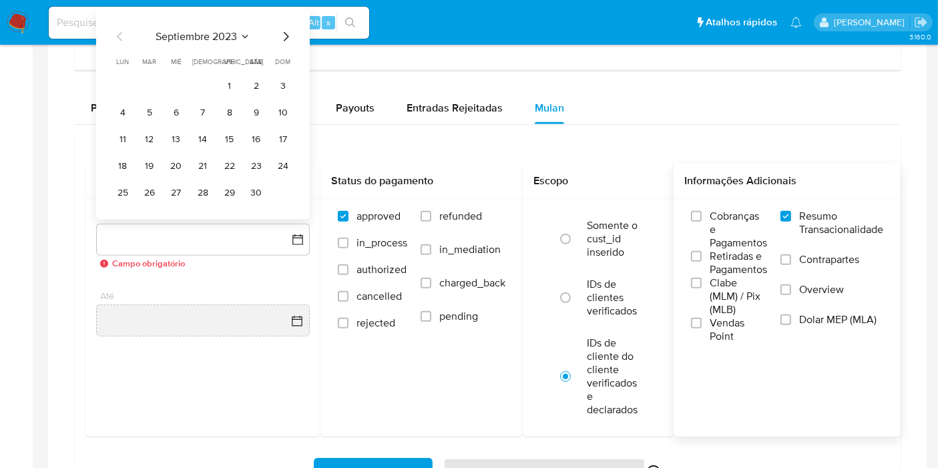
click at [228, 37] on span "septiembre 2023" at bounding box center [196, 36] width 81 height 13
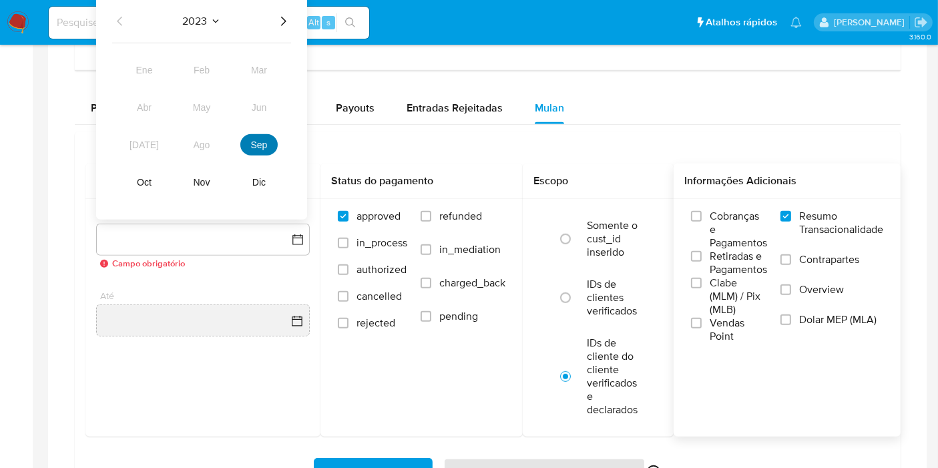
click at [258, 144] on span "sep" at bounding box center [259, 145] width 17 height 11
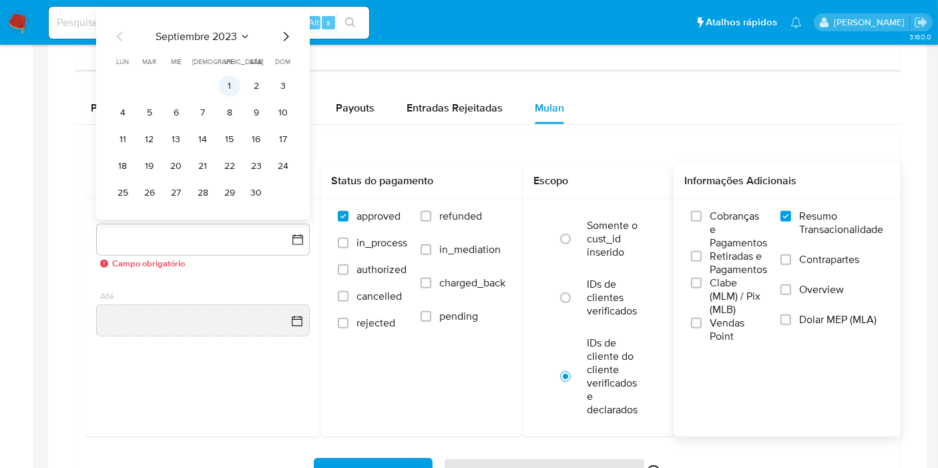
click at [226, 86] on button "1" at bounding box center [229, 85] width 21 height 21
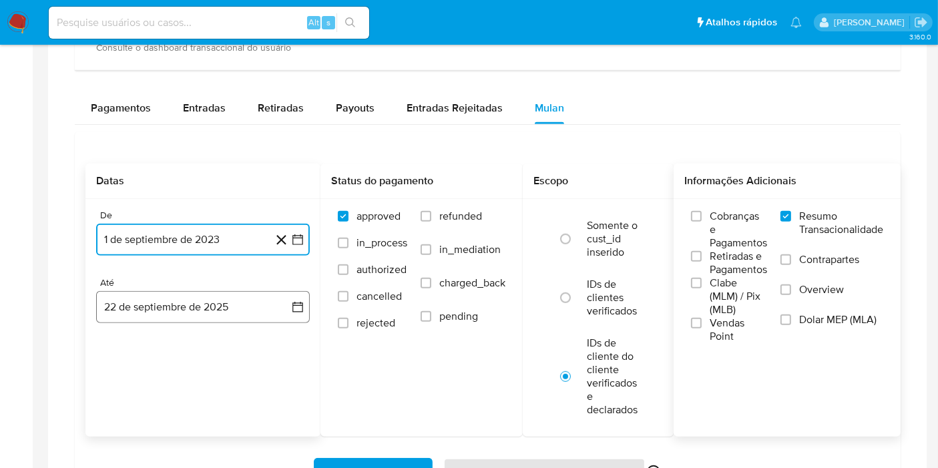
click at [284, 302] on button "22 de septiembre de 2025" at bounding box center [203, 307] width 214 height 32
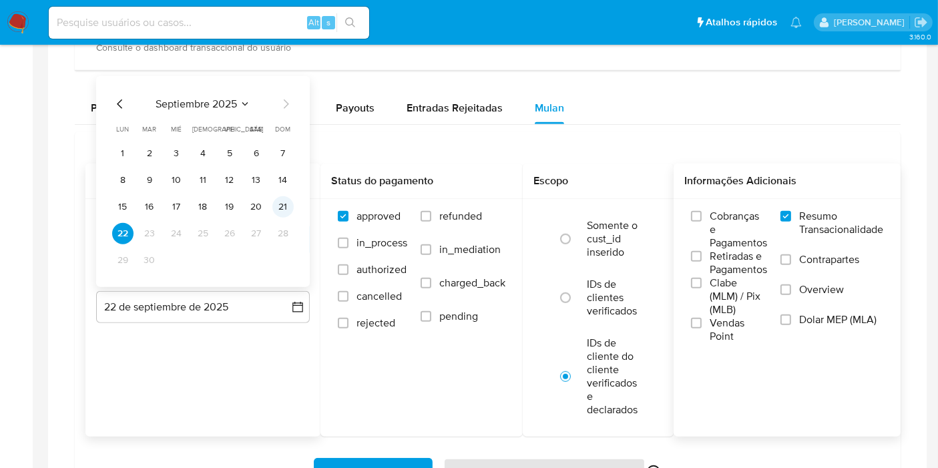
click at [274, 207] on button "21" at bounding box center [282, 206] width 21 height 21
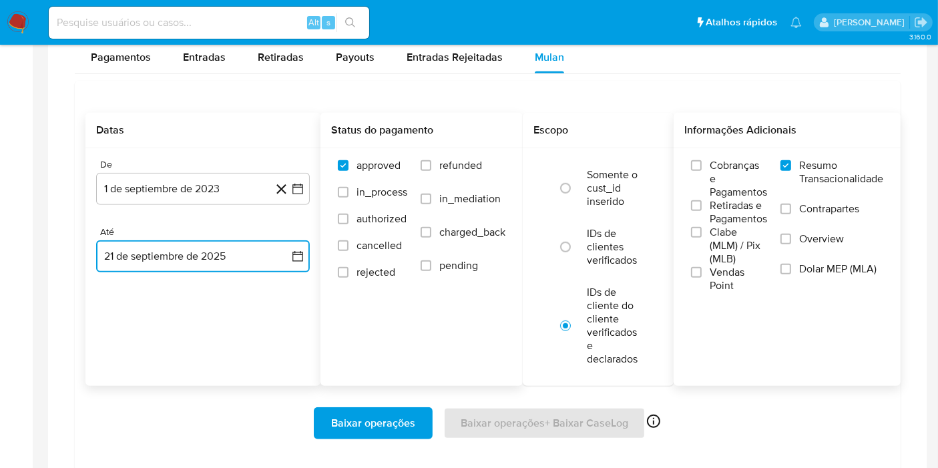
scroll to position [883, 0]
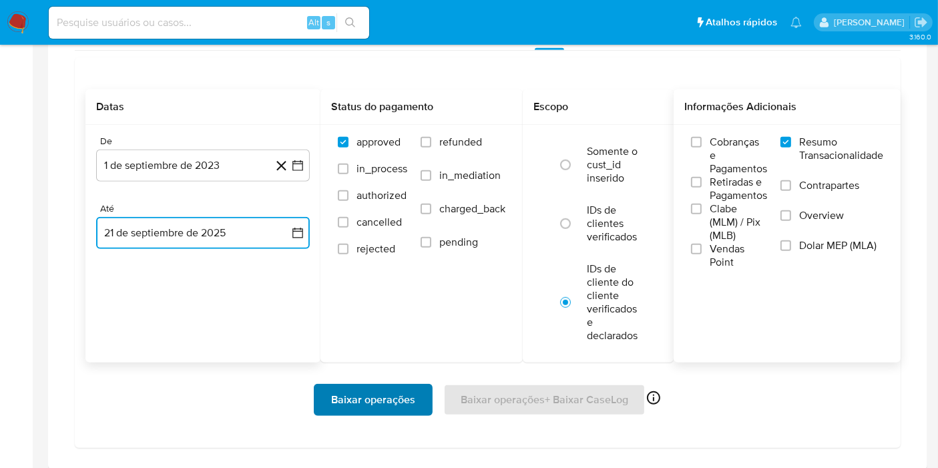
click at [387, 389] on span "Baixar operações" at bounding box center [373, 399] width 84 height 29
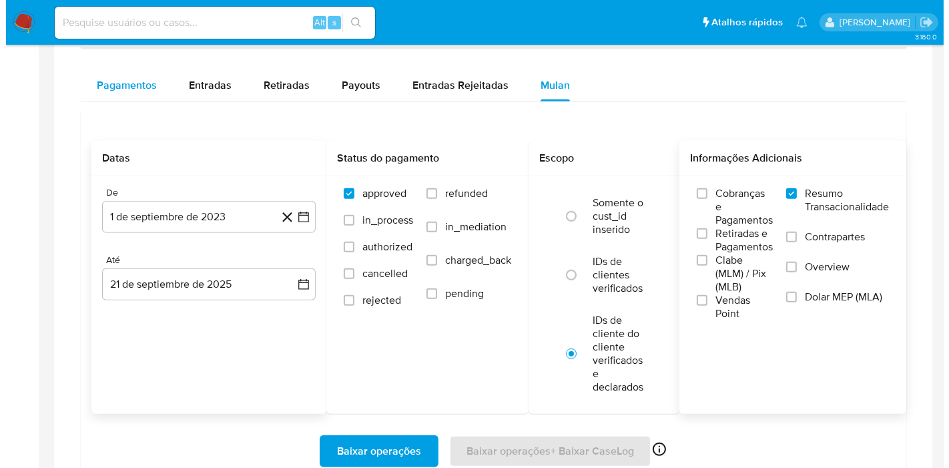
scroll to position [809, 0]
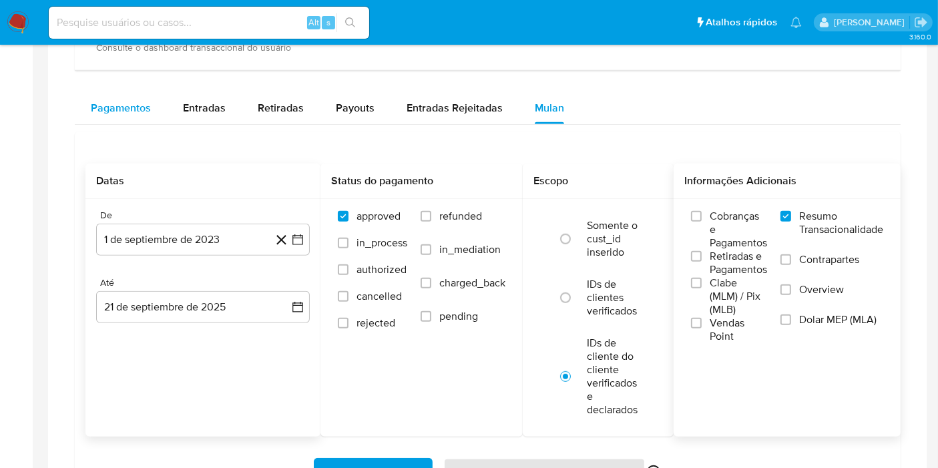
click at [116, 103] on span "Pagamentos" at bounding box center [121, 107] width 60 height 15
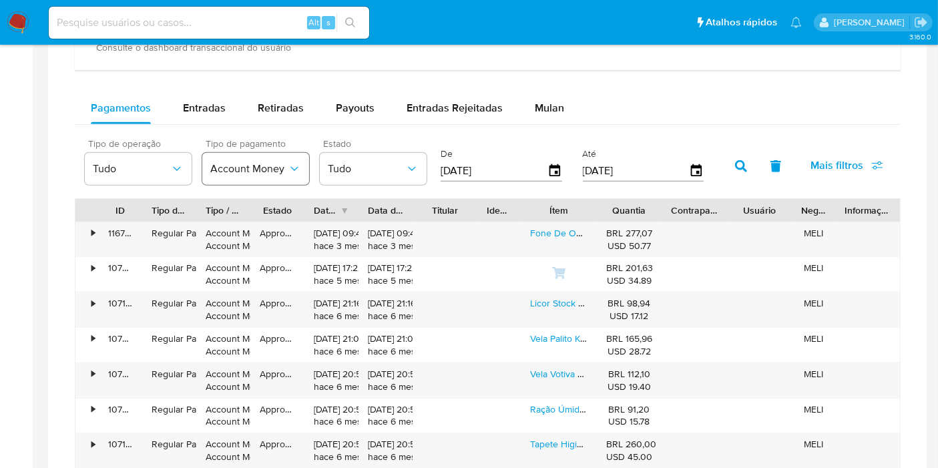
click at [282, 170] on span "Account Money" at bounding box center [248, 168] width 77 height 13
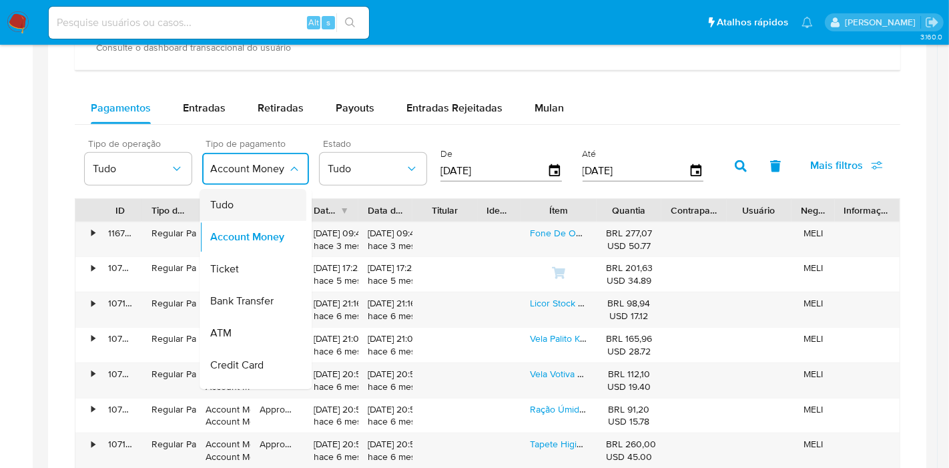
click at [285, 204] on div "Tudo" at bounding box center [248, 205] width 77 height 32
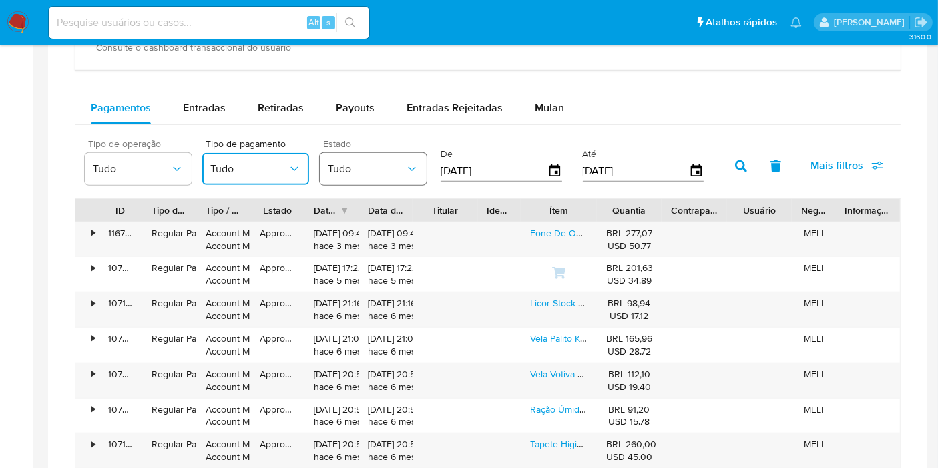
click at [373, 180] on button "Tudo" at bounding box center [373, 169] width 107 height 32
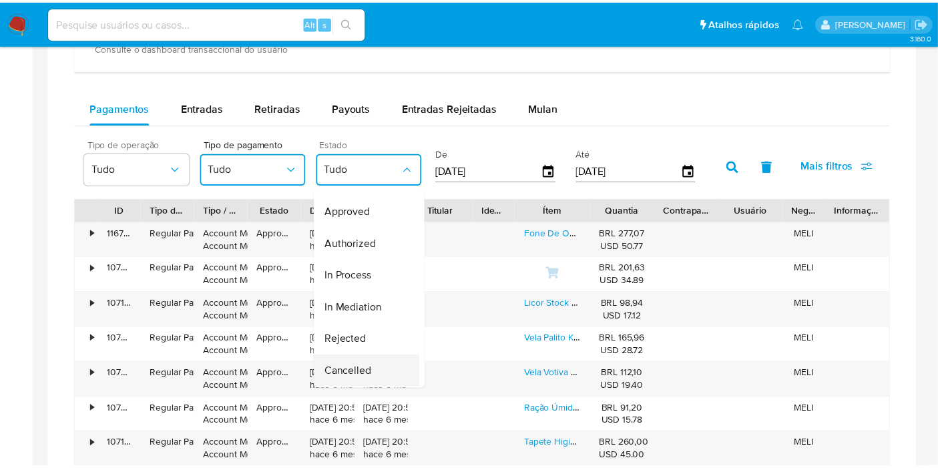
scroll to position [132, 0]
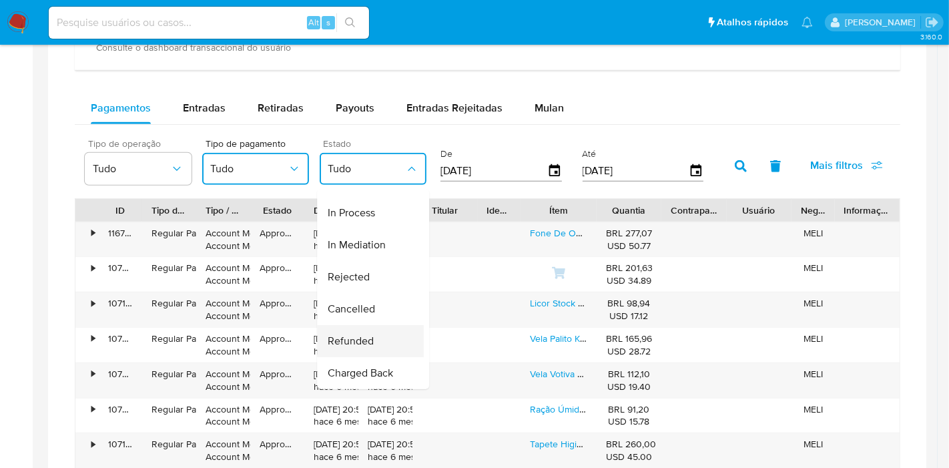
click at [382, 339] on div "Refunded" at bounding box center [366, 341] width 77 height 32
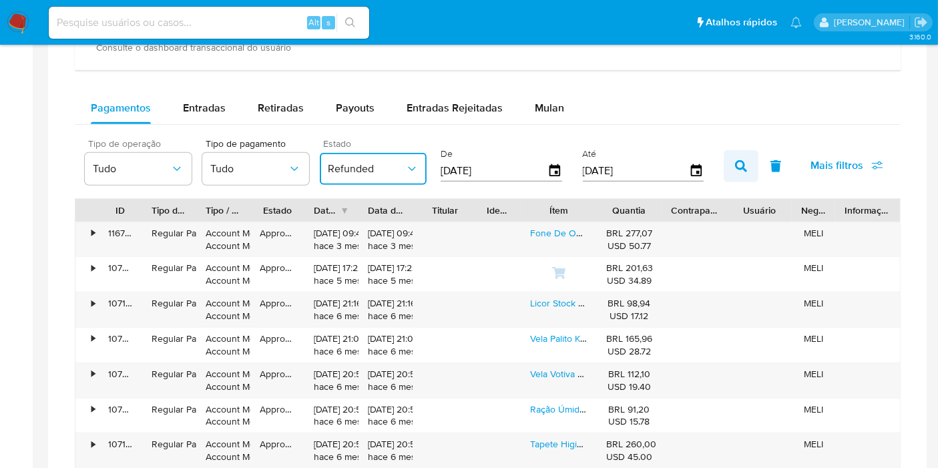
click at [736, 170] on button "button" at bounding box center [741, 166] width 35 height 32
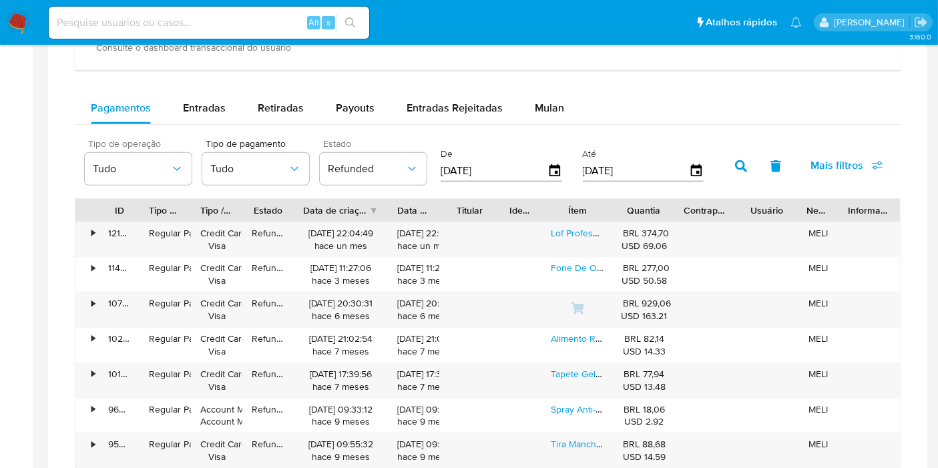
drag, startPoint x: 362, startPoint y: 206, endPoint x: 393, endPoint y: 202, distance: 31.0
click at [393, 202] on div at bounding box center [388, 210] width 24 height 23
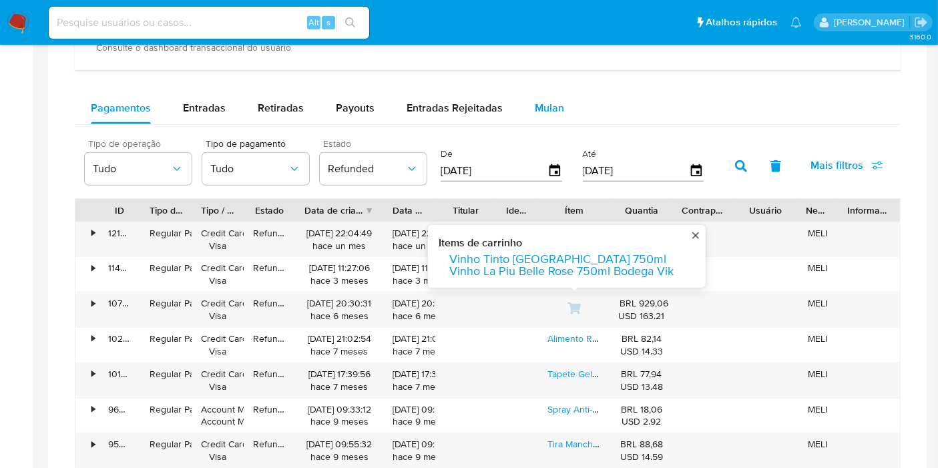
click at [561, 94] on button "Mulan" at bounding box center [549, 108] width 61 height 32
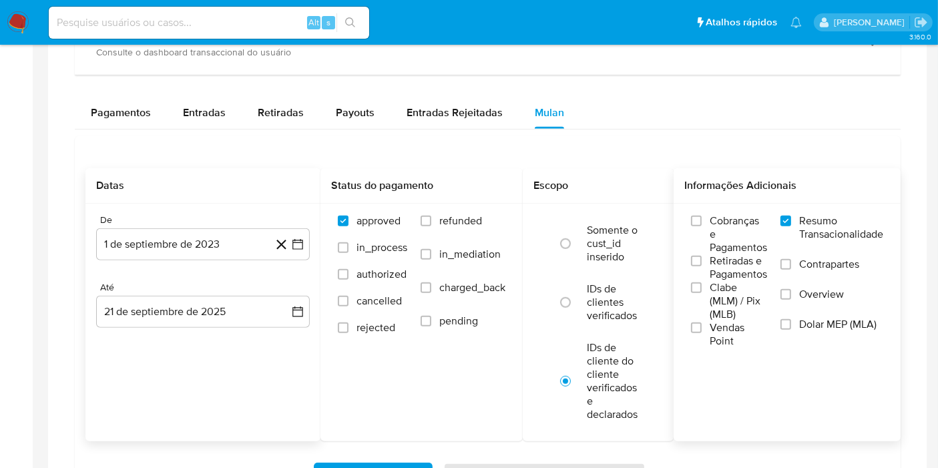
scroll to position [734, 0]
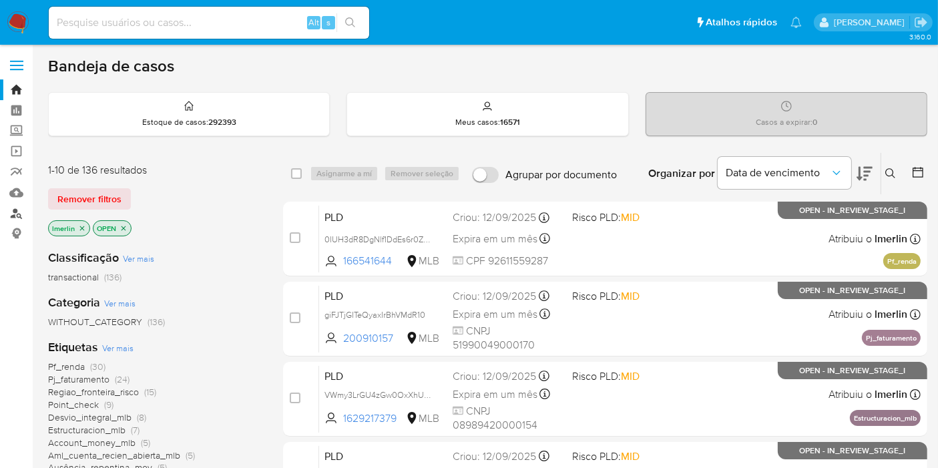
click at [16, 216] on link "Localizador de pessoas" at bounding box center [79, 213] width 159 height 21
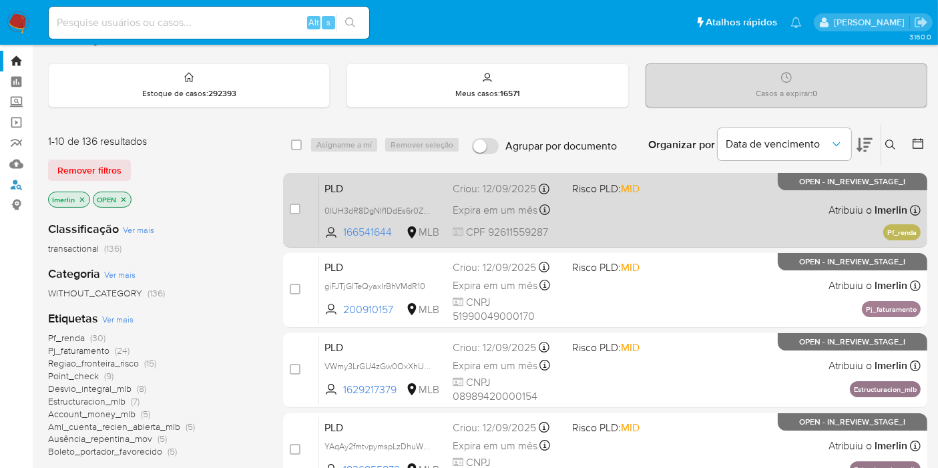
scroll to position [74, 0]
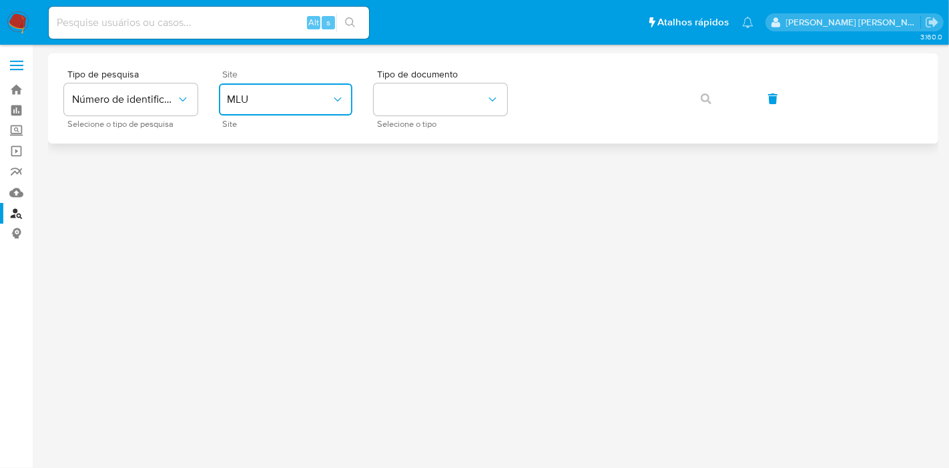
click at [333, 107] on button "MLU" at bounding box center [286, 99] width 134 height 32
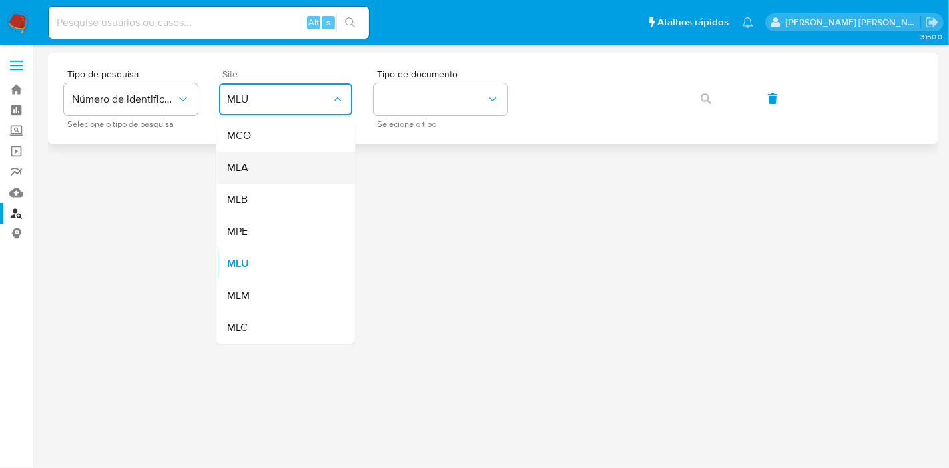
click at [307, 178] on div "MLA" at bounding box center [282, 168] width 110 height 32
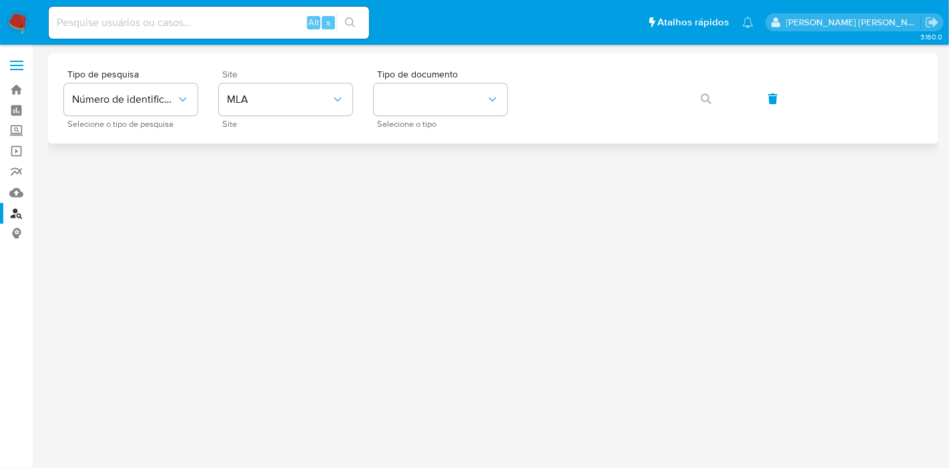
click at [302, 117] on div "Site MLA Site" at bounding box center [286, 98] width 134 height 58
click at [305, 110] on button "MLA" at bounding box center [286, 99] width 134 height 32
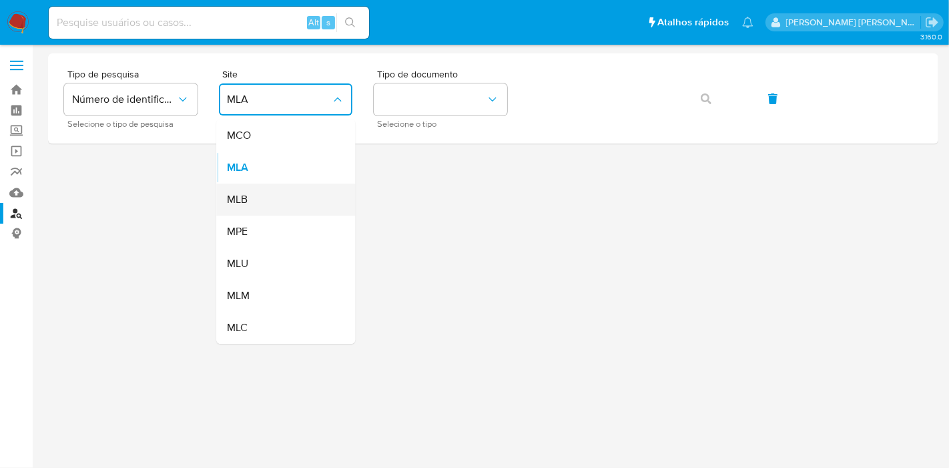
click at [290, 206] on div "MLB" at bounding box center [282, 200] width 110 height 32
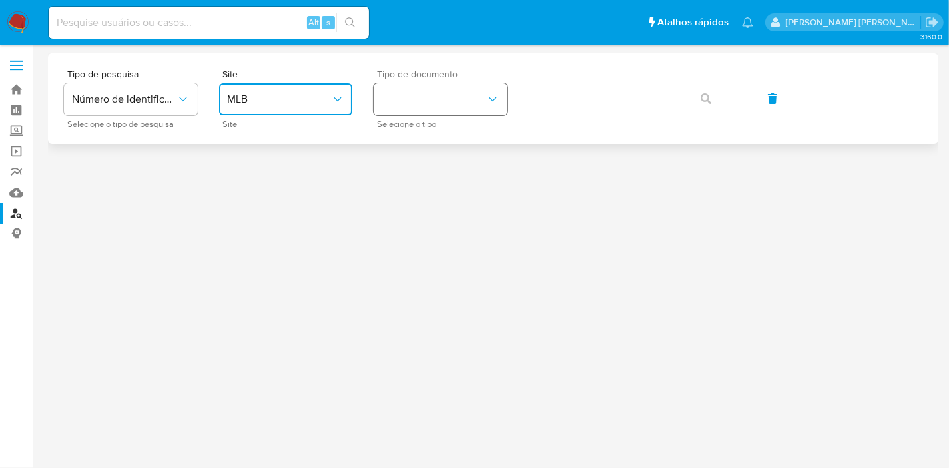
click at [499, 96] on icon "identificationType" at bounding box center [492, 99] width 13 height 13
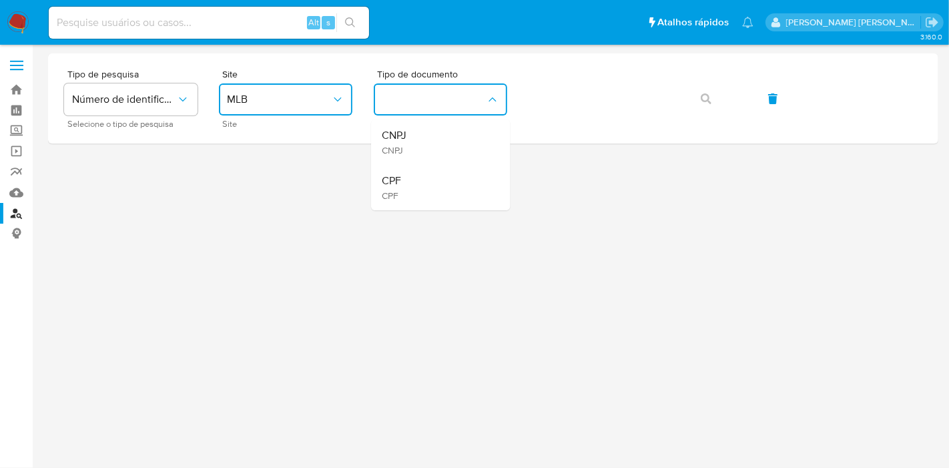
click at [457, 150] on div "CNPJ CNPJ" at bounding box center [437, 142] width 110 height 45
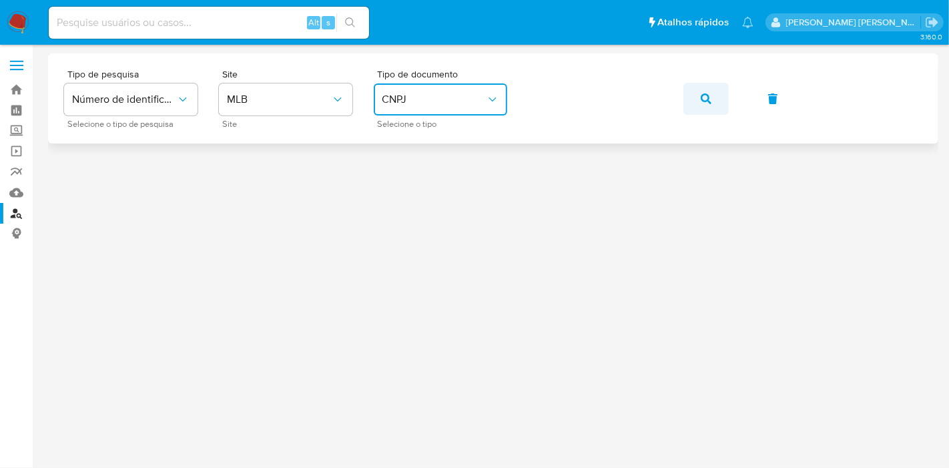
click at [706, 96] on icon "button" at bounding box center [706, 98] width 11 height 11
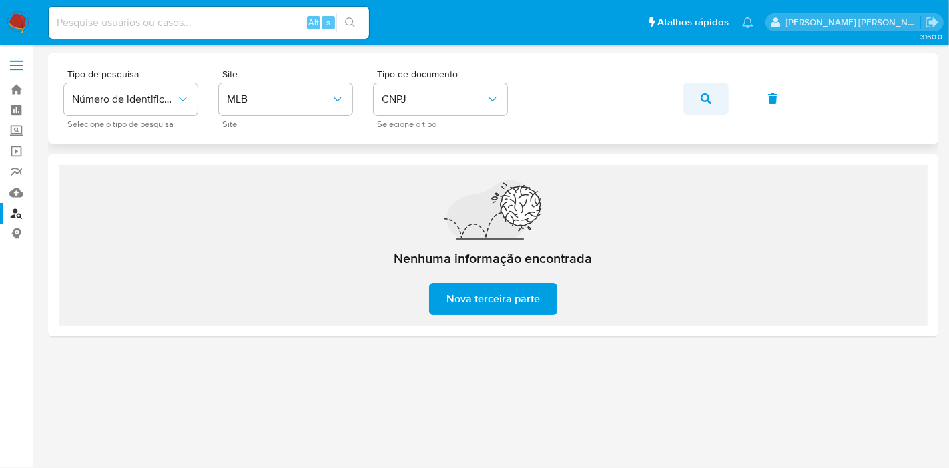
click at [703, 91] on span "button" at bounding box center [706, 98] width 11 height 29
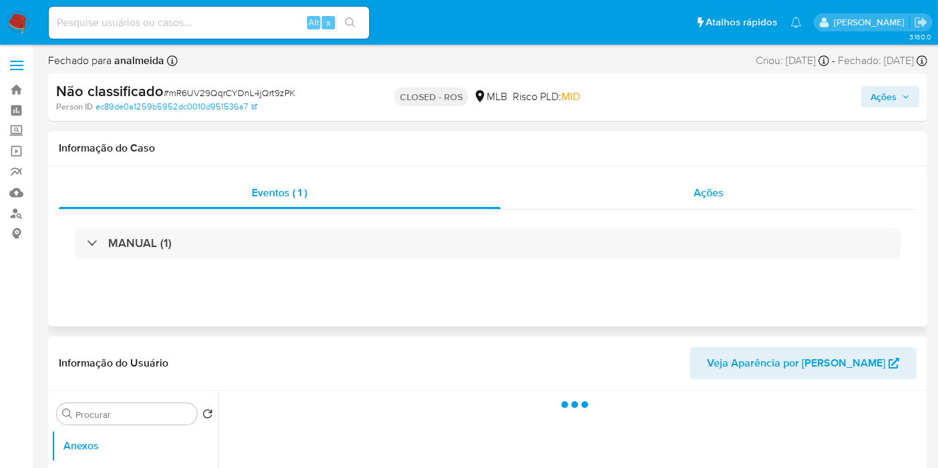
click at [696, 195] on span "Ações" at bounding box center [709, 192] width 30 height 15
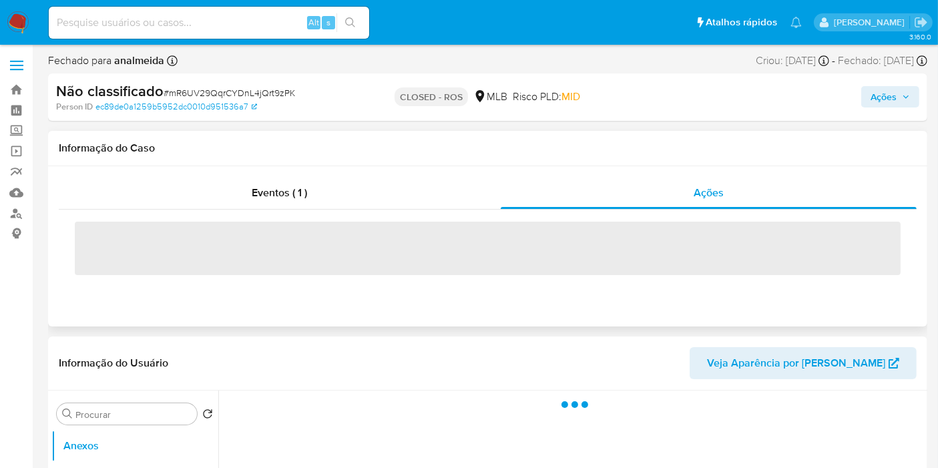
select select "10"
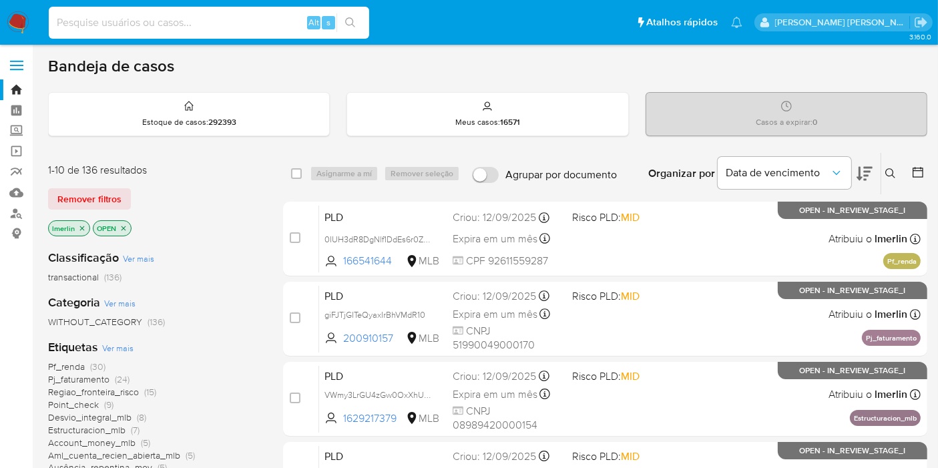
click at [248, 17] on input at bounding box center [209, 22] width 320 height 17
paste input "6473127"
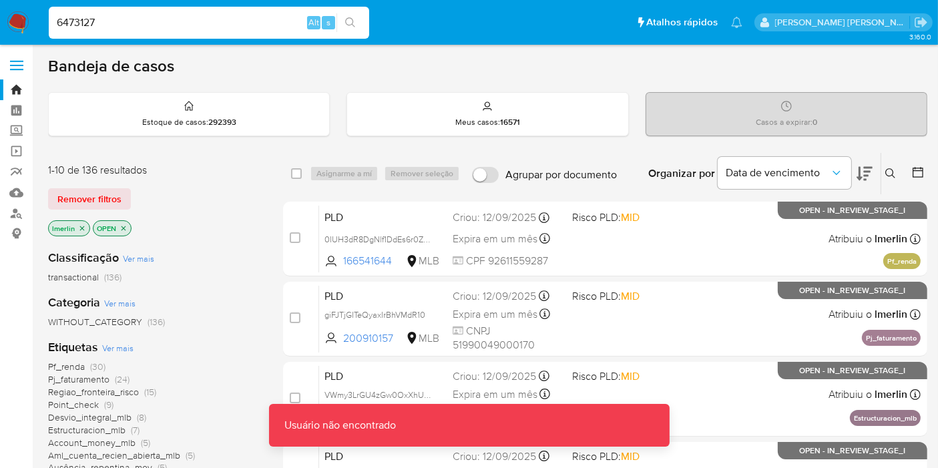
click at [248, 17] on input "6473127" at bounding box center [209, 22] width 320 height 17
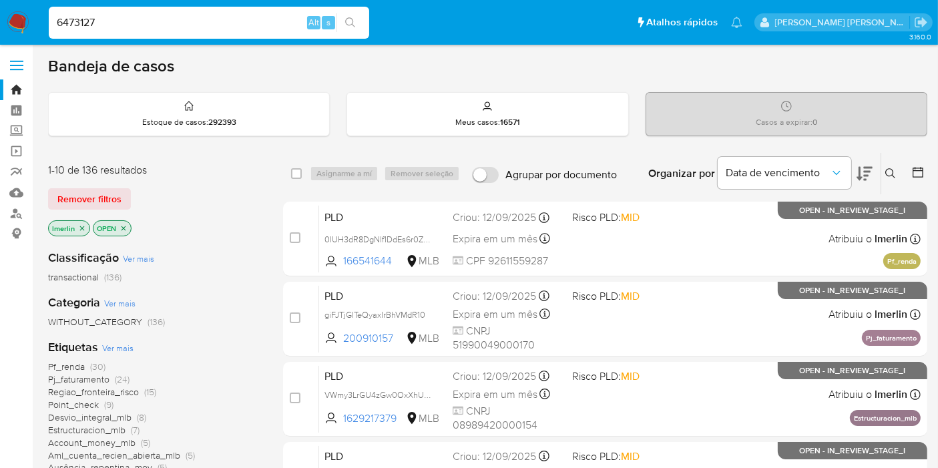
type input "6473127"
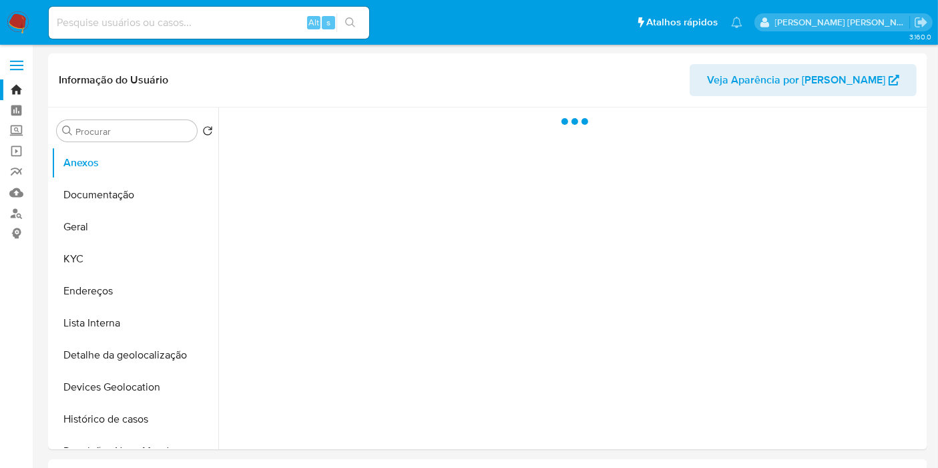
select select "10"
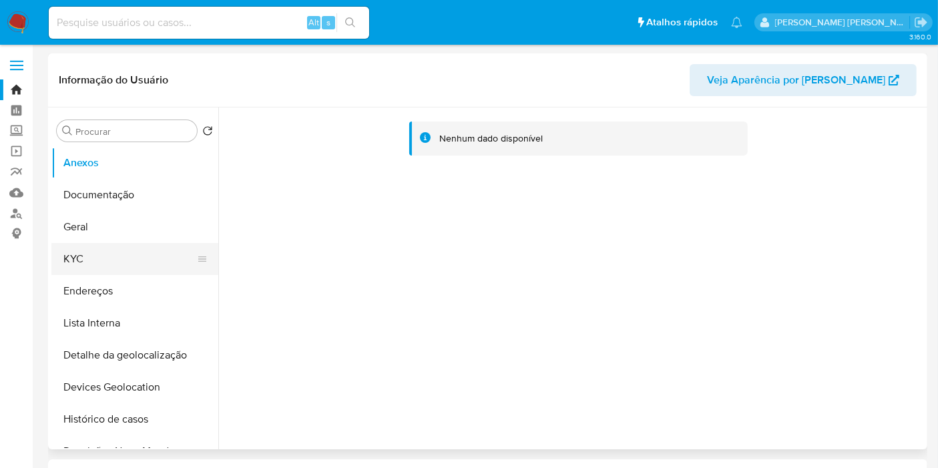
click at [135, 271] on button "KYC" at bounding box center [129, 259] width 156 height 32
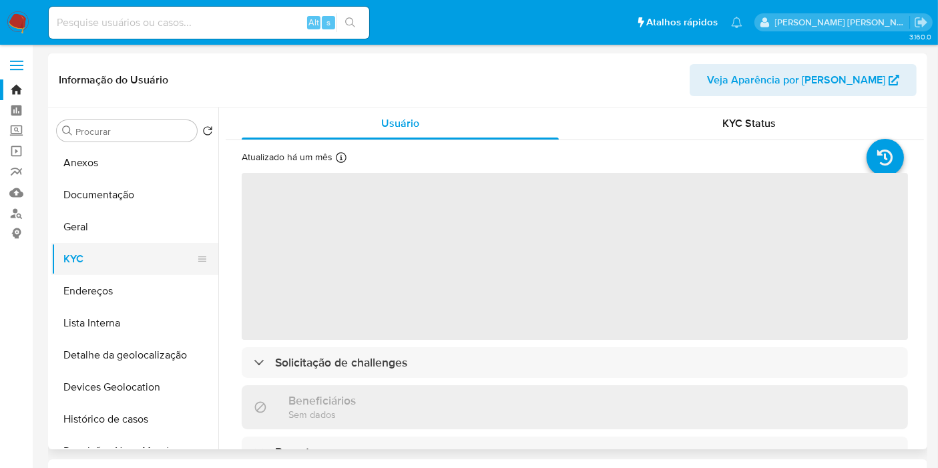
click at [107, 250] on button "KYC" at bounding box center [129, 259] width 156 height 32
click at [107, 219] on button "Geral" at bounding box center [129, 227] width 156 height 32
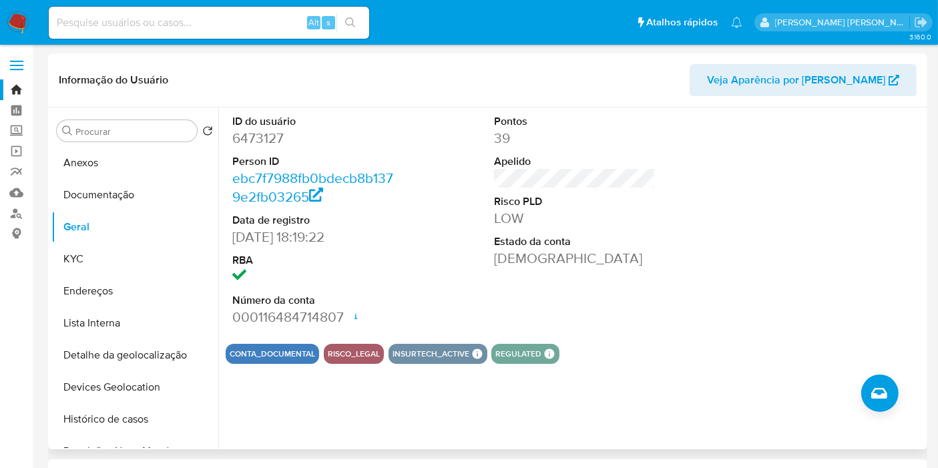
click at [897, 266] on div at bounding box center [837, 220] width 175 height 226
click at [881, 375] on button "Criar caso manual" at bounding box center [879, 393] width 37 height 37
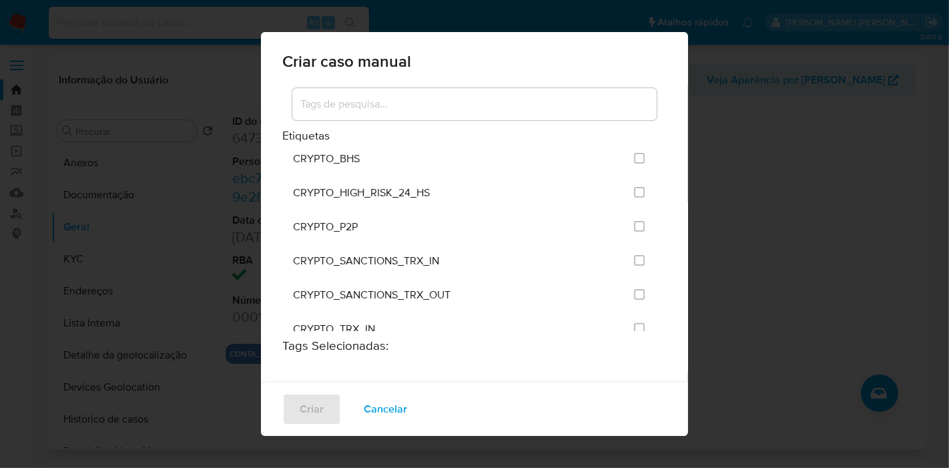
scroll to position [2199, 0]
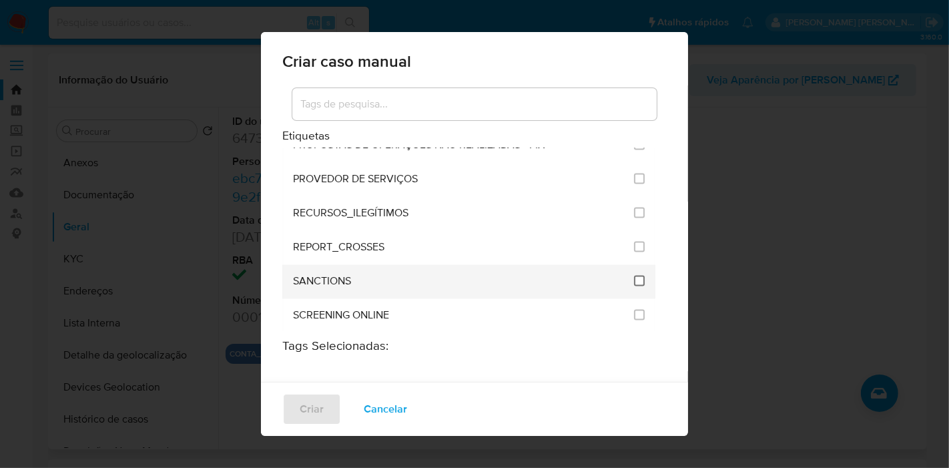
click at [634, 276] on input "2614" at bounding box center [639, 281] width 11 height 11
checkbox input "true"
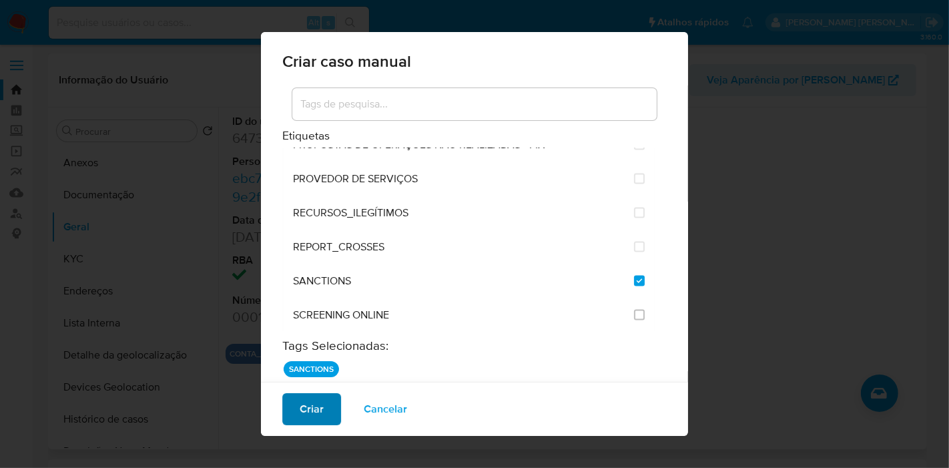
click at [298, 414] on button "Criar" at bounding box center [311, 409] width 59 height 32
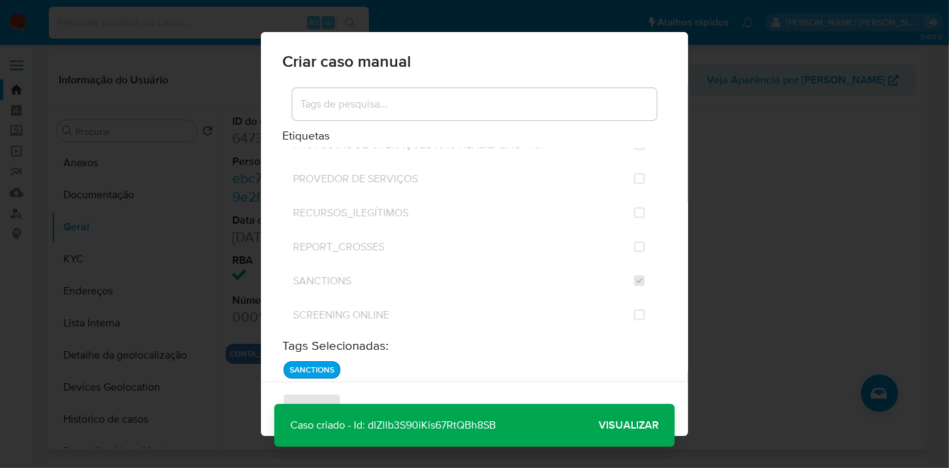
click at [469, 429] on p "Caso criado - Id: dlZllb3S90iKis67RtQBh8SB" at bounding box center [393, 425] width 238 height 43
click at [624, 425] on span "Visualizar" at bounding box center [629, 425] width 60 height 0
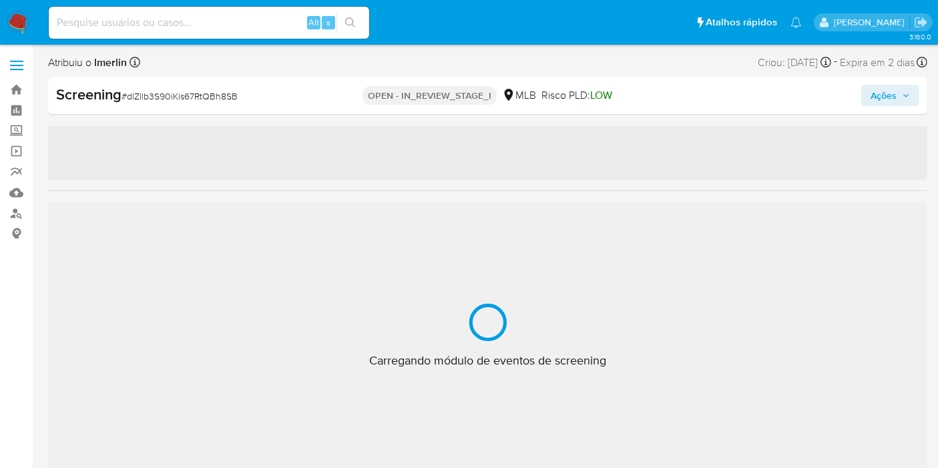
select select "10"
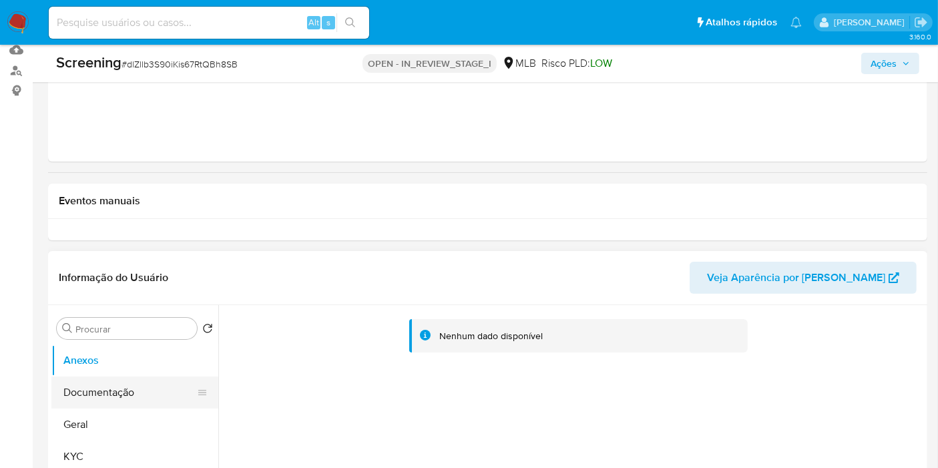
scroll to position [148, 0]
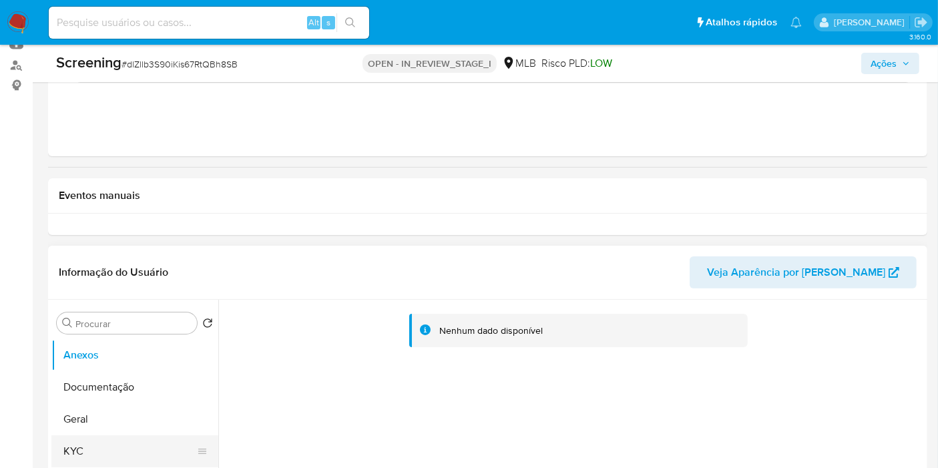
click at [122, 439] on button "KYC" at bounding box center [129, 451] width 156 height 32
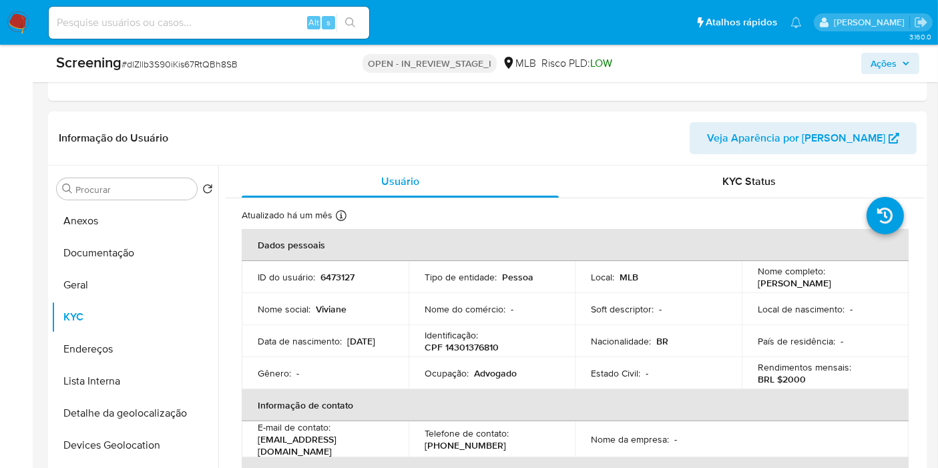
scroll to position [296, 0]
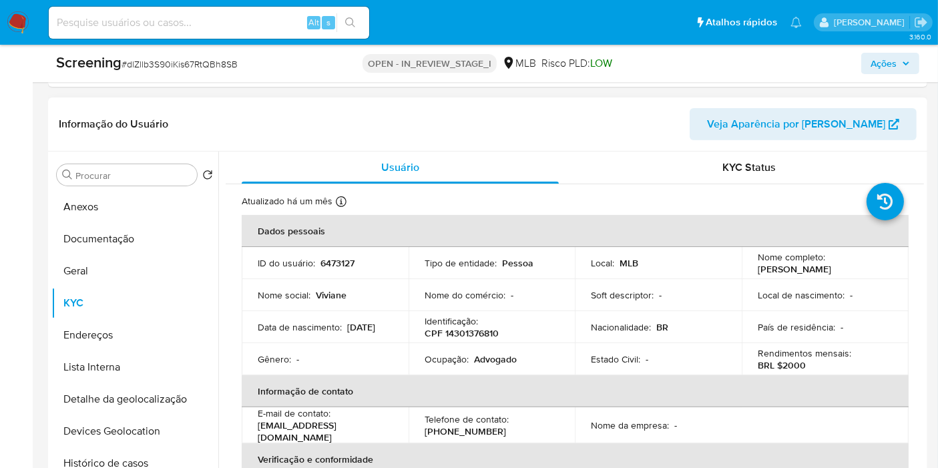
click at [475, 331] on p "CPF 14301376810" at bounding box center [462, 333] width 74 height 12
copy p "14301376810"
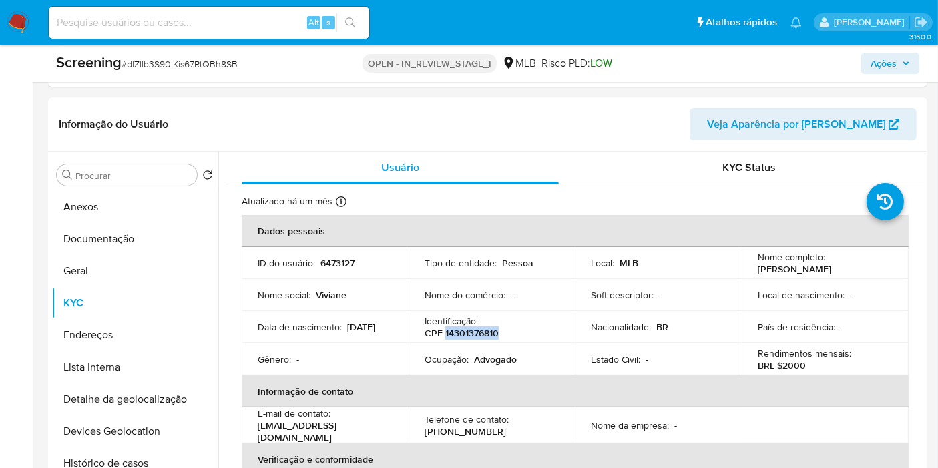
copy p "14301376810"
click at [154, 278] on button "Geral" at bounding box center [129, 271] width 156 height 32
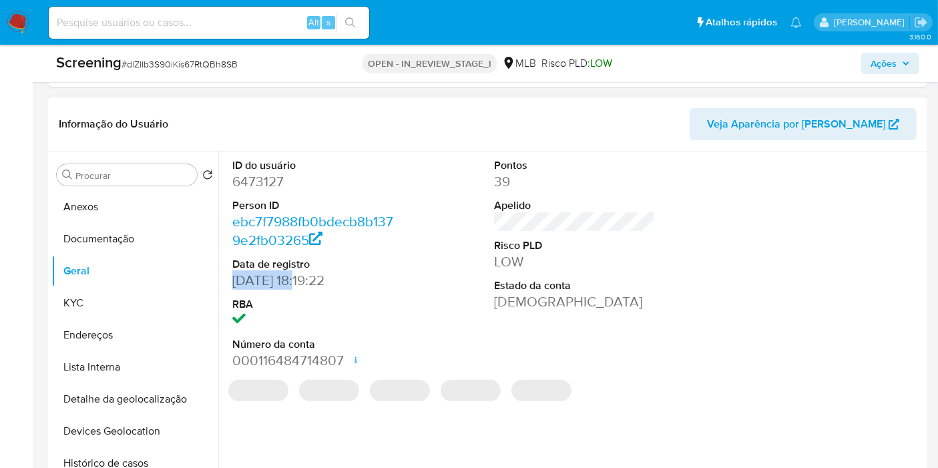
drag, startPoint x: 304, startPoint y: 276, endPoint x: 268, endPoint y: 185, distance: 97.5
click at [219, 278] on div "ID do usuário 6473127 Person ID ebc7f7988fb0bdecb8b1379e2fb03265 Data de regist…" at bounding box center [571, 323] width 706 height 342
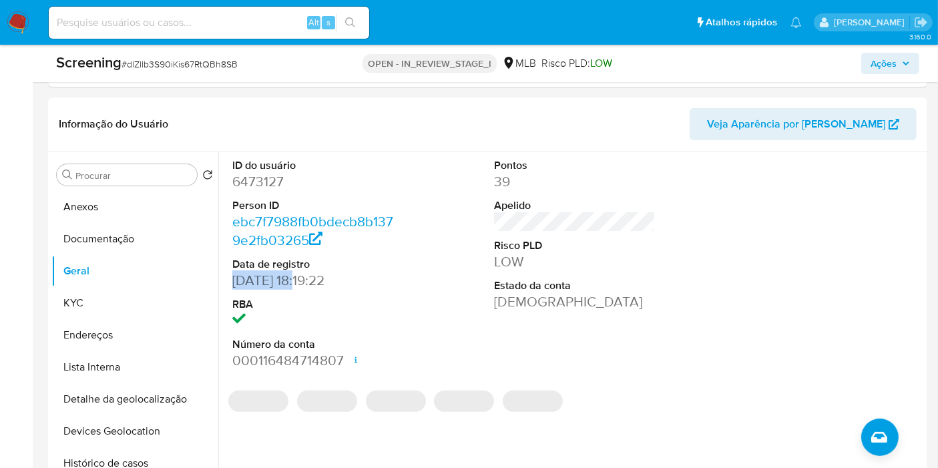
copy dd "03/03/2007"
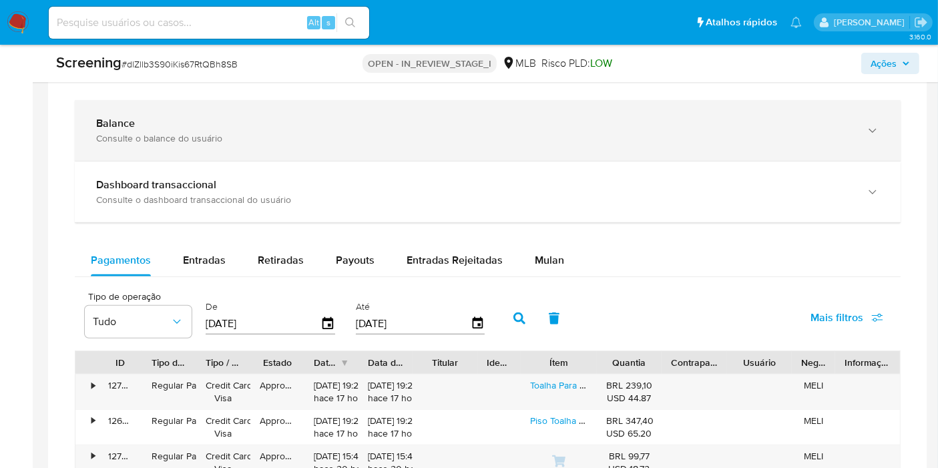
scroll to position [964, 0]
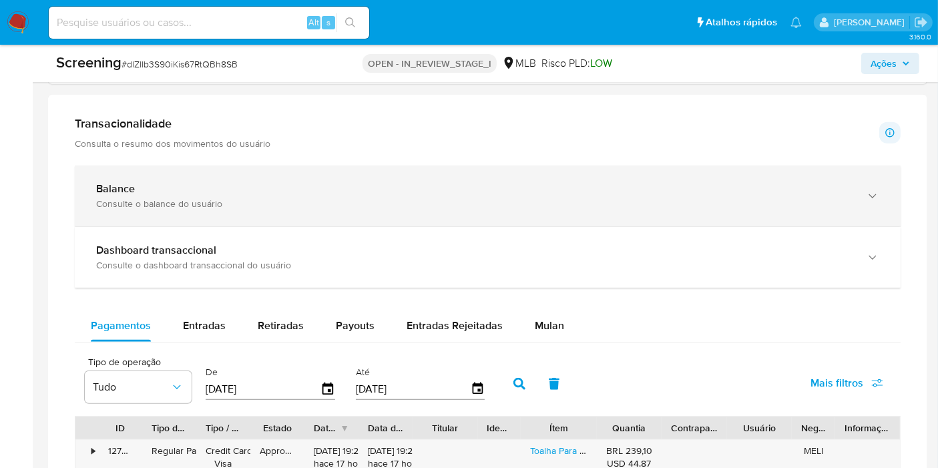
click at [831, 182] on div "Balance" at bounding box center [474, 188] width 756 height 13
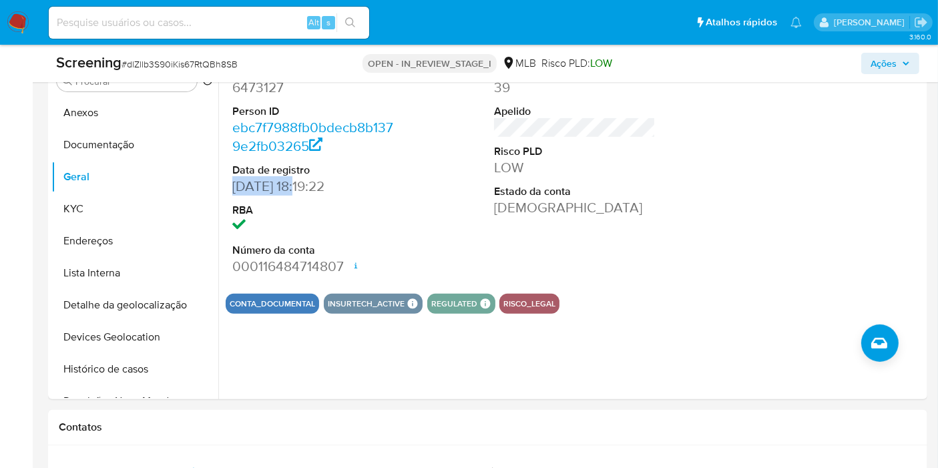
scroll to position [372, 0]
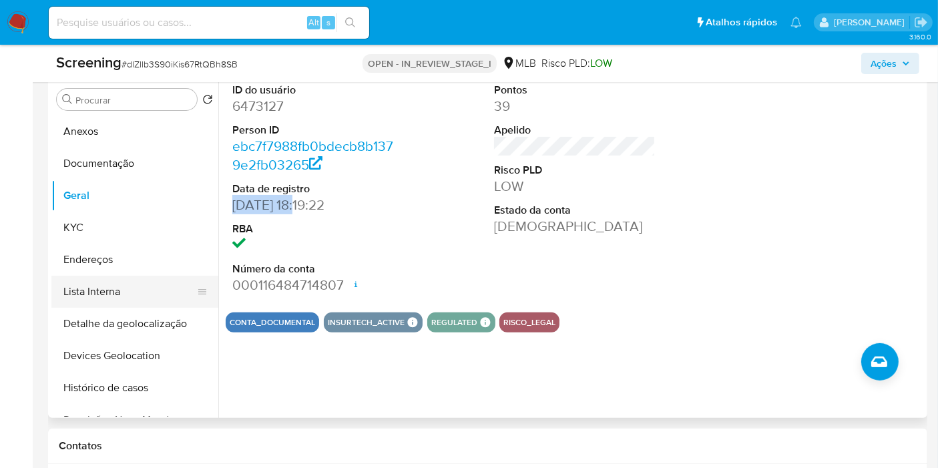
click at [132, 290] on button "Lista Interna" at bounding box center [129, 292] width 156 height 32
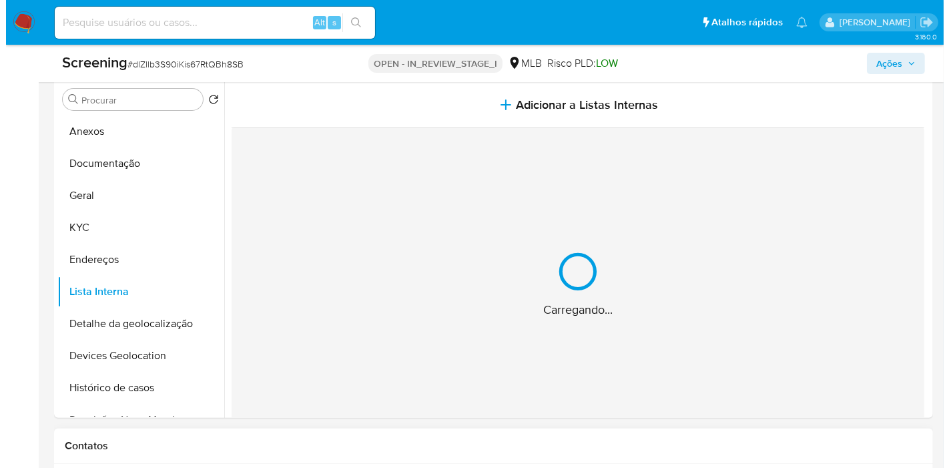
scroll to position [298, 0]
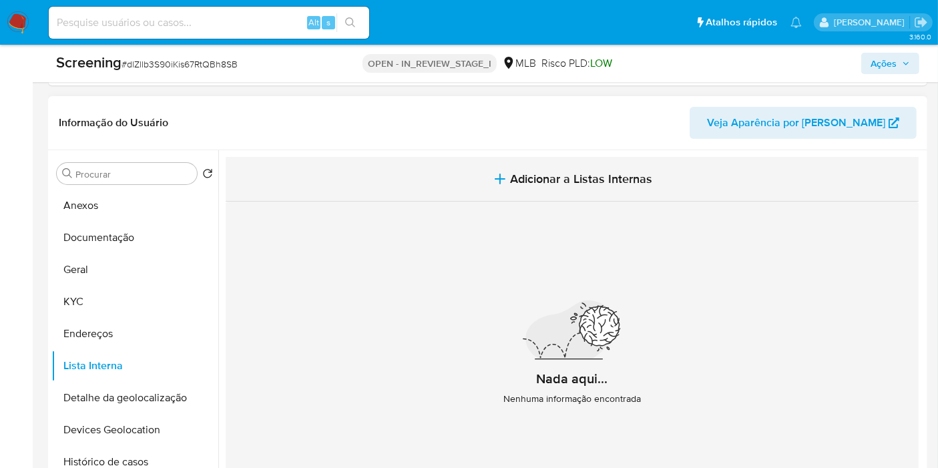
click at [594, 159] on button "Adicionar a Listas Internas" at bounding box center [572, 179] width 693 height 45
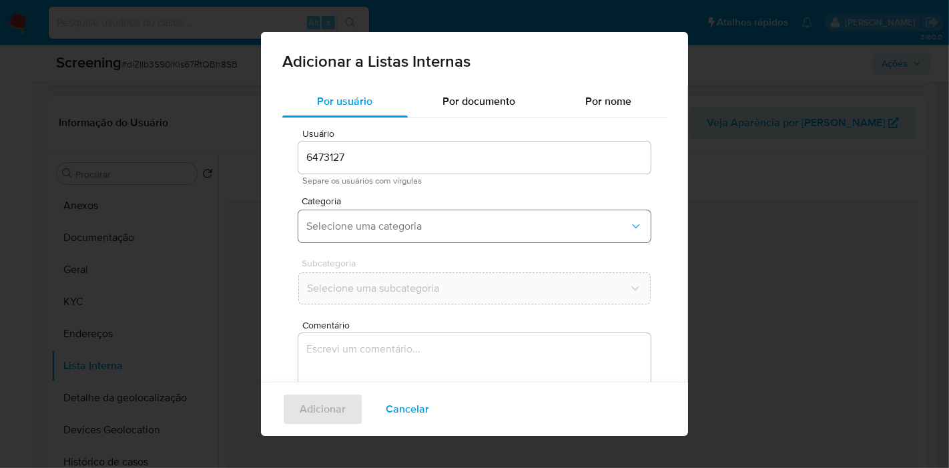
click at [455, 214] on button "Selecione uma categoria" at bounding box center [474, 226] width 353 height 32
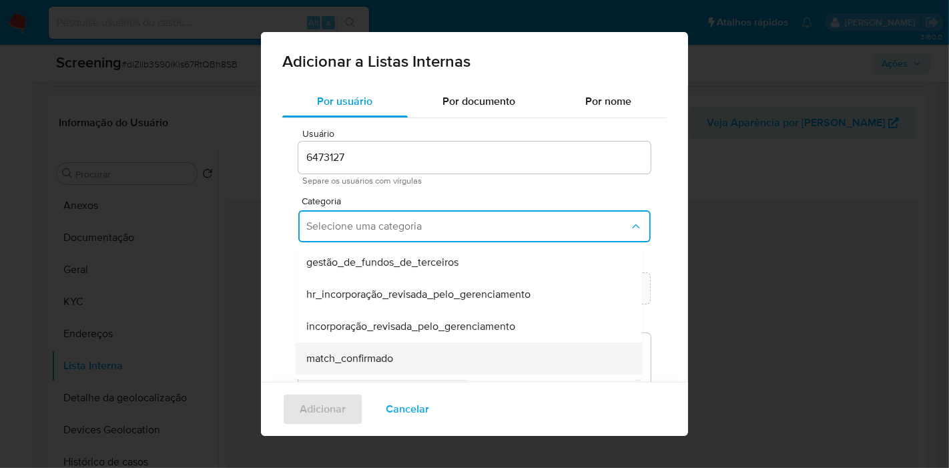
click at [431, 355] on div "match_confirmado" at bounding box center [464, 359] width 317 height 32
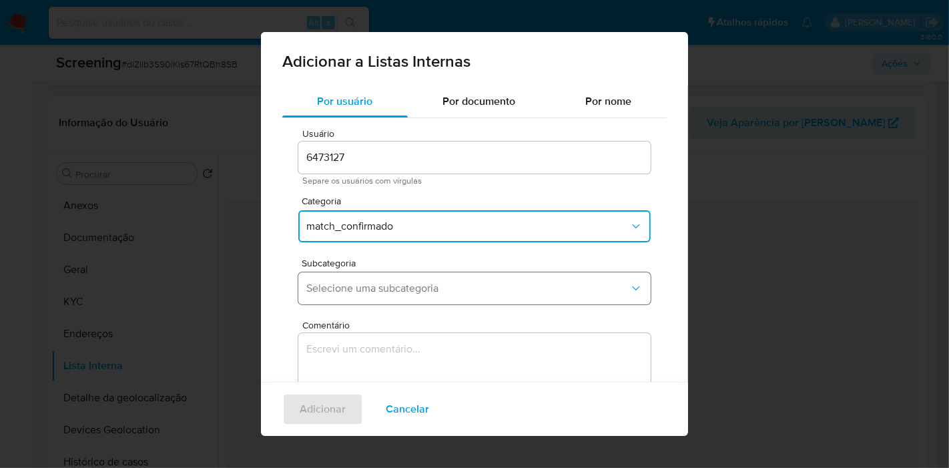
click at [469, 298] on button "Selecione uma subcategoria" at bounding box center [474, 288] width 353 height 32
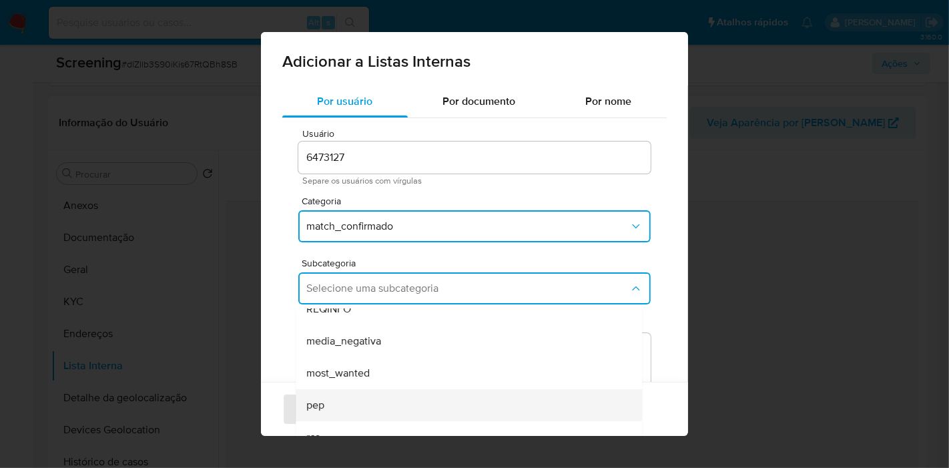
scroll to position [90, 0]
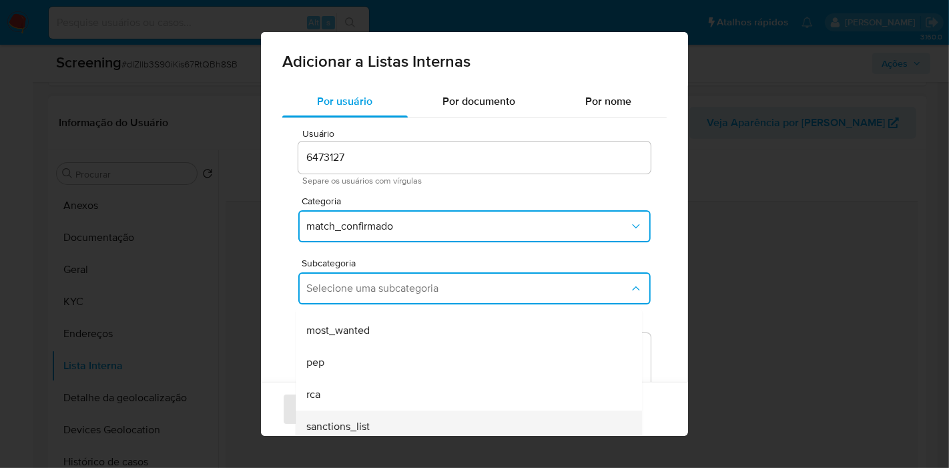
click at [423, 420] on div "sanctions_list" at bounding box center [464, 427] width 317 height 32
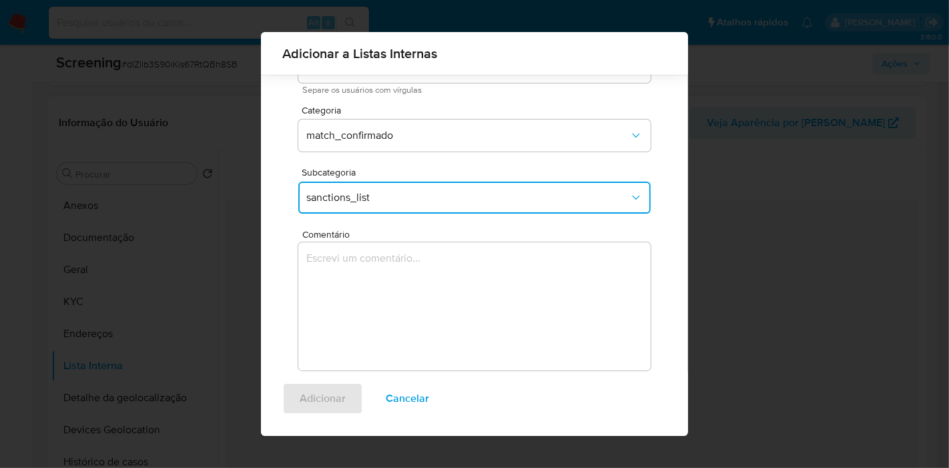
scroll to position [101, 0]
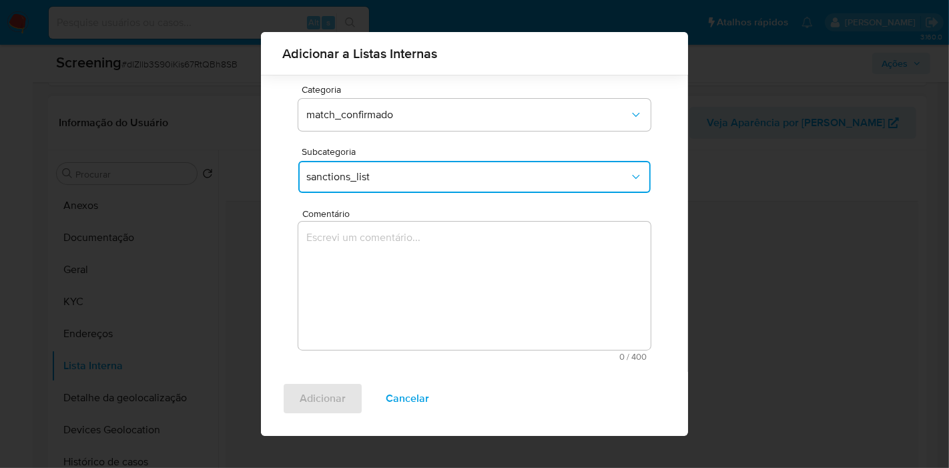
click at [484, 306] on textarea "Comentário" at bounding box center [474, 286] width 353 height 128
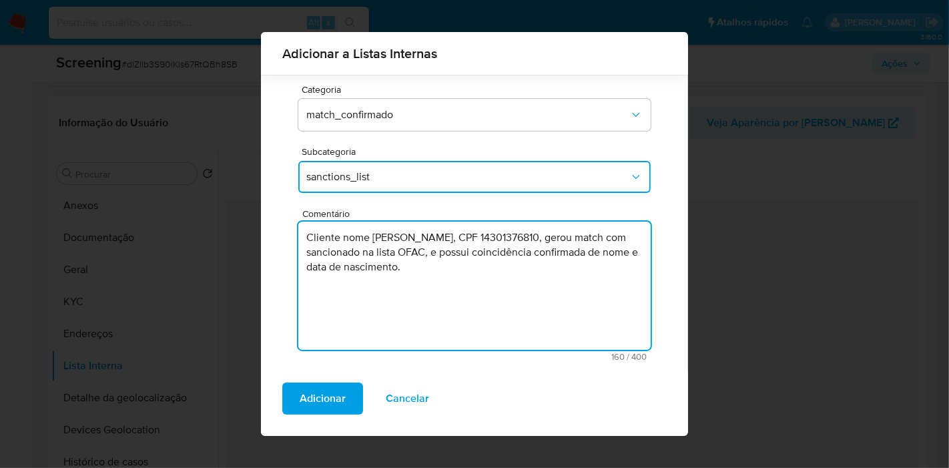
type textarea "Cliente nome [PERSON_NAME], CPF 14301376810, gerou match com sancionado na list…"
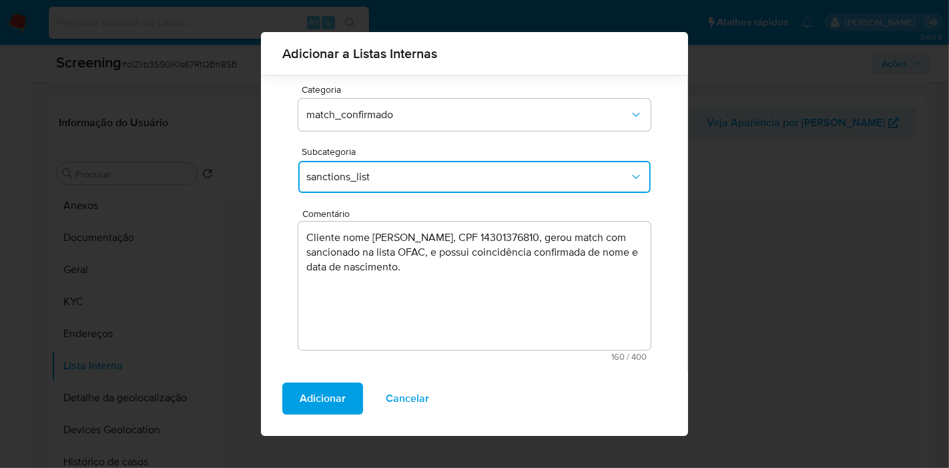
click at [631, 207] on div "Usuário 6473127 Separe os usuários com vírgulas Categoria match_confirmado Subc…" at bounding box center [474, 189] width 385 height 365
click at [322, 404] on span "Adicionar" at bounding box center [323, 398] width 46 height 29
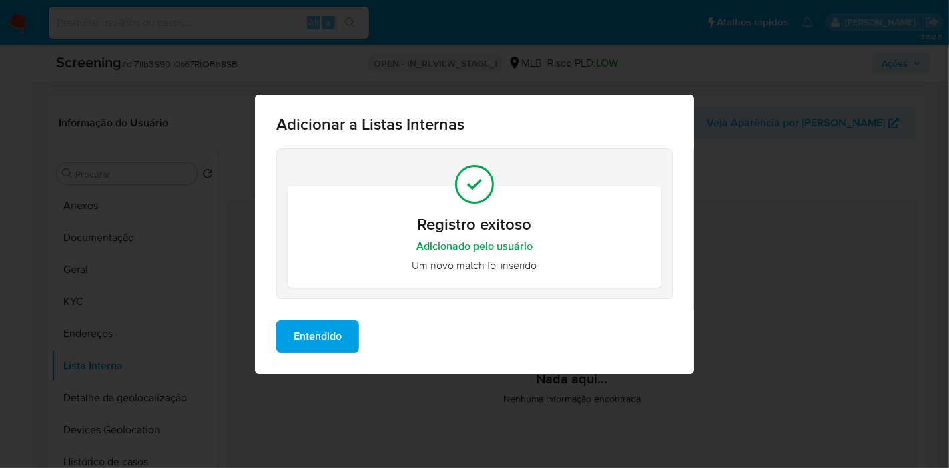
scroll to position [0, 0]
click at [328, 345] on span "Entendido" at bounding box center [318, 336] width 48 height 29
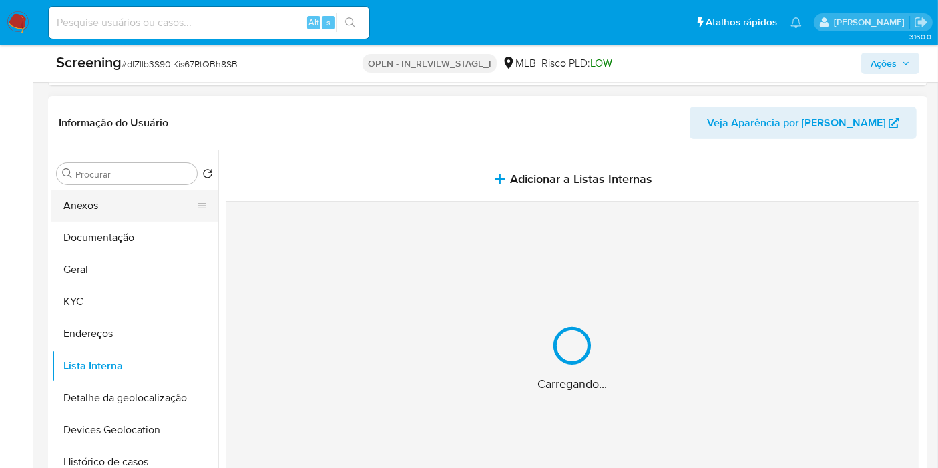
click at [152, 207] on button "Anexos" at bounding box center [129, 206] width 156 height 32
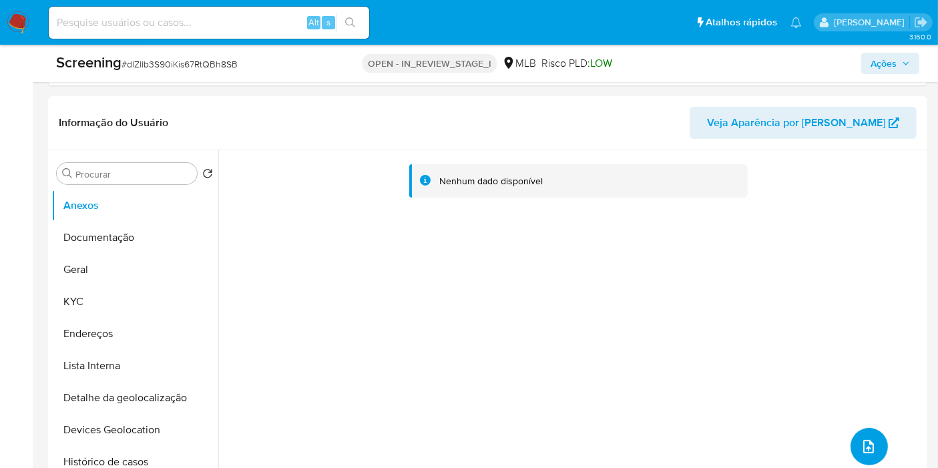
click at [863, 445] on icon "upload-file" at bounding box center [868, 446] width 11 height 13
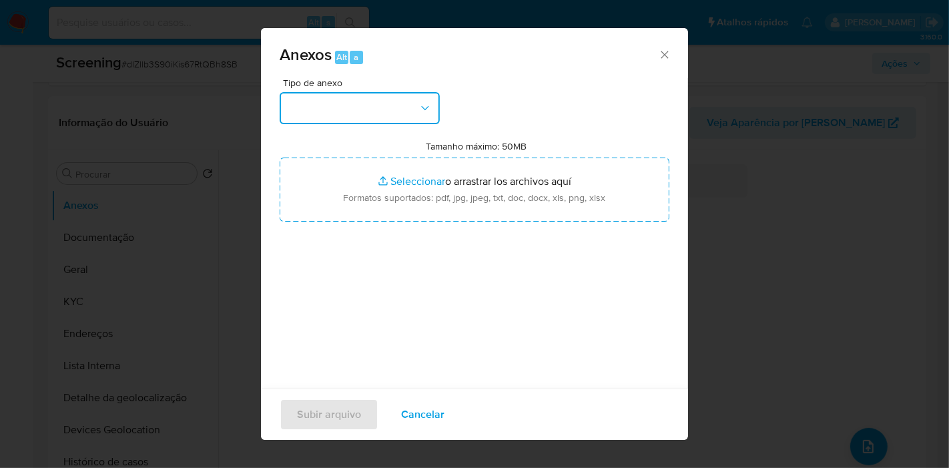
click at [393, 115] on button "button" at bounding box center [360, 108] width 160 height 32
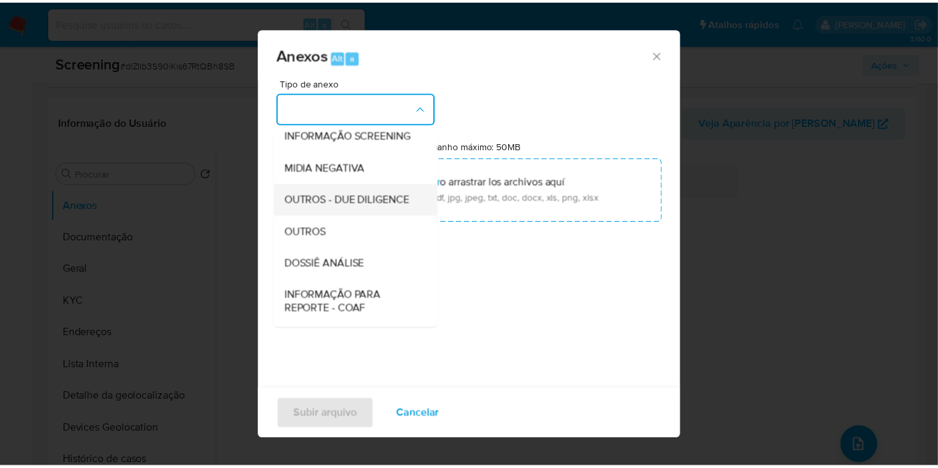
scroll to position [148, 0]
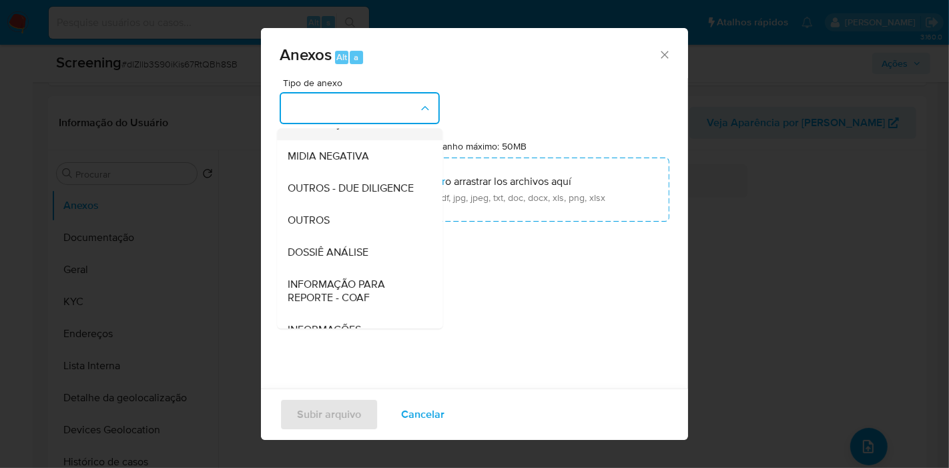
click at [389, 131] on span "INFORMAÇÃO SCREENING" at bounding box center [352, 124] width 128 height 13
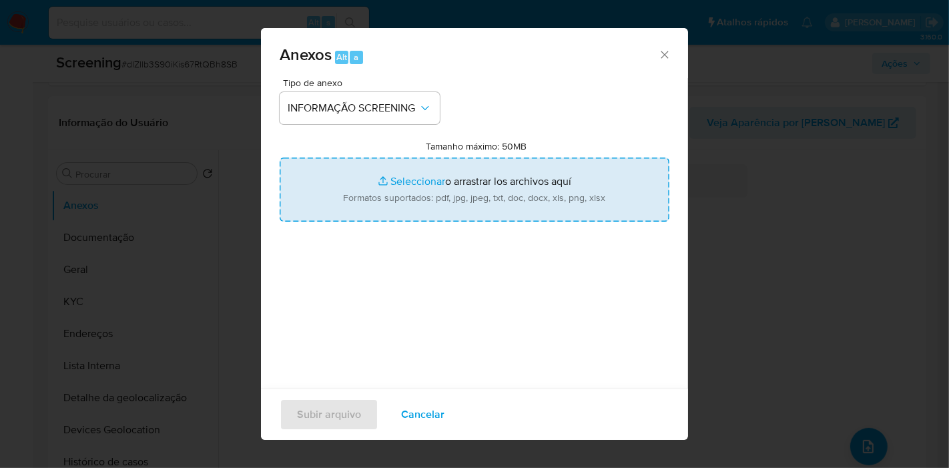
click at [441, 184] on input "Tamanho máximo: 50MB Seleccionar archivos" at bounding box center [475, 190] width 390 height 64
type input "C:\fakepath\Evidências.pdf"
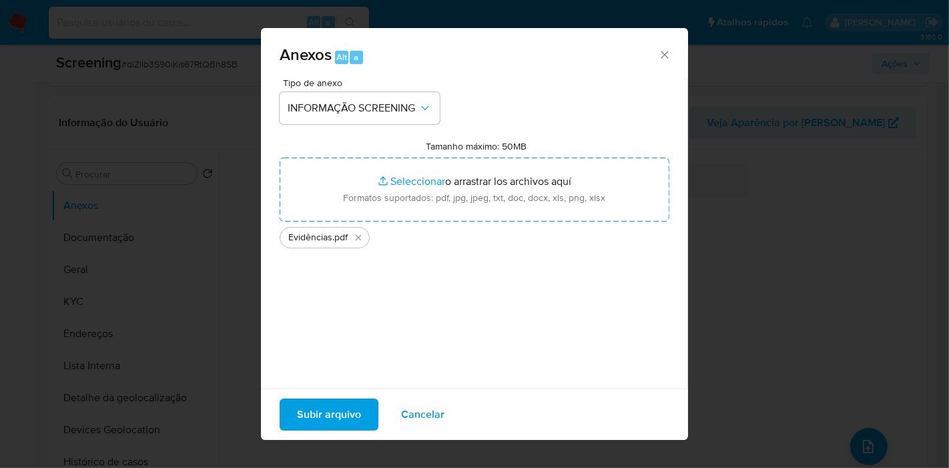
click at [359, 413] on span "Subir arquivo" at bounding box center [329, 414] width 64 height 29
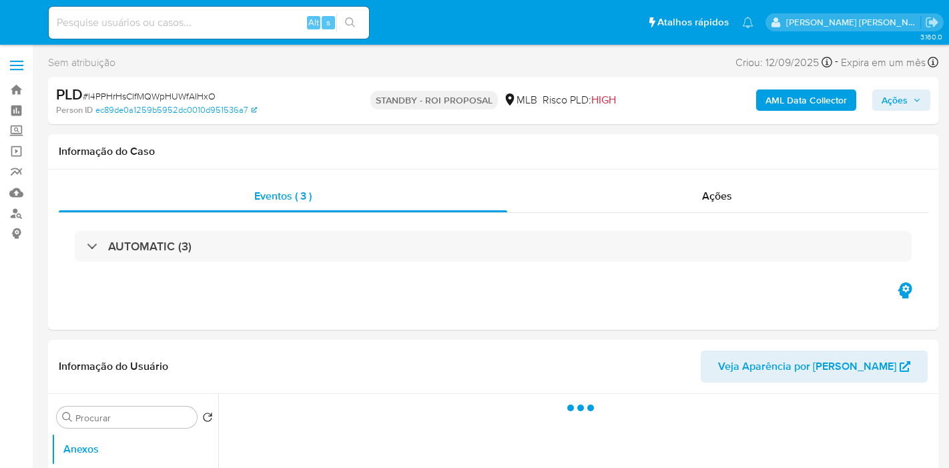
select select "10"
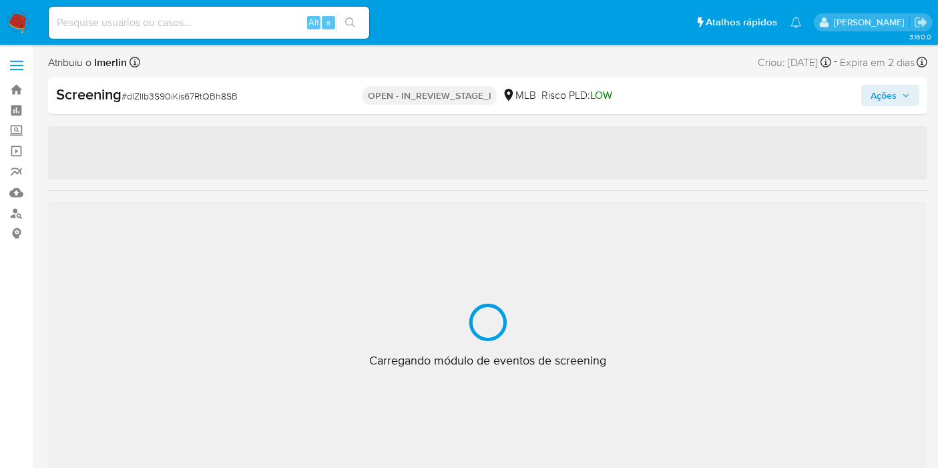
select select "10"
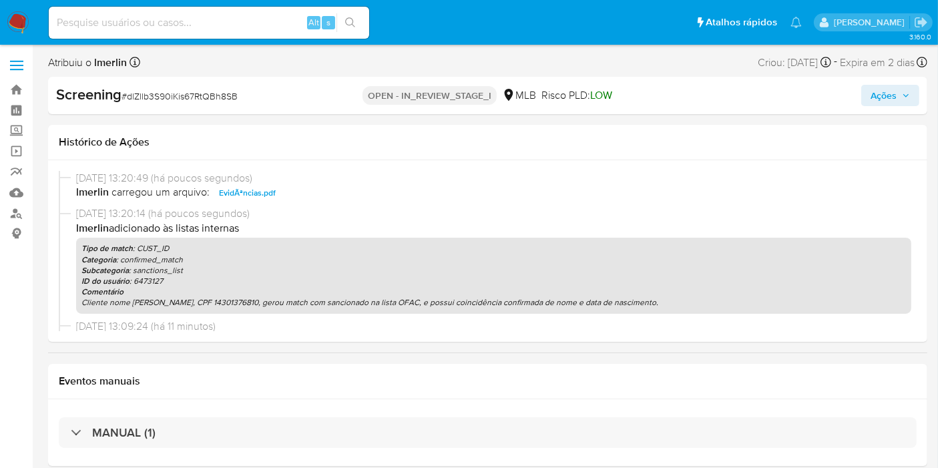
click at [872, 90] on span "Ações" at bounding box center [884, 95] width 26 height 21
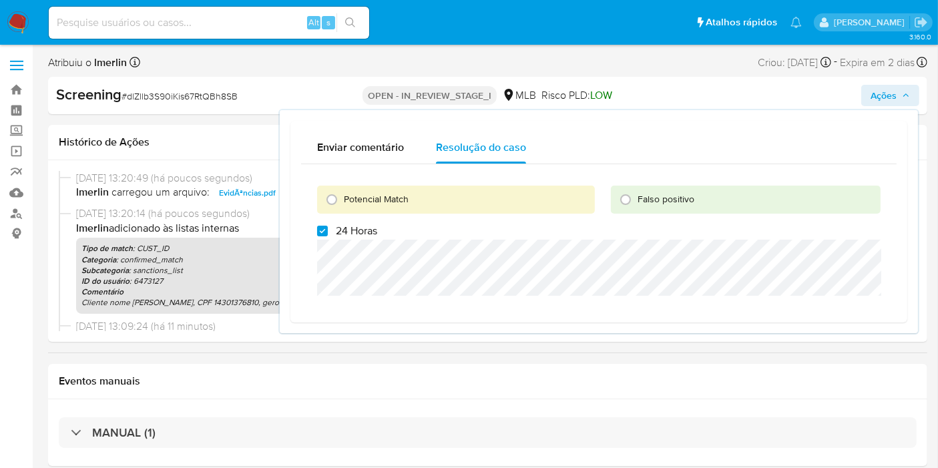
click at [347, 237] on span "24 Horas" at bounding box center [356, 230] width 41 height 13
click at [328, 236] on input "24 Horas" at bounding box center [322, 231] width 11 height 11
checkbox input "false"
click at [359, 203] on span "Potencial Match" at bounding box center [376, 198] width 65 height 13
click at [343, 203] on input "Potencial Match" at bounding box center [331, 199] width 21 height 21
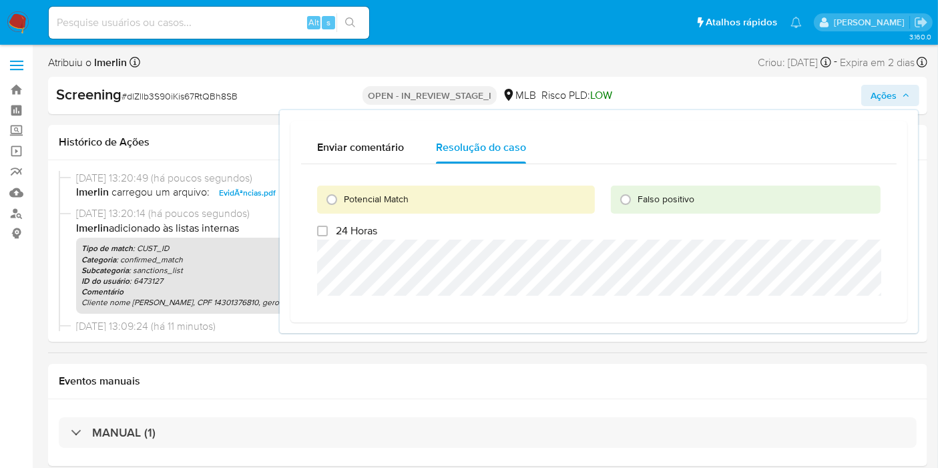
radio input "true"
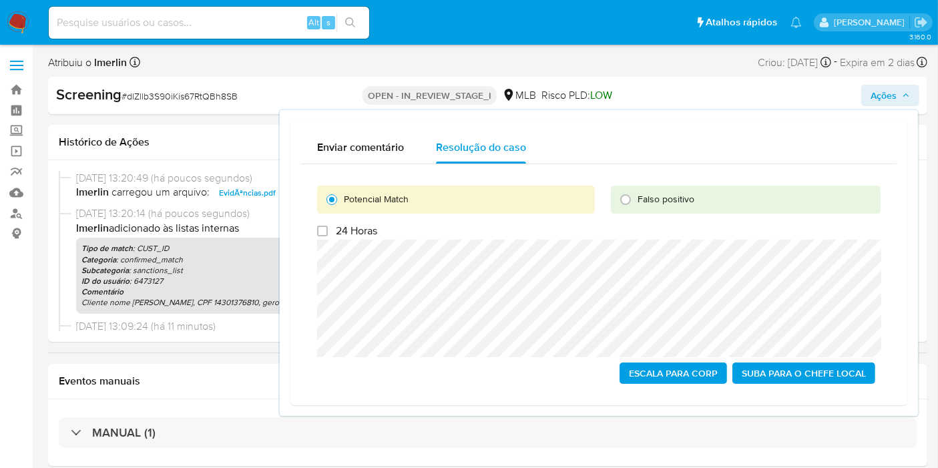
click at [689, 377] on span "Escala para Corp" at bounding box center [673, 373] width 89 height 19
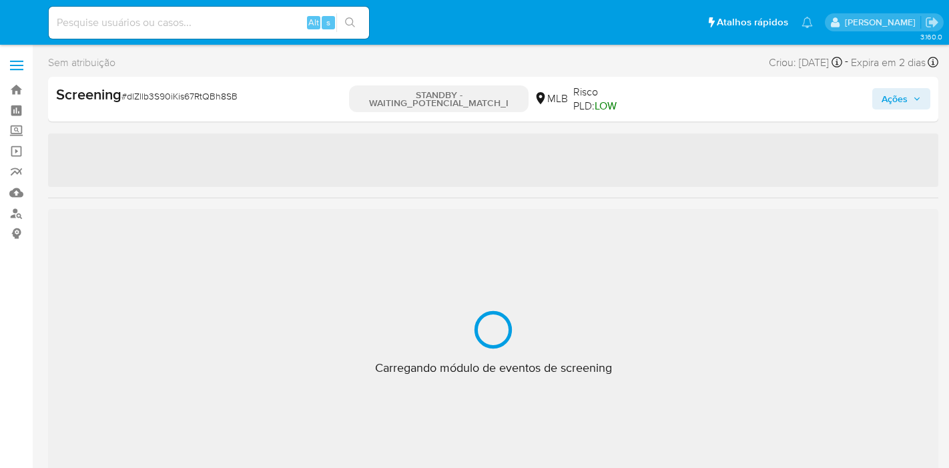
select select "10"
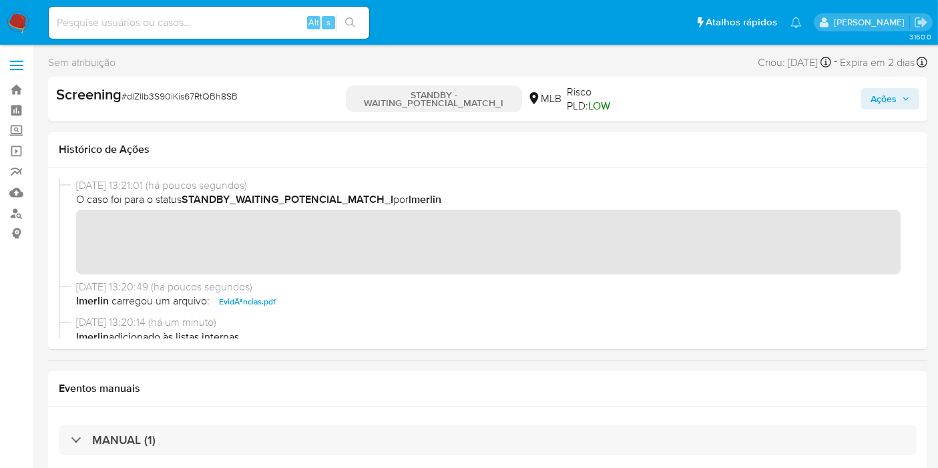
click at [265, 18] on input at bounding box center [209, 22] width 320 height 17
click at [25, 26] on img at bounding box center [18, 22] width 23 height 23
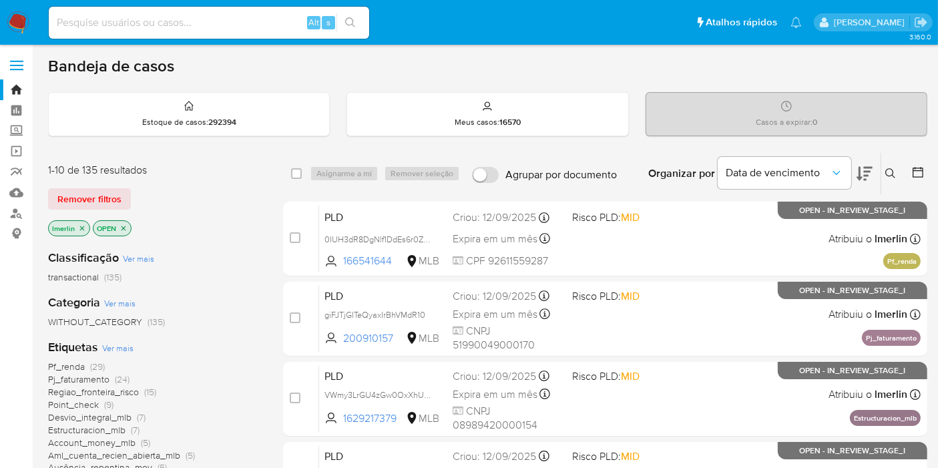
click at [85, 229] on p "lmerlin" at bounding box center [69, 228] width 41 height 15
click at [83, 228] on icon "close-filter" at bounding box center [82, 228] width 5 height 5
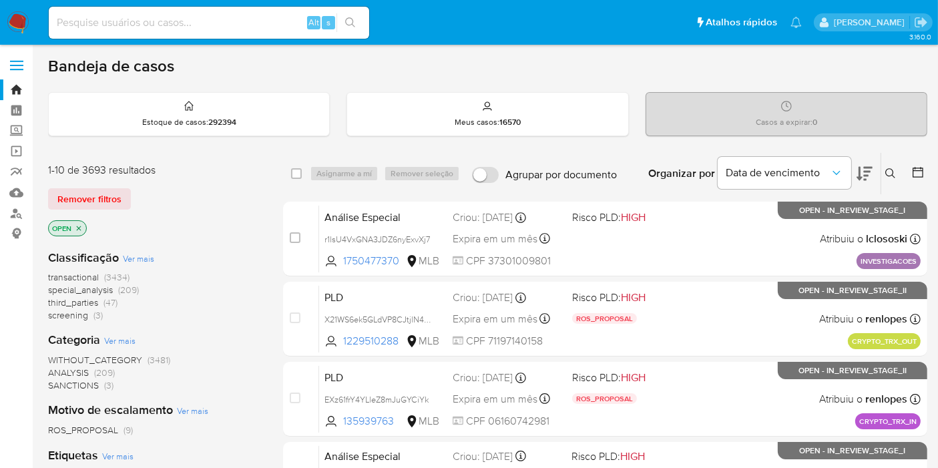
click at [77, 311] on span "screening" at bounding box center [68, 314] width 40 height 13
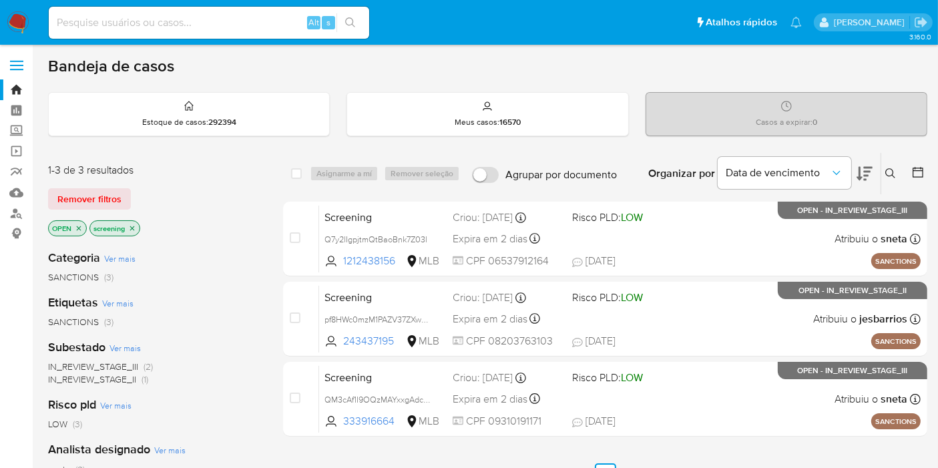
click at [229, 21] on input at bounding box center [209, 22] width 320 height 17
paste input "dwMFu4rFrxcXbExhcl6SfitM"
type input "dwMFu4rFrxcXbExhcl6SfitM"
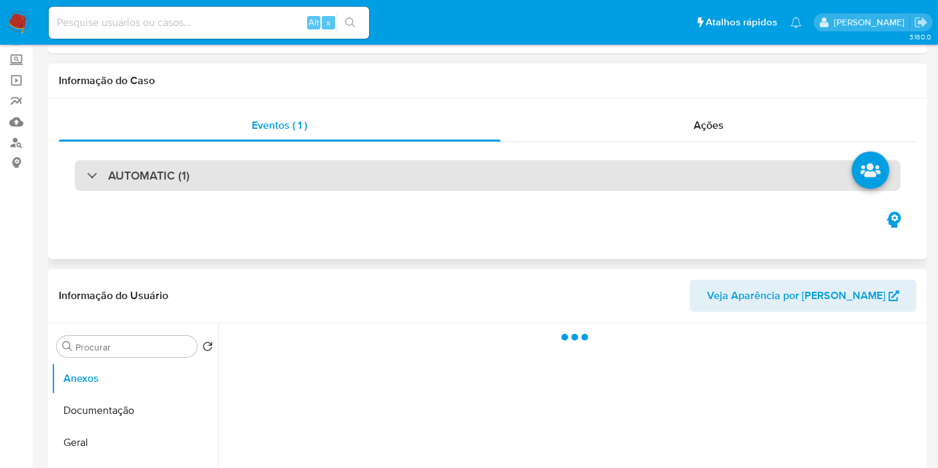
select select "10"
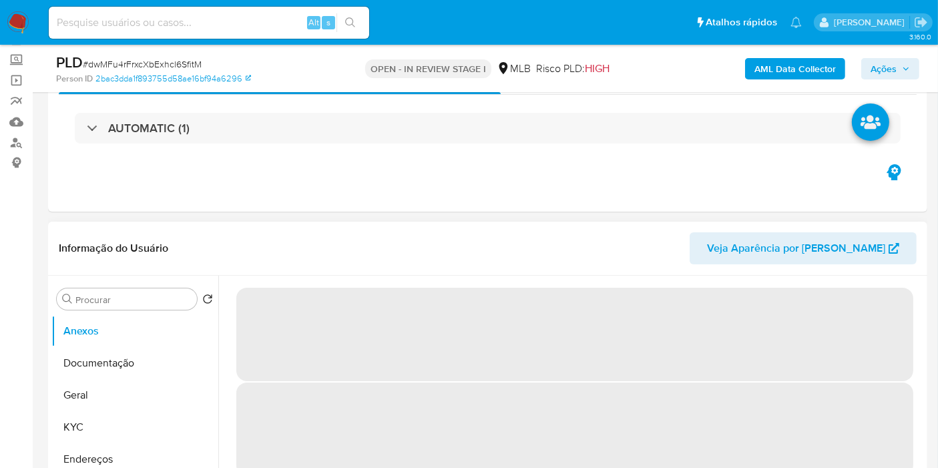
scroll to position [148, 0]
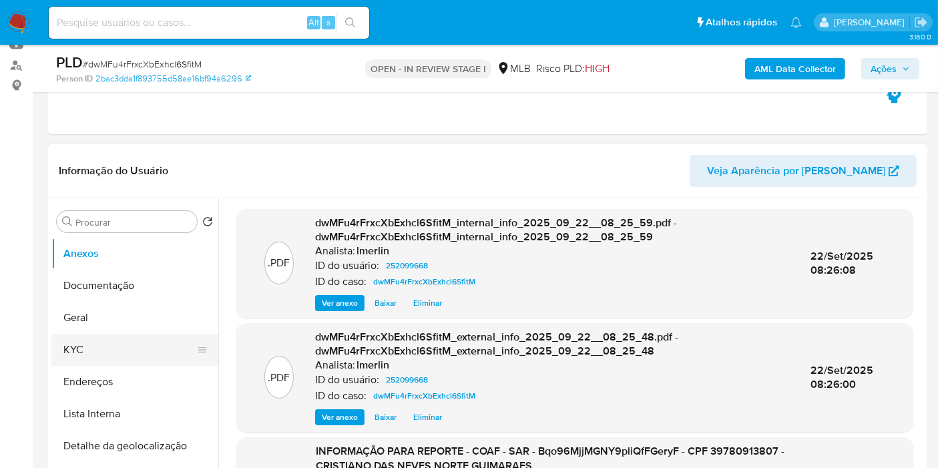
click at [105, 349] on button "KYC" at bounding box center [129, 350] width 156 height 32
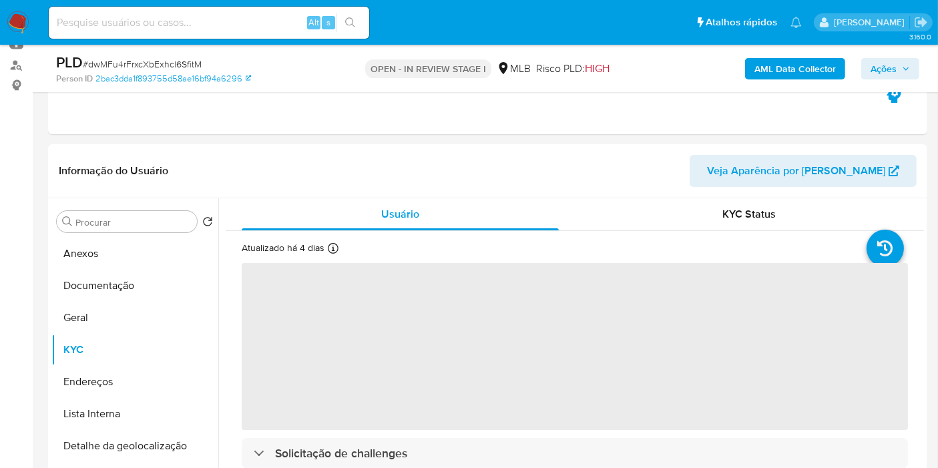
scroll to position [222, 0]
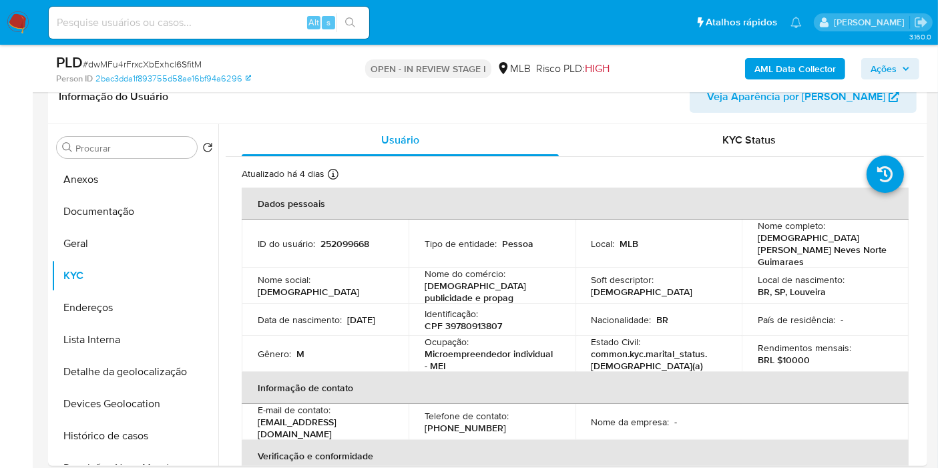
click at [463, 320] on p "CPF 39780913807" at bounding box center [463, 326] width 77 height 12
copy p "39780913807"
click at [140, 443] on button "Histórico de casos" at bounding box center [129, 436] width 156 height 32
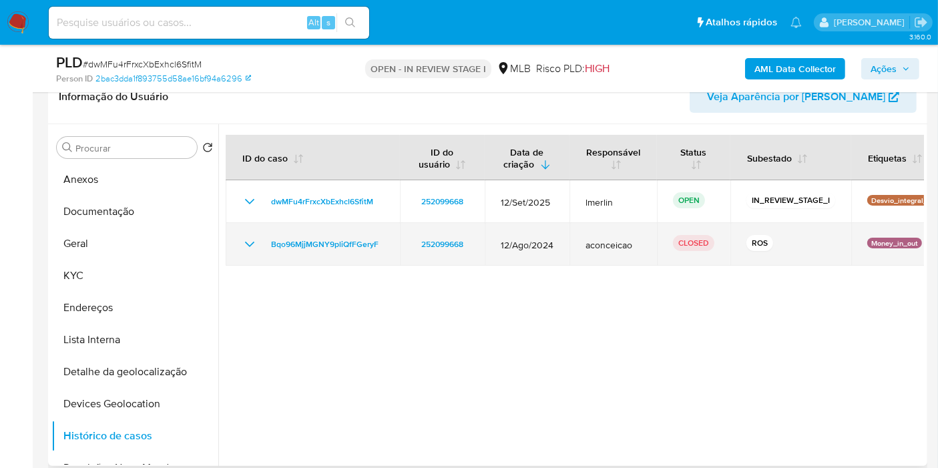
click at [256, 244] on icon "Mostrar/Ocultar" at bounding box center [250, 244] width 16 height 16
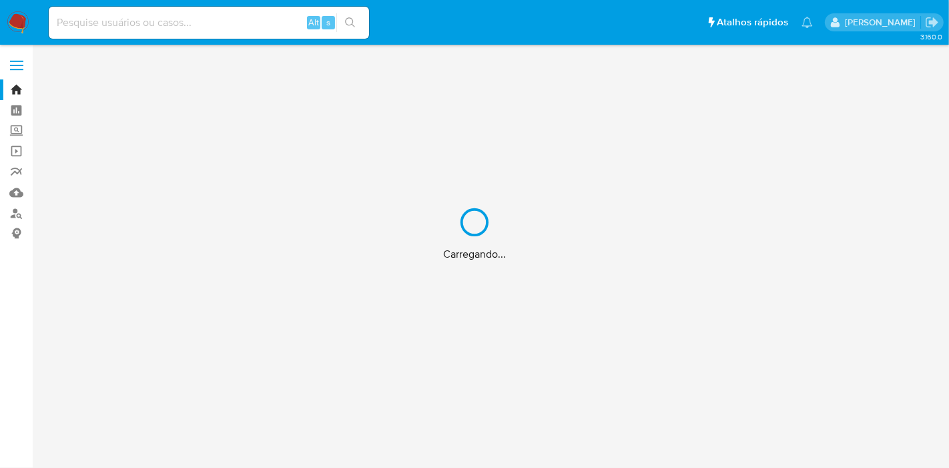
click at [284, 13] on div "Carregando..." at bounding box center [474, 234] width 949 height 468
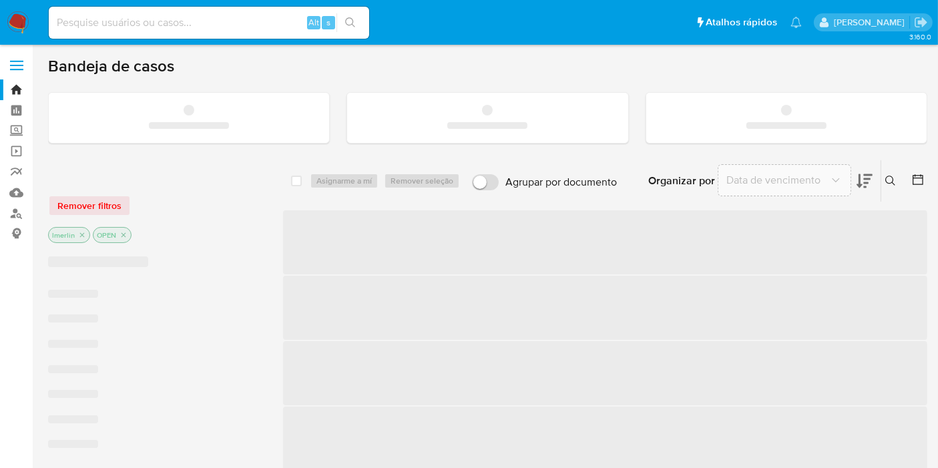
click at [191, 24] on input at bounding box center [209, 22] width 320 height 17
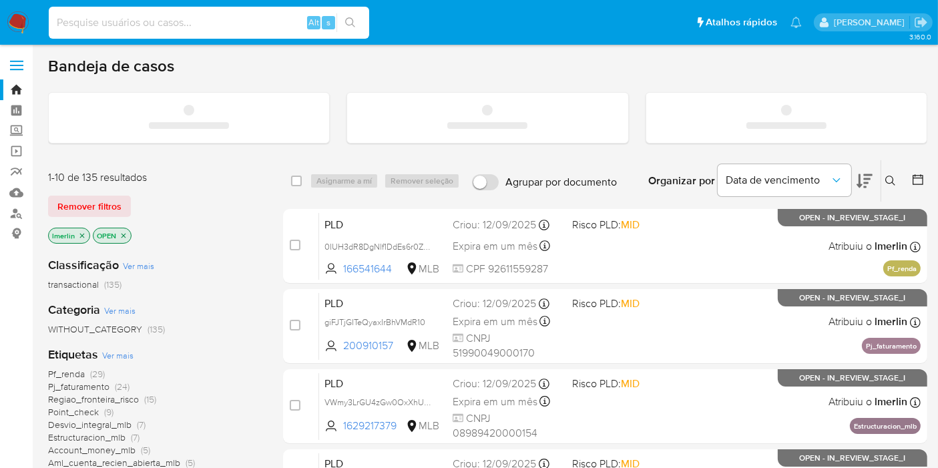
paste input "dlZllb3S90iKis67RtQBh8SB"
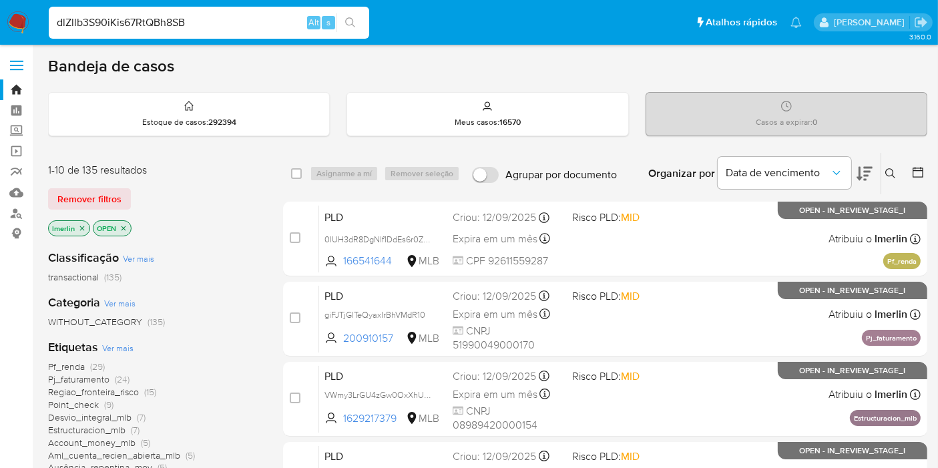
type input "dlZllb3S90iKis67RtQBh8SB"
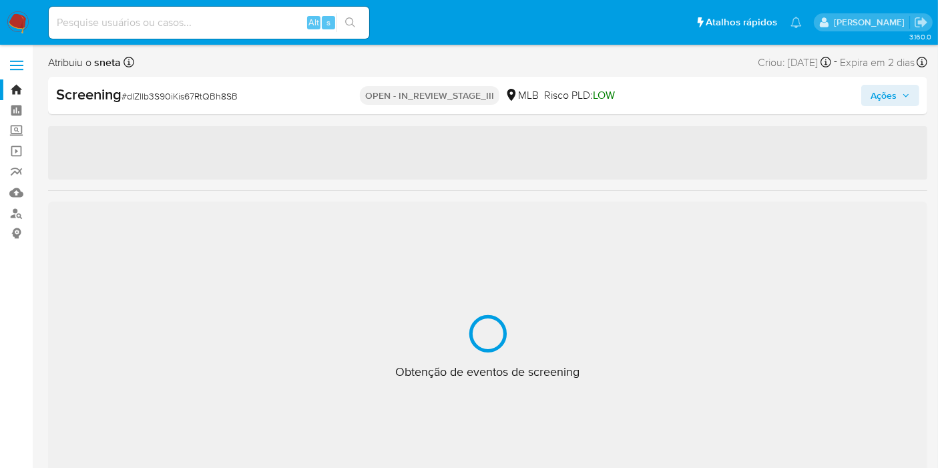
select select "10"
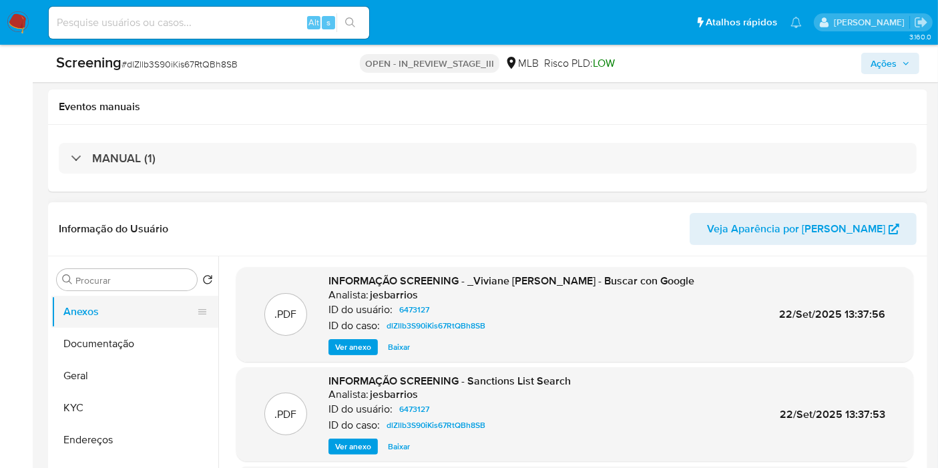
scroll to position [296, 0]
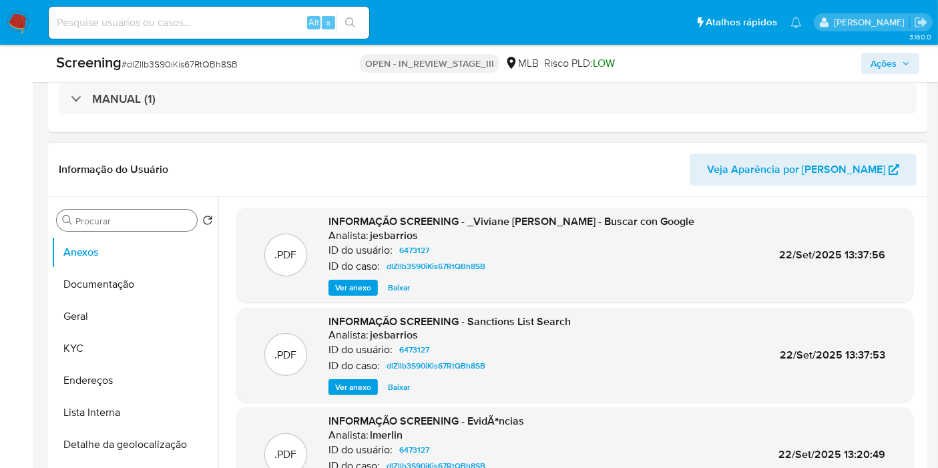
click at [149, 218] on input "Procurar" at bounding box center [133, 221] width 116 height 12
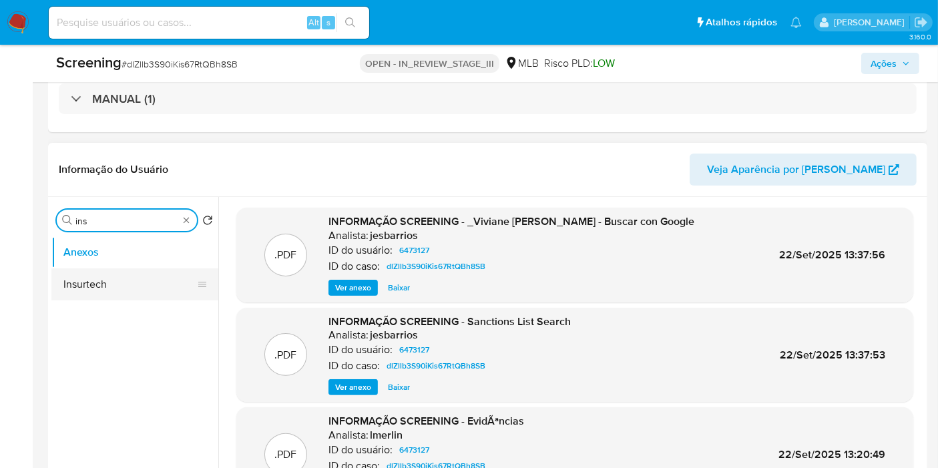
type input "ins"
click at [119, 285] on button "Insurtech" at bounding box center [129, 284] width 156 height 32
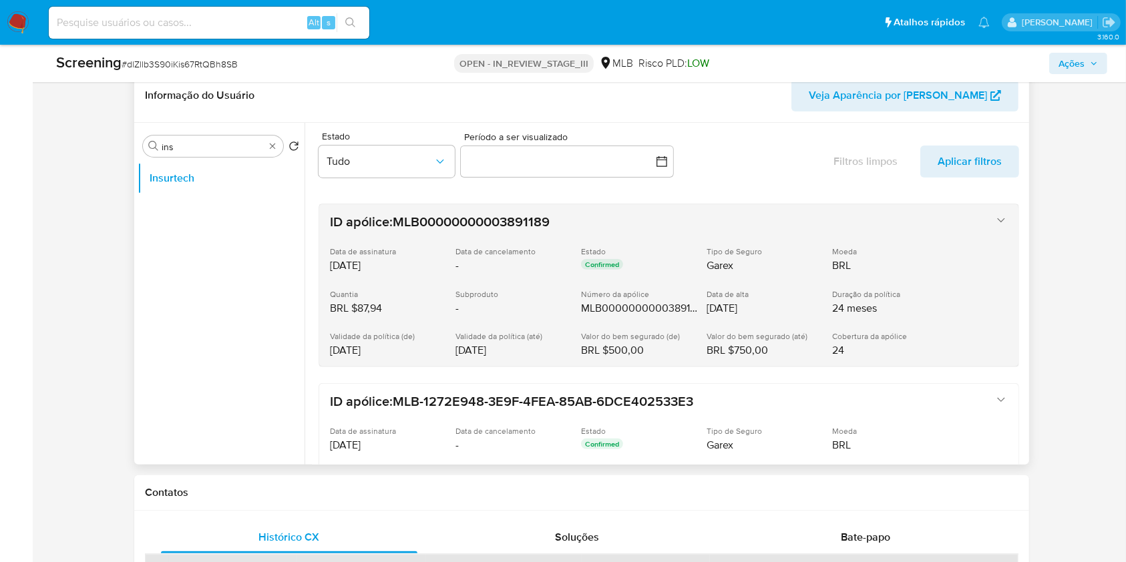
scroll to position [0, 0]
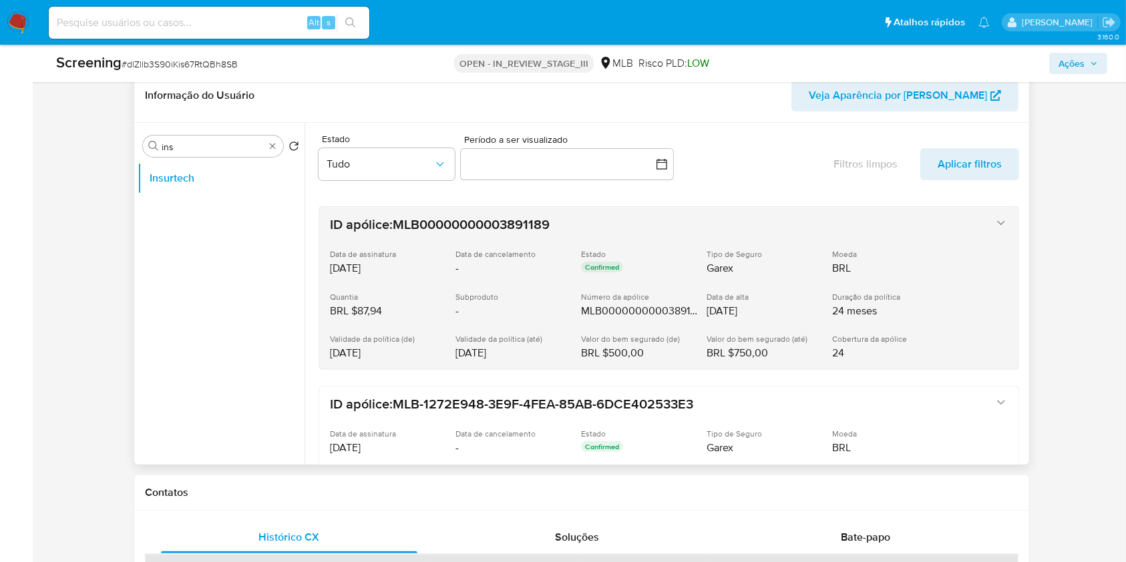
click at [949, 225] on icon "button" at bounding box center [1000, 222] width 13 height 13
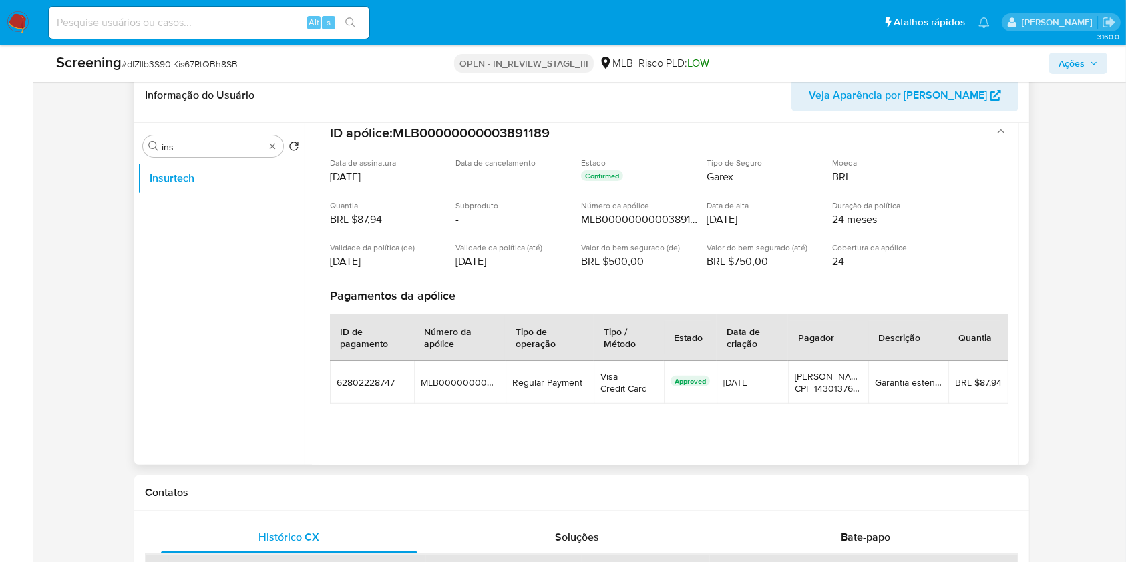
scroll to position [178, 0]
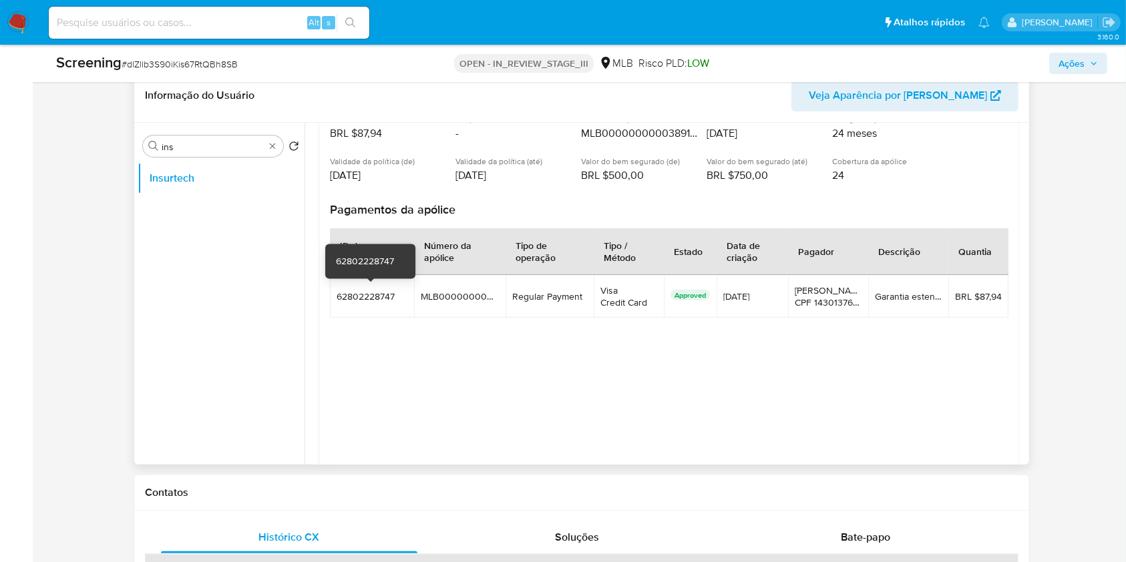
click at [372, 290] on span "62802228747" at bounding box center [366, 296] width 58 height 13
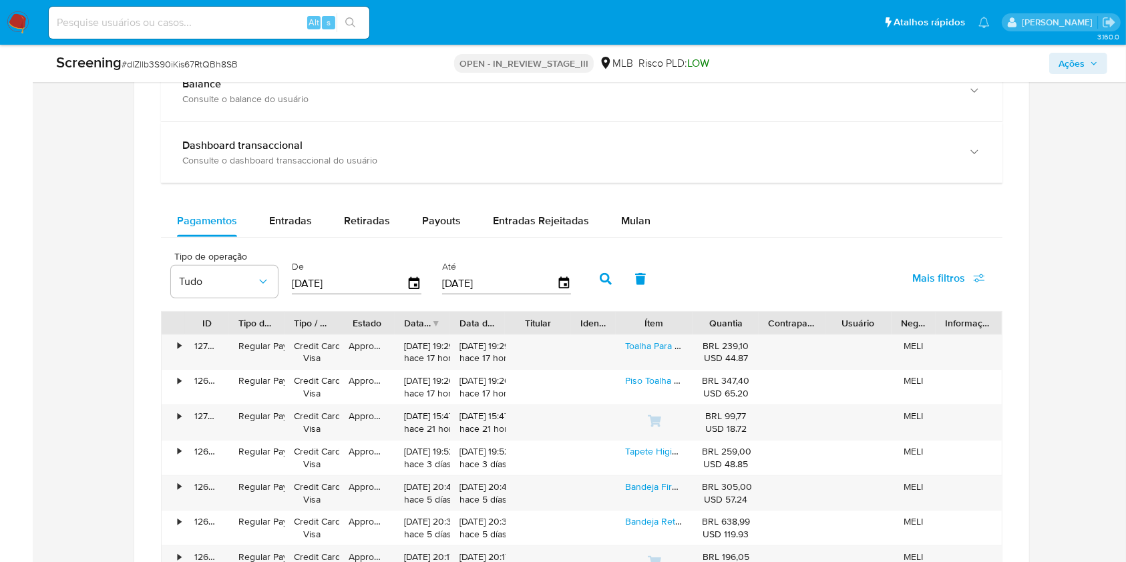
click at [949, 273] on span "Mais filtros" at bounding box center [938, 278] width 53 height 32
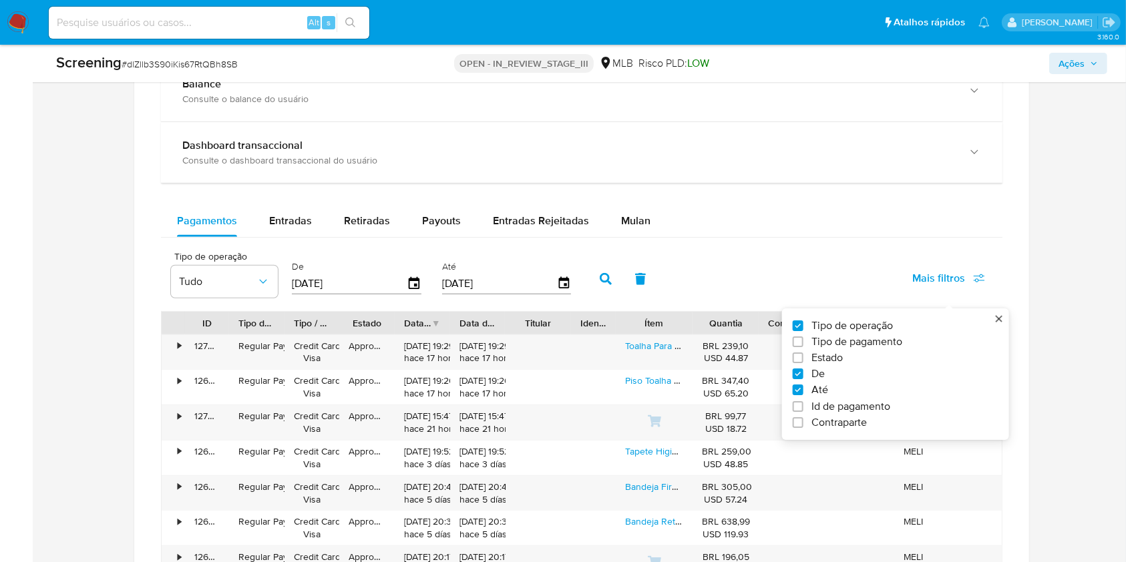
click at [853, 405] on span "Id de pagamento" at bounding box center [850, 406] width 79 height 13
click at [803, 405] on input "Id de pagamento" at bounding box center [798, 406] width 11 height 11
checkbox input "true"
click at [658, 291] on div at bounding box center [653, 282] width 131 height 32
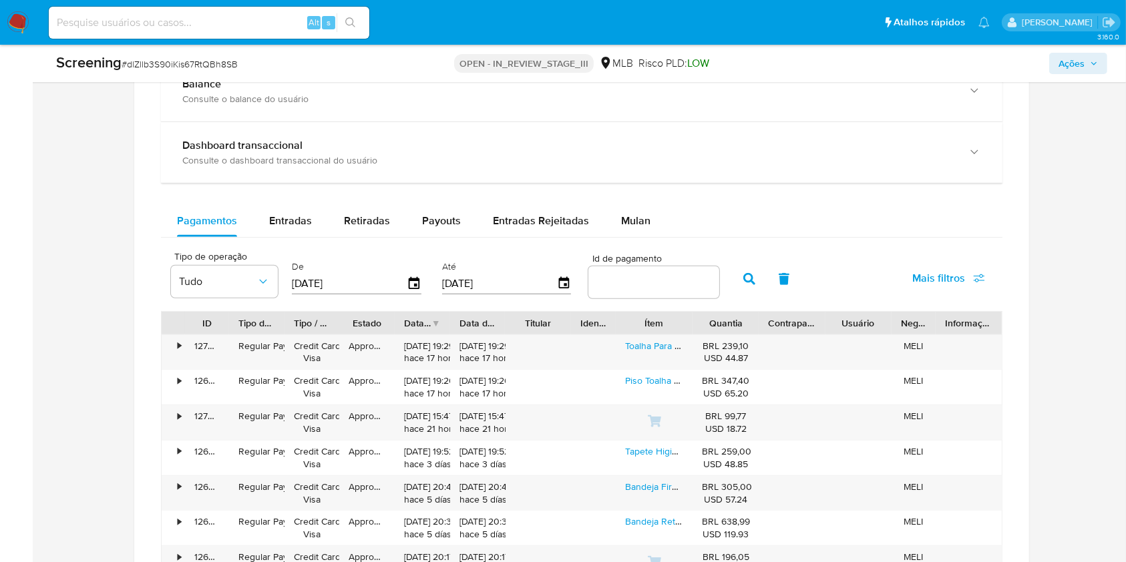
click at [658, 284] on input "number" at bounding box center [653, 282] width 131 height 17
paste input "62802228747"
type input "62802228747"
click at [744, 280] on icon "button" at bounding box center [749, 279] width 12 height 12
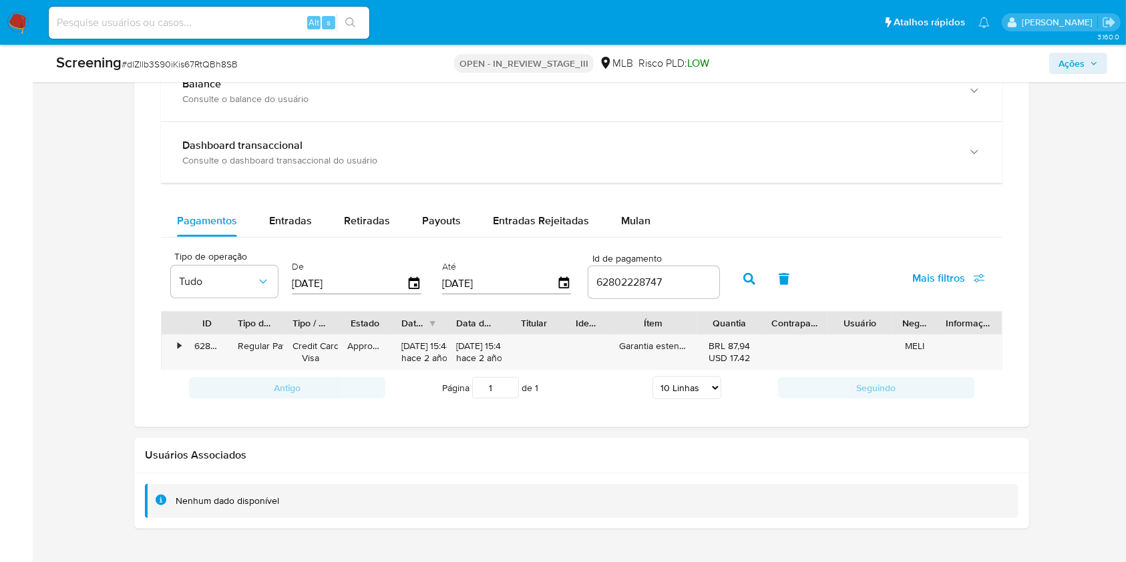
drag, startPoint x: 684, startPoint y: 315, endPoint x: 694, endPoint y: 323, distance: 12.3
click at [694, 323] on div at bounding box center [696, 323] width 24 height 23
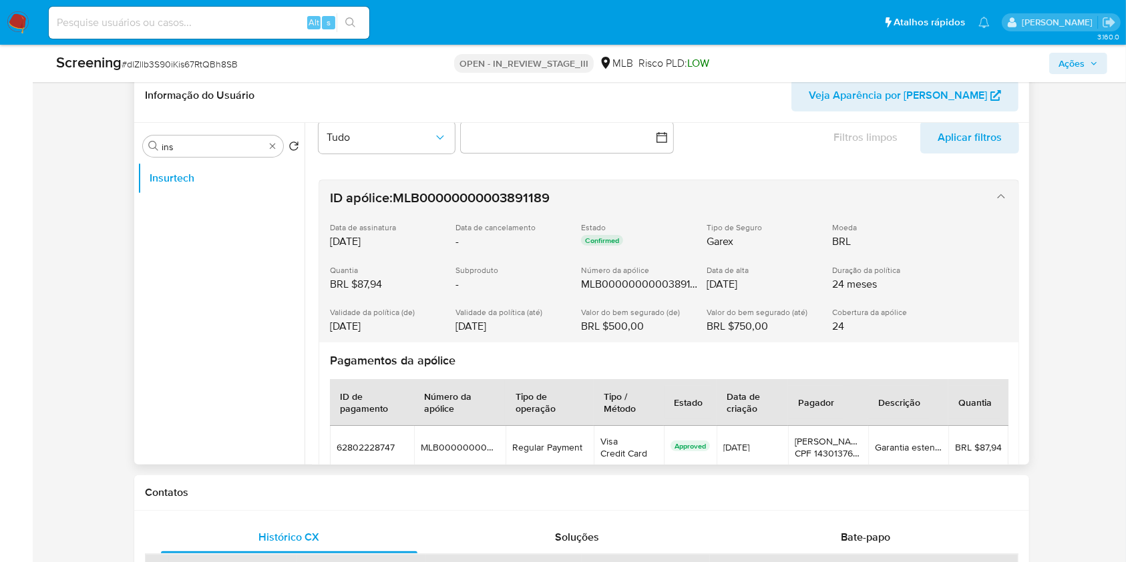
scroll to position [0, 0]
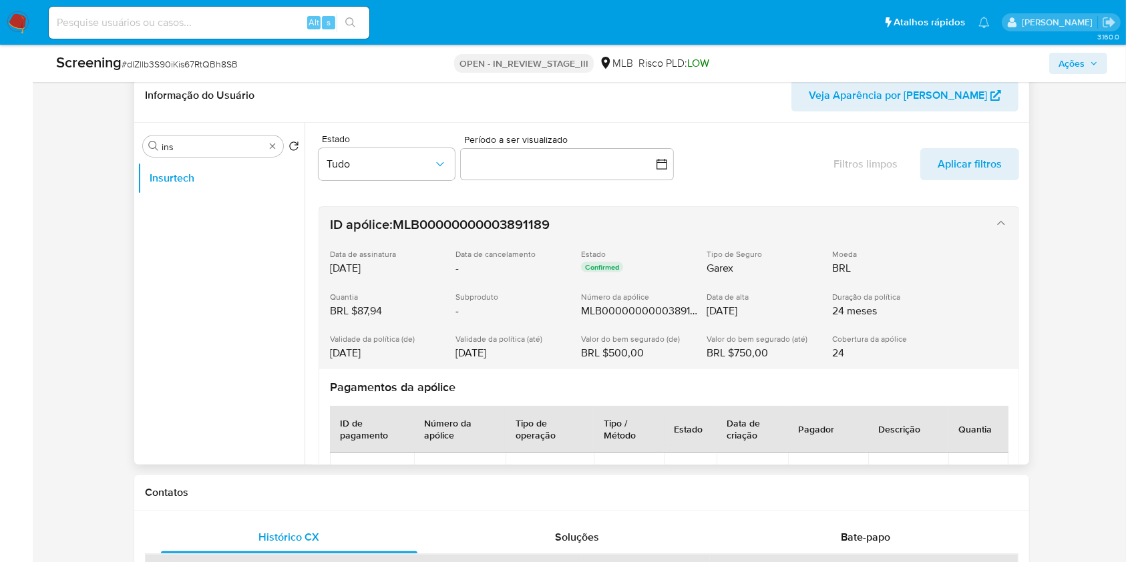
click at [652, 226] on div "ID apólice: MLB00000000003891189 Data de assinatura [DATE] Data de cancelamento…" at bounding box center [655, 288] width 651 height 144
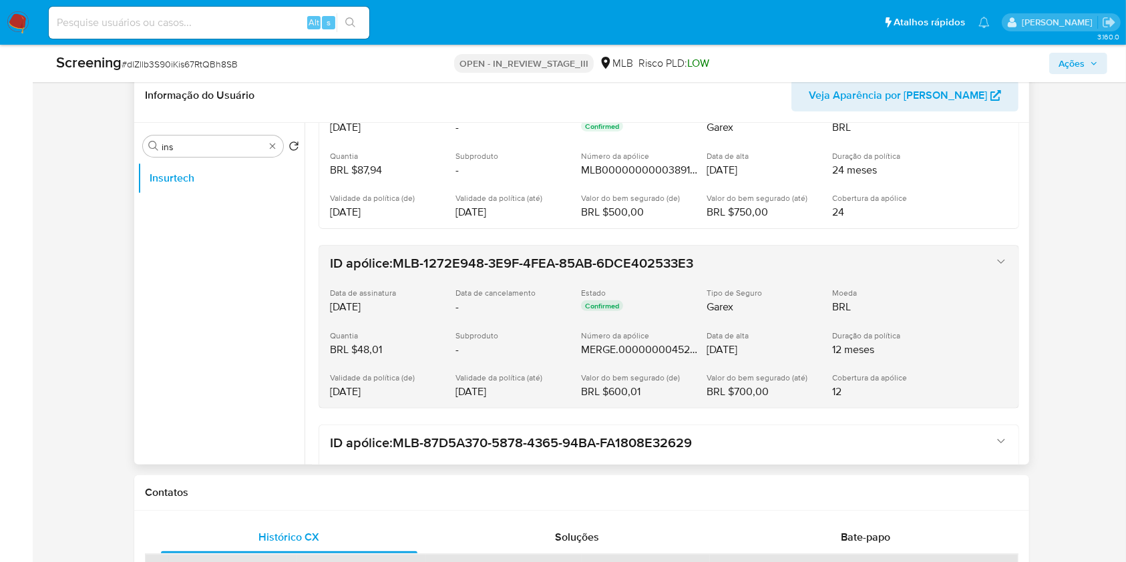
scroll to position [267, 0]
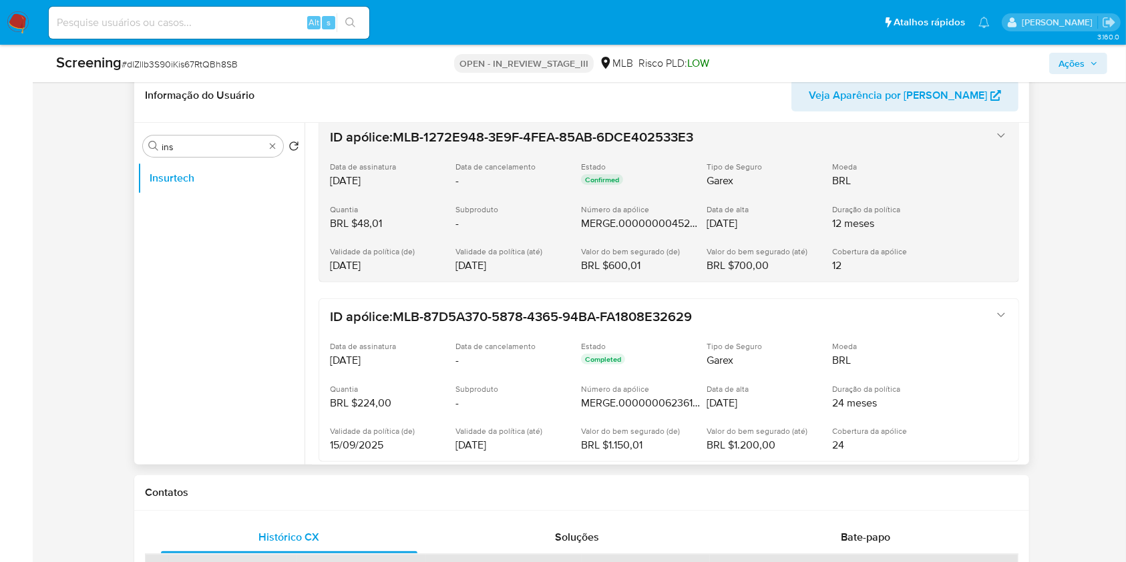
click at [800, 200] on div "ID apólice: MLB-1272E948-3E9F-4FEA-85AB-6DCE402533E3 Data de assinatura [DATE] …" at bounding box center [655, 201] width 651 height 144
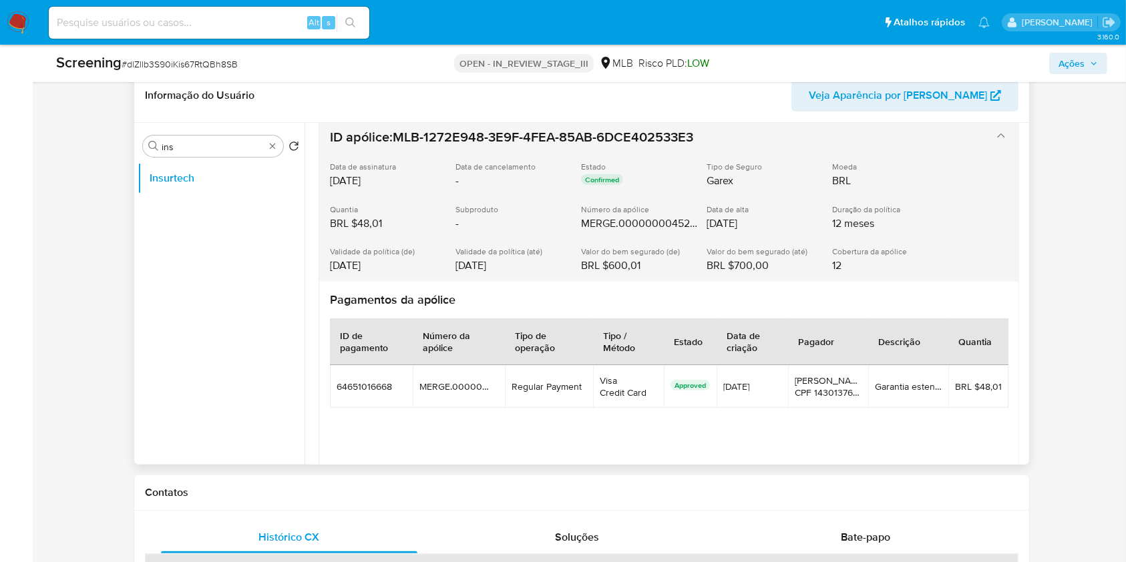
click at [800, 200] on div "ID apólice: MLB-1272E948-3E9F-4FEA-85AB-6DCE402533E3 Data de assinatura [DATE] …" at bounding box center [655, 201] width 651 height 144
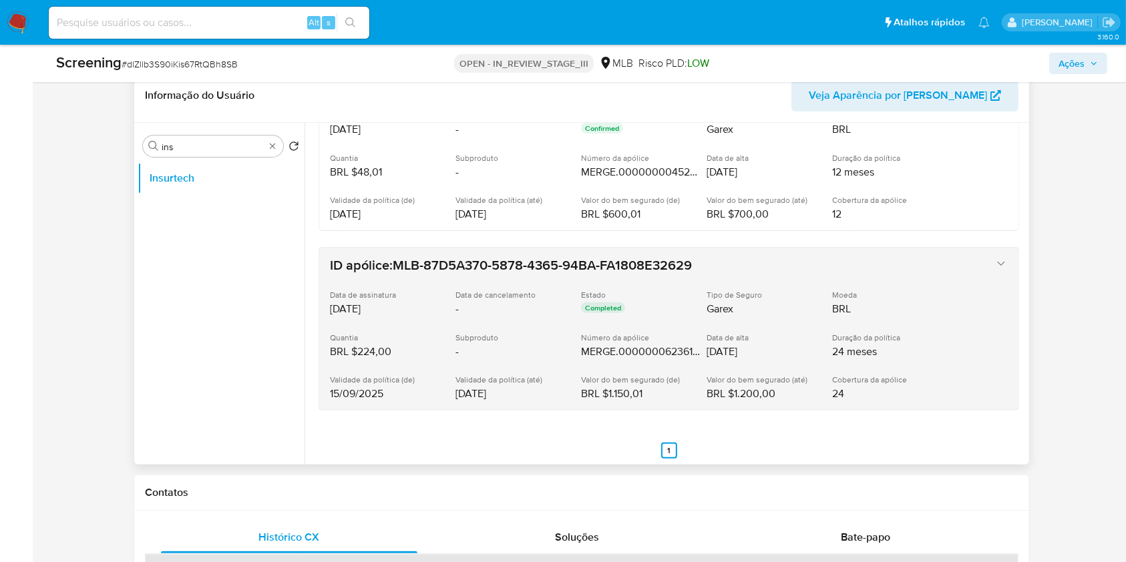
click at [808, 290] on div "Tipo de Seguro Garex" at bounding box center [765, 303] width 119 height 26
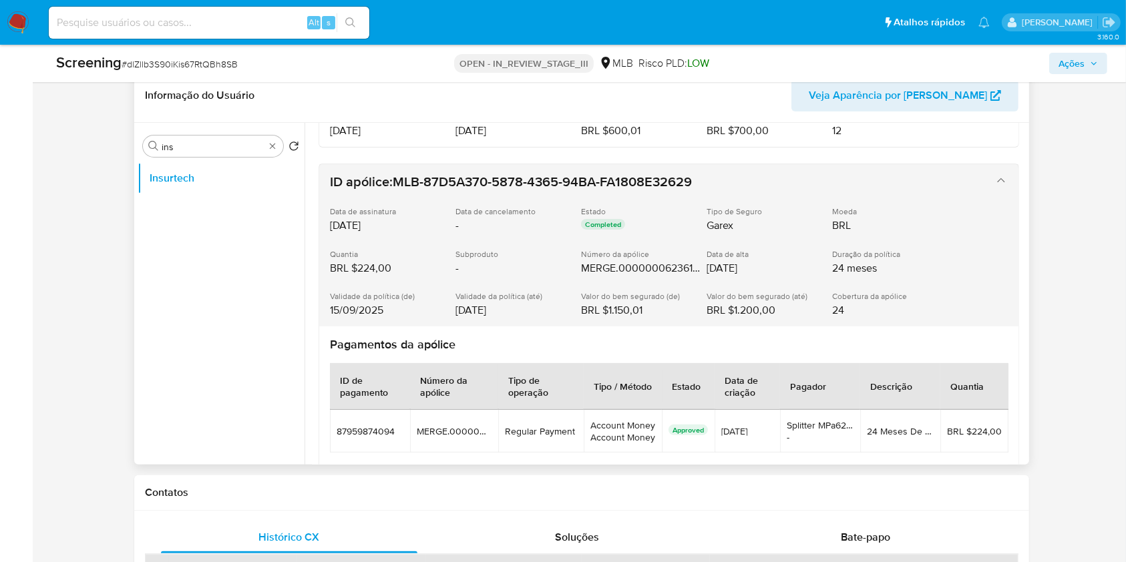
click at [811, 254] on div "Data de alta [DATE]" at bounding box center [765, 262] width 119 height 26
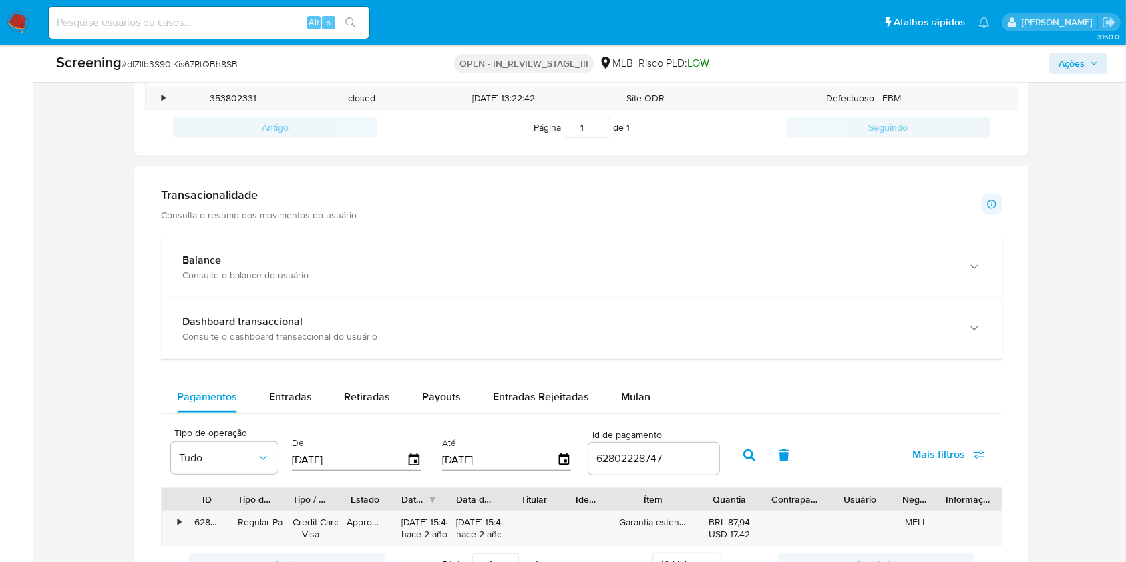
scroll to position [994, 0]
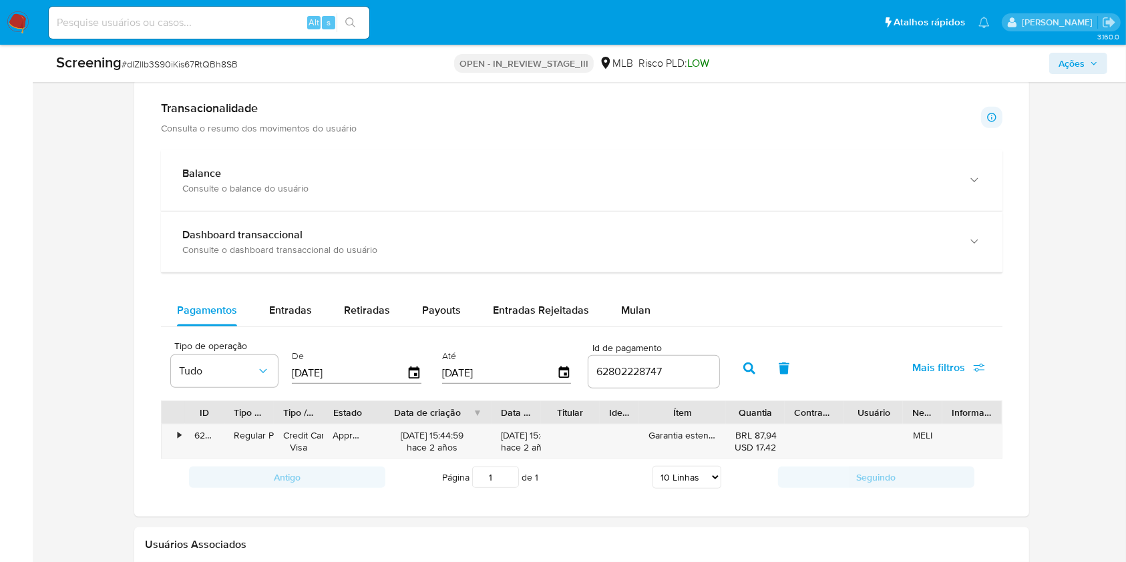
drag, startPoint x: 444, startPoint y: 409, endPoint x: 509, endPoint y: 407, distance: 64.8
click at [509, 407] on div "ID Tipo de operação Tipo / Método Estado Data de criação Data de aprovação Titu…" at bounding box center [582, 412] width 840 height 23
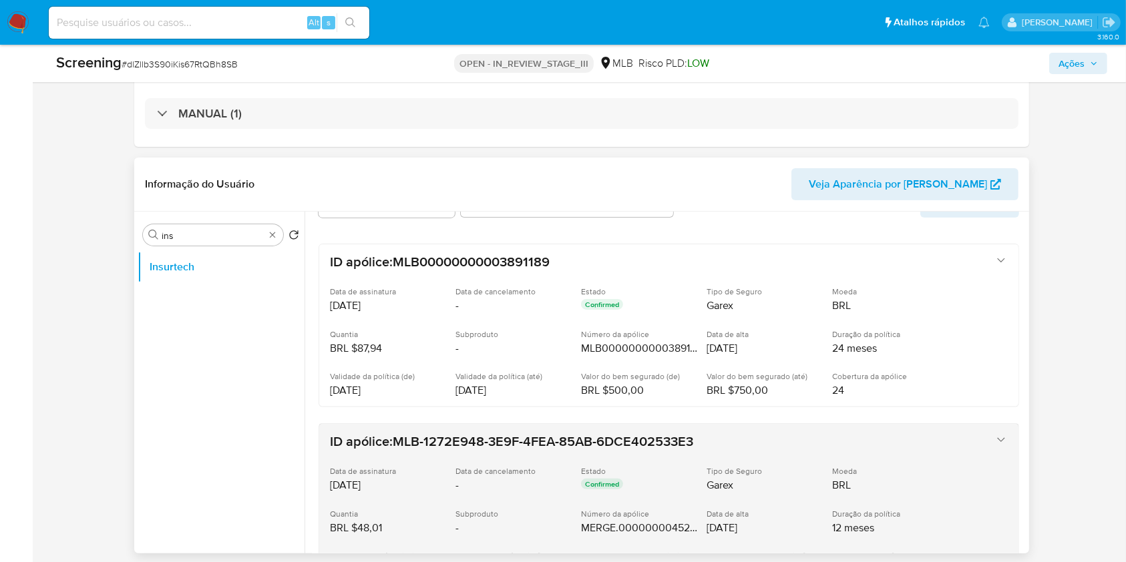
scroll to position [318, 0]
